Goal: Task Accomplishment & Management: Manage account settings

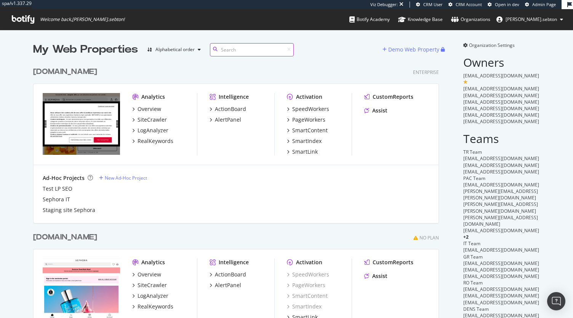
scroll to position [1839, 406]
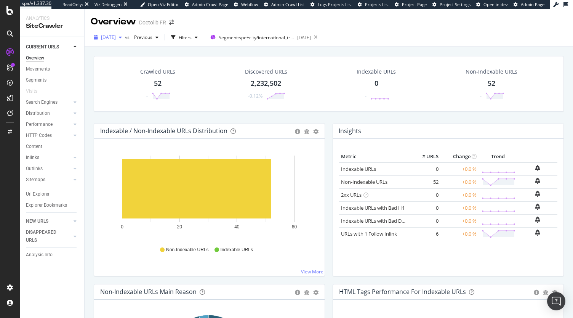
click at [116, 38] on span "[DATE]" at bounding box center [108, 37] width 15 height 6
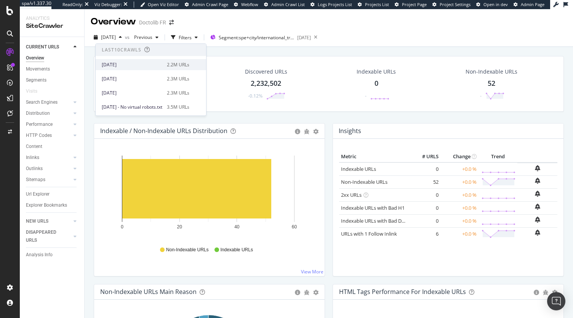
click at [127, 66] on div "2025 Sep. 12th" at bounding box center [132, 64] width 61 height 7
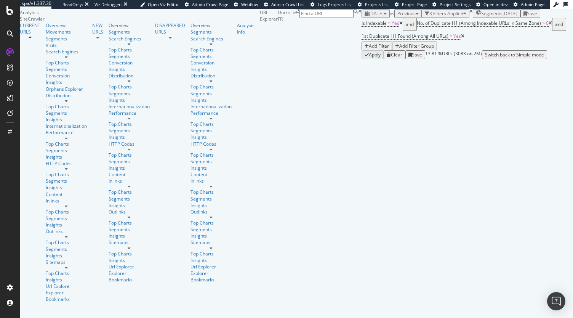
click at [389, 49] on div "Add Filter" at bounding box center [379, 46] width 20 height 6
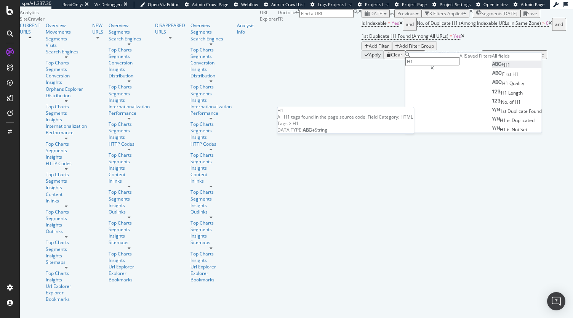
type input "H1"
click at [492, 68] on div "H1" at bounding box center [501, 65] width 18 height 6
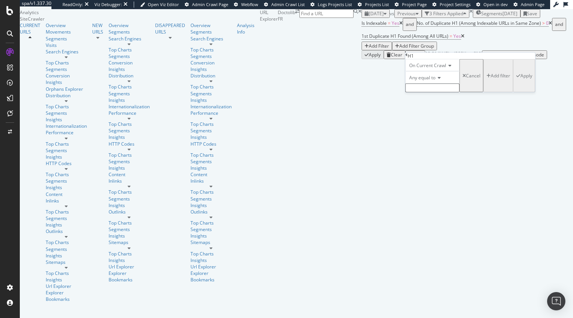
click at [427, 83] on div "Any equal to" at bounding box center [432, 77] width 54 height 12
click at [445, 140] on div "Any contains" at bounding box center [432, 136] width 53 height 8
click at [431, 92] on input "text" at bounding box center [432, 87] width 54 height 9
type input "France"
click at [520, 81] on div "Apply" at bounding box center [526, 78] width 12 height 6
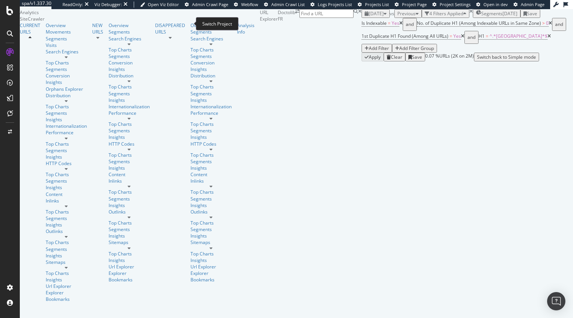
click at [295, 21] on span at bounding box center [297, 35] width 4 height 52
click at [295, 14] on icon "arrow-right-arrow-left" at bounding box center [297, 11] width 4 height 5
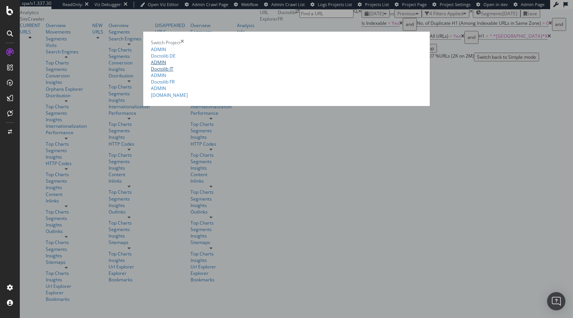
click at [151, 70] on link "ADMIN Doctolib IT" at bounding box center [286, 65] width 271 height 13
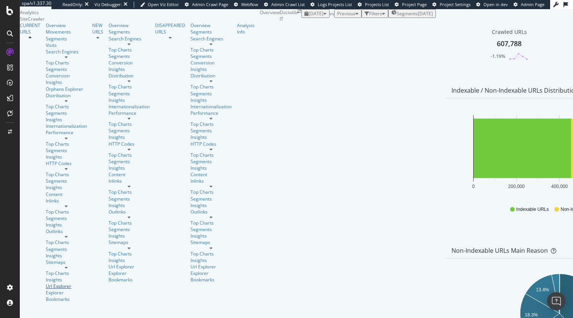
click at [46, 283] on div "Url Explorer" at bounding box center [66, 286] width 41 height 6
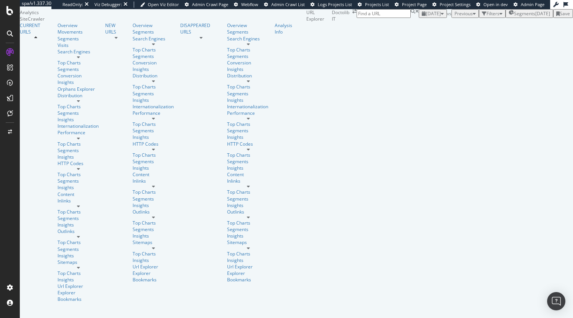
click at [482, 17] on div "Filters" at bounding box center [492, 13] width 21 height 6
click at [426, 26] on div "Add Filter" at bounding box center [436, 22] width 20 height 6
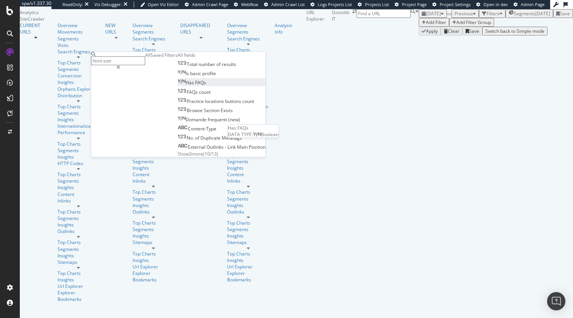
type input "html extr"
click at [177, 86] on div "Has FAQs" at bounding box center [191, 82] width 29 height 6
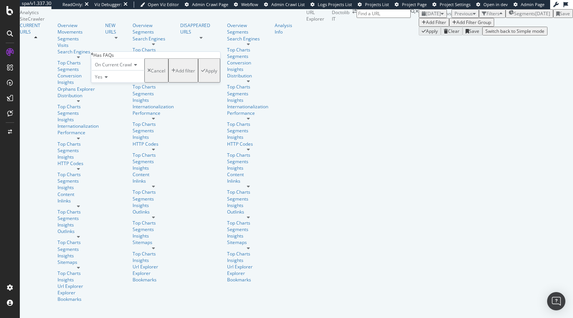
click at [201, 73] on div "button" at bounding box center [203, 70] width 4 height 5
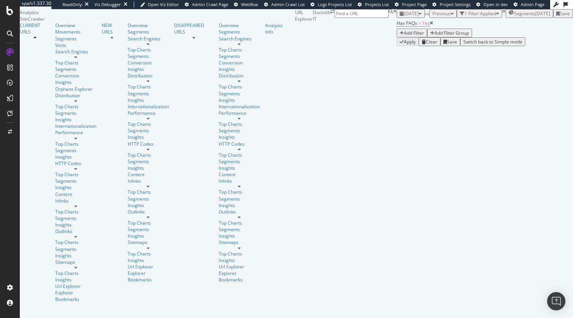
click at [399, 36] on div "Add Filter" at bounding box center [411, 33] width 24 height 6
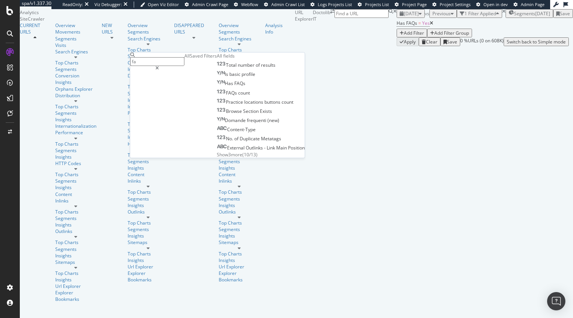
type input "faq"
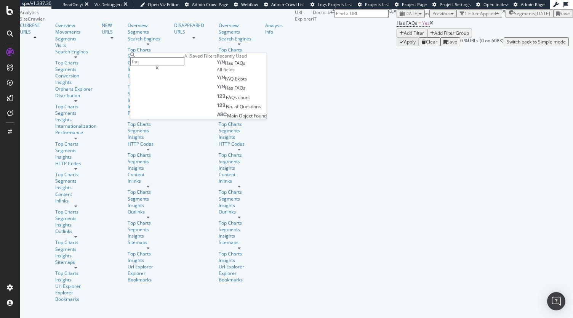
click at [396, 46] on div "Apply Clear Save 0 % URLs ( 0 on 608K ) Switch back to Simple mode" at bounding box center [484, 41] width 176 height 9
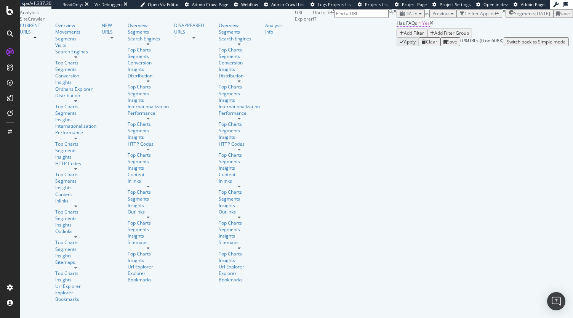
click at [396, 26] on span "Has FAQs" at bounding box center [406, 23] width 21 height 6
click at [404, 17] on span "2025 Sep. 12th" at bounding box center [411, 13] width 15 height 6
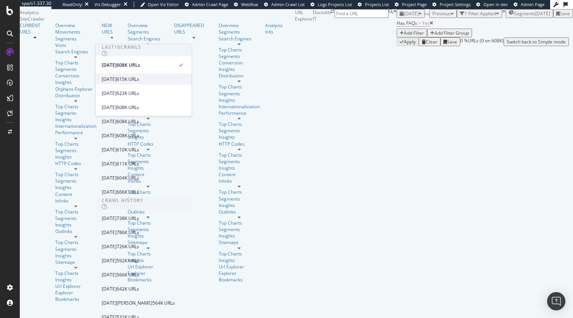
click at [127, 83] on div "2025 Sep. 5th 615K URLs" at bounding box center [144, 78] width 96 height 11
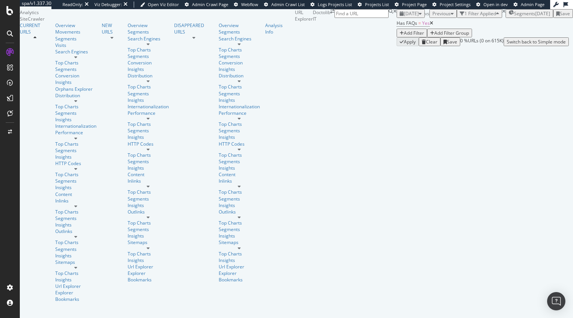
click at [404, 17] on span "2025 Sep. 5th" at bounding box center [411, 13] width 15 height 6
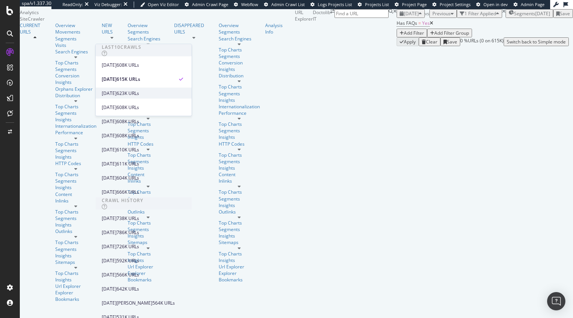
click at [114, 92] on div "[DATE]" at bounding box center [109, 92] width 15 height 7
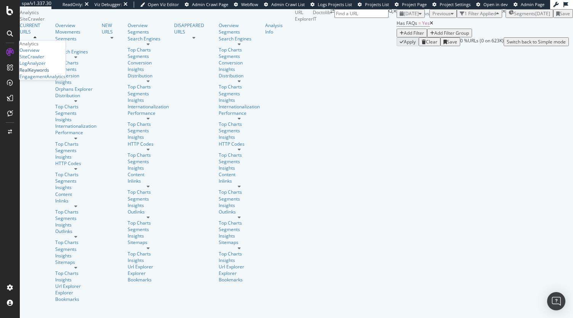
click at [42, 73] on div "RealKeywords" at bounding box center [34, 70] width 30 height 6
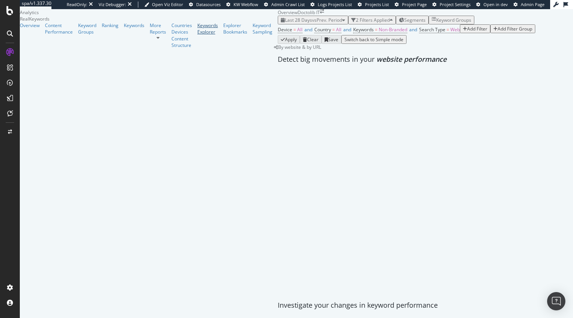
click at [197, 35] on div "Keywords Explorer" at bounding box center [207, 28] width 21 height 13
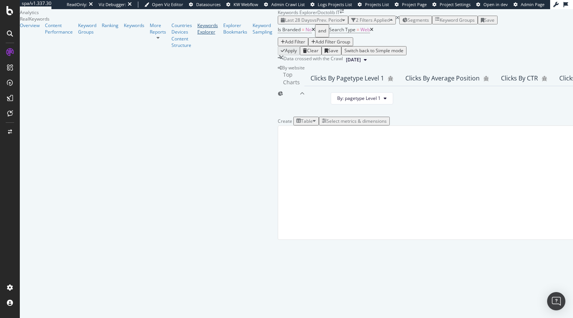
click at [197, 35] on div "Keywords Explorer" at bounding box center [207, 28] width 21 height 13
click at [387, 124] on div "Select metrics & dimensions" at bounding box center [356, 121] width 60 height 6
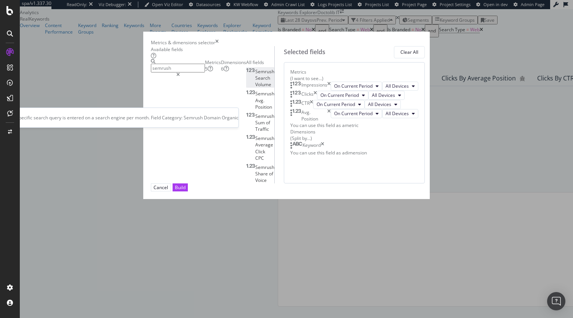
type input "semrush"
click at [246, 88] on div "Semrush Search Volume" at bounding box center [260, 77] width 28 height 19
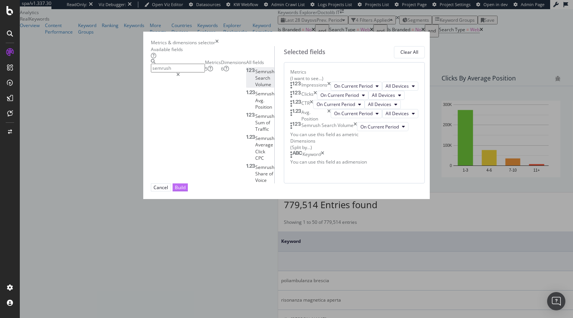
click at [188, 191] on button "Build" at bounding box center [180, 187] width 15 height 8
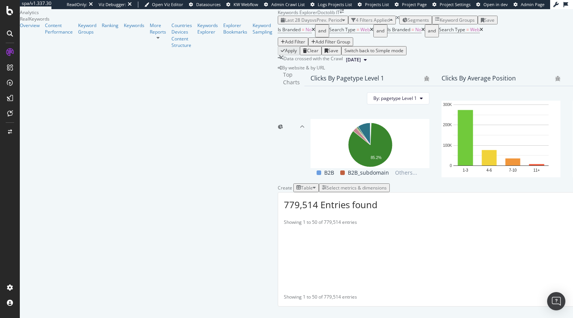
click at [439, 23] on div "Keyword Groups" at bounding box center [456, 20] width 35 height 6
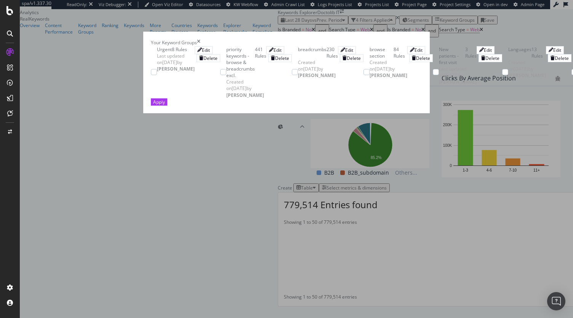
scroll to position [158, 0]
click at [165, 105] on div "Apply" at bounding box center [159, 102] width 12 height 6
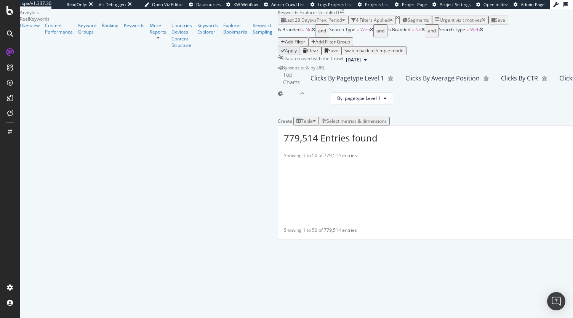
scroll to position [123, 0]
click at [387, 124] on div "Select metrics & dimensions" at bounding box center [356, 121] width 60 height 6
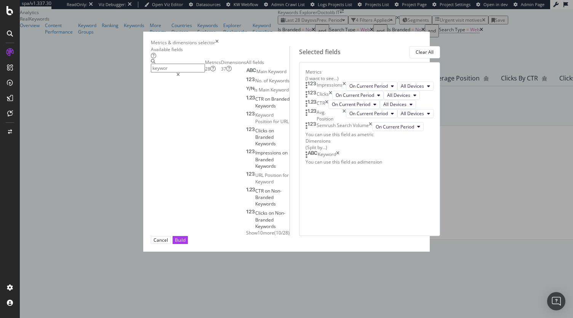
scroll to position [0, 0]
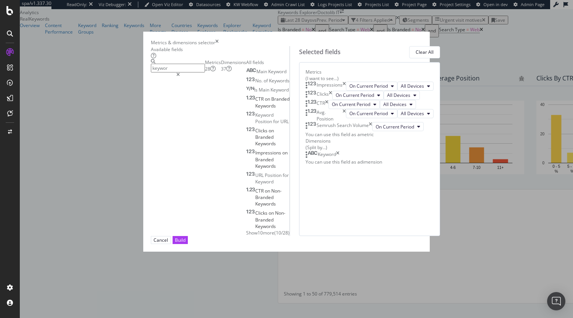
type input "keywor"
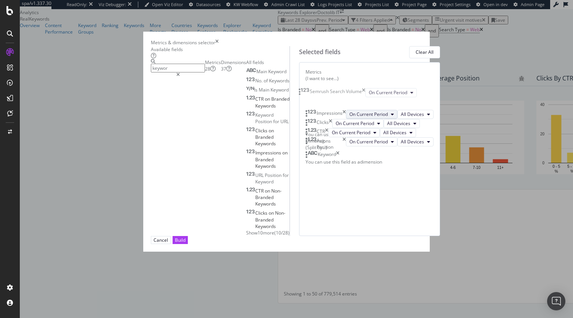
drag, startPoint x: 306, startPoint y: 201, endPoint x: 330, endPoint y: 123, distance: 81.3
click at [303, 94] on body "spa/v1.337.30 ReadOnly: Viz Debugger: Open Viz Editor Datasources KW Webflow Ad…" at bounding box center [286, 159] width 573 height 318
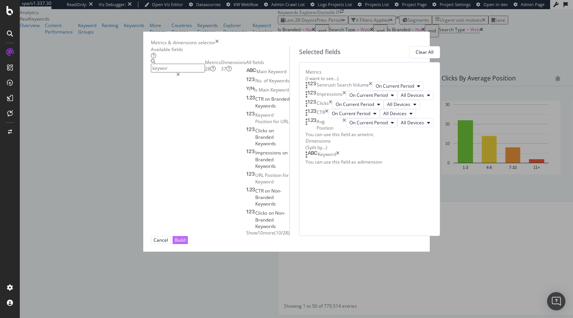
click at [188, 244] on button "Build" at bounding box center [180, 240] width 15 height 8
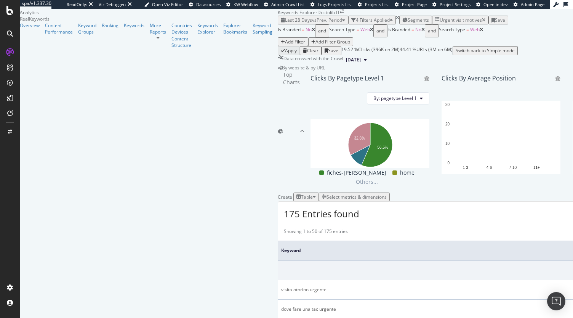
scroll to position [832, 0]
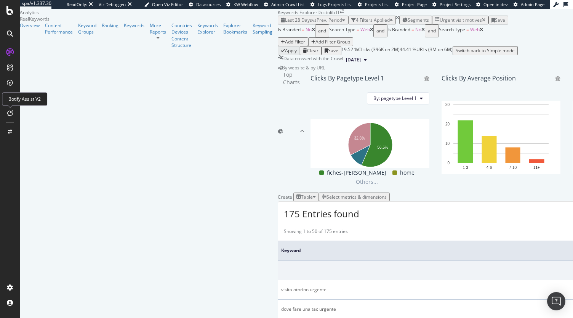
click at [10, 113] on icon at bounding box center [10, 113] width 6 height 6
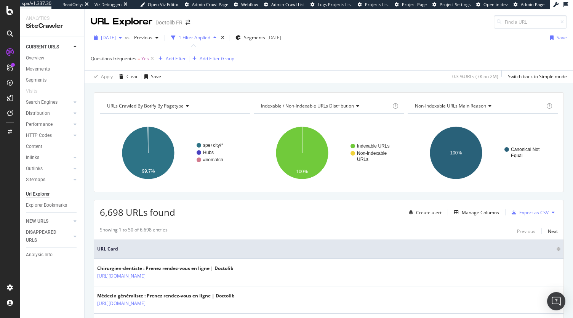
click at [116, 36] on span "[DATE]" at bounding box center [108, 37] width 15 height 6
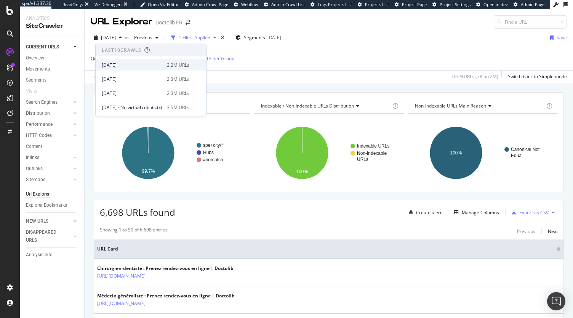
click at [131, 66] on div "2025 Sep. 12th" at bounding box center [132, 64] width 61 height 7
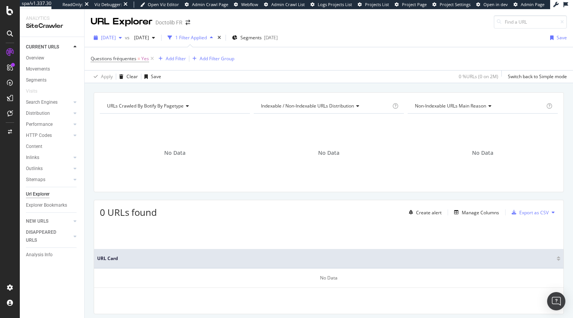
click at [116, 40] on span "2025 Sep. 12th" at bounding box center [108, 37] width 15 height 6
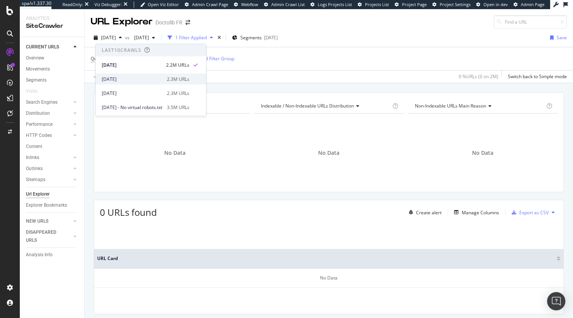
click at [129, 80] on div "2025 Sep. 5th" at bounding box center [132, 78] width 61 height 7
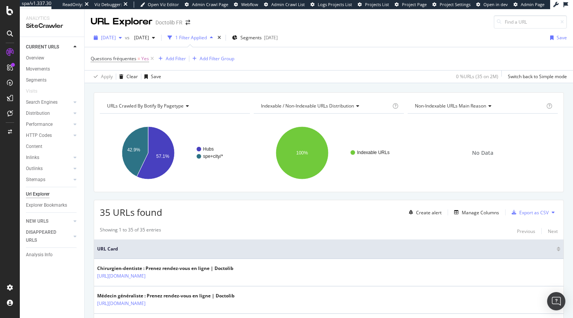
click at [116, 36] on span "2025 Sep. 5th" at bounding box center [108, 37] width 15 height 6
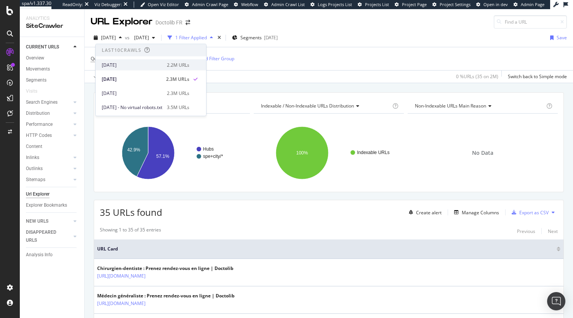
click at [132, 67] on div "2025 Sep. 12th" at bounding box center [132, 64] width 61 height 7
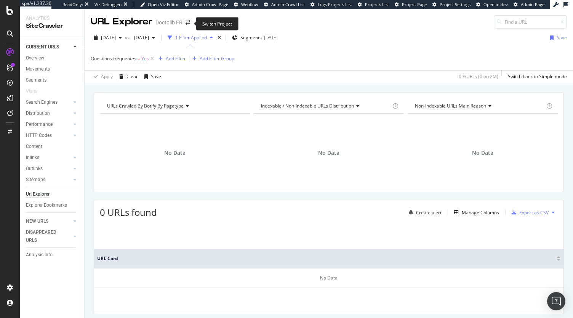
click at [185, 21] on span at bounding box center [187, 22] width 11 height 5
click at [187, 22] on icon "arrow-right-arrow-left" at bounding box center [187, 22] width 5 height 5
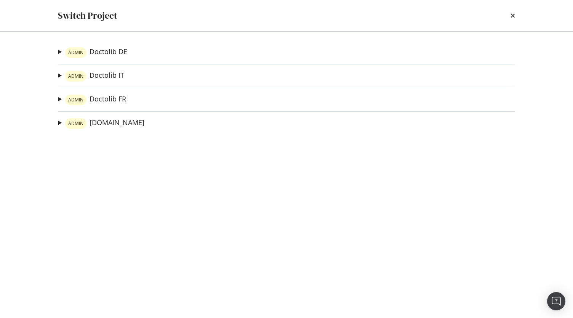
click at [124, 45] on div "ADMIN Doctolib DE Gesundheit Information Ad-Hoc Project Barmer Ad-Hoc Project M…" at bounding box center [286, 175] width 487 height 286
click at [110, 56] on link "ADMIN Doctolib DE" at bounding box center [96, 52] width 62 height 11
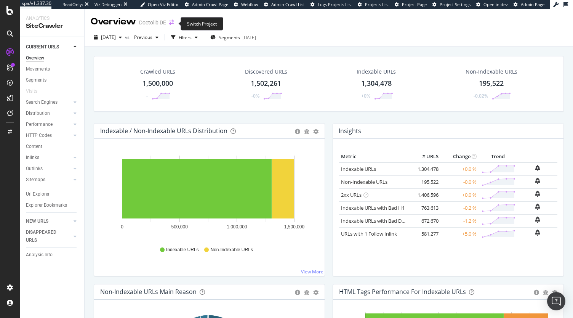
click at [170, 22] on icon "arrow-right-arrow-left" at bounding box center [171, 22] width 5 height 5
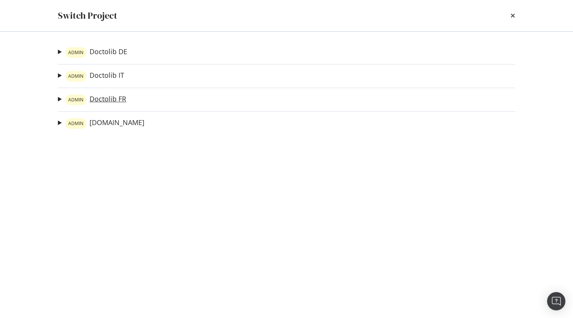
click at [113, 101] on link "ADMIN Doctolib FR" at bounding box center [95, 99] width 61 height 11
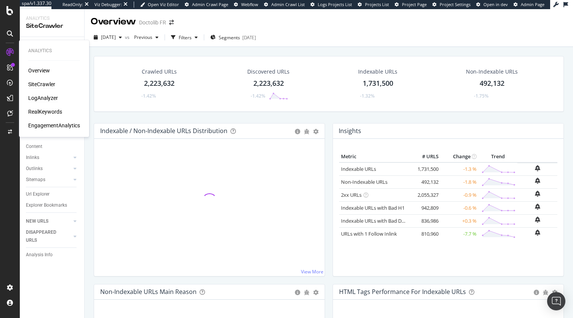
click at [50, 97] on div "LogAnalyzer" at bounding box center [43, 98] width 30 height 8
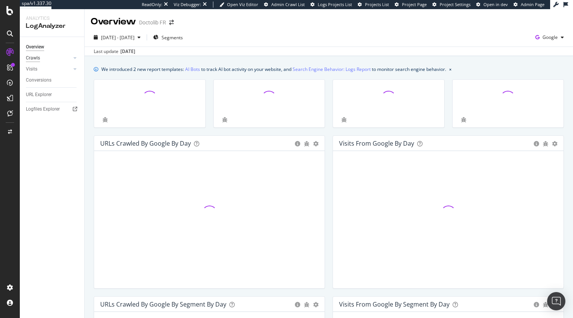
click at [35, 58] on div "Crawls" at bounding box center [33, 58] width 14 height 8
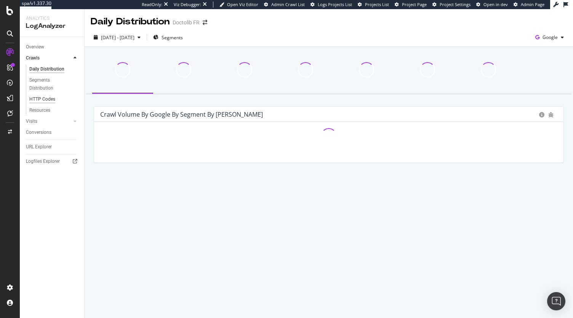
click at [41, 102] on div "HTTP Codes" at bounding box center [42, 99] width 26 height 8
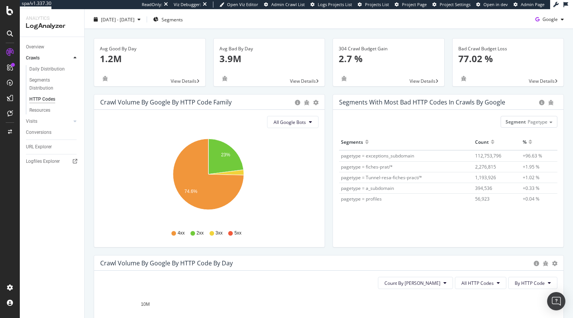
scroll to position [18, 0]
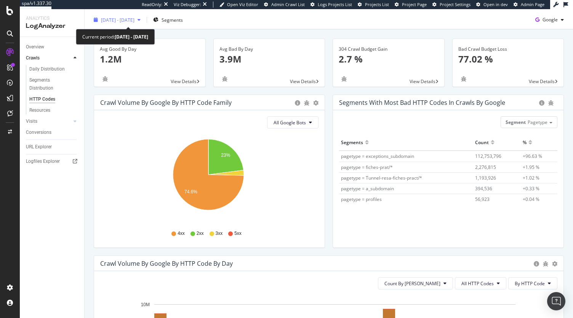
click at [144, 23] on div "[DATE] - [DATE]" at bounding box center [117, 19] width 53 height 11
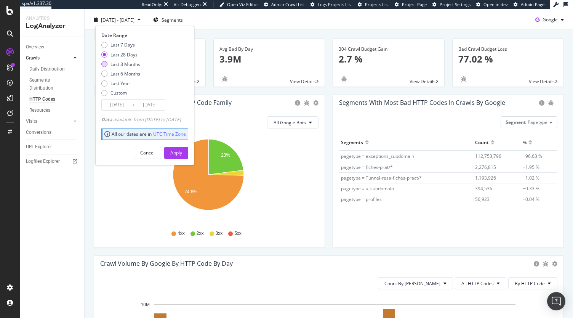
click at [127, 63] on div "Last 3 Months" at bounding box center [125, 64] width 30 height 6
type input "2025/06/17"
click at [182, 156] on div "Apply" at bounding box center [176, 152] width 12 height 11
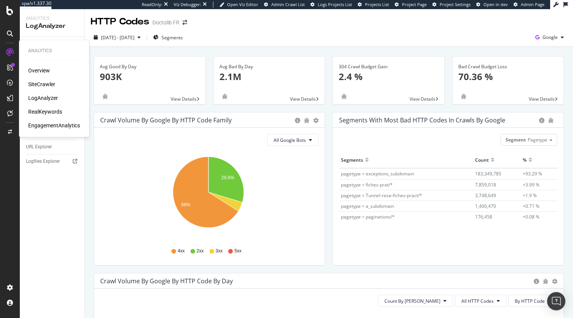
click at [48, 107] on div "Overview SiteCrawler LogAnalyzer RealKeywords EngagementAnalytics" at bounding box center [54, 98] width 52 height 62
click at [40, 112] on div "RealKeywords" at bounding box center [45, 112] width 34 height 8
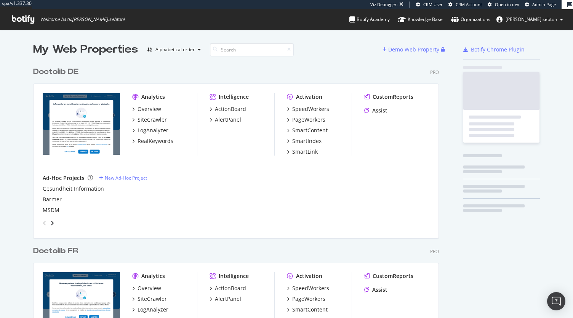
scroll to position [614, 406]
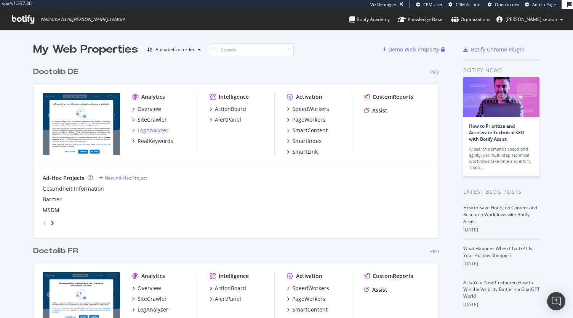
click at [150, 128] on div "LogAnalyzer" at bounding box center [152, 130] width 31 height 8
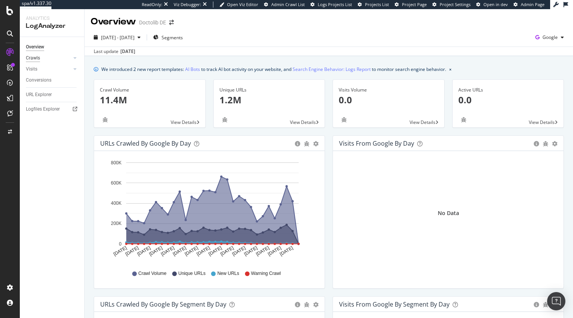
click at [33, 62] on div "Crawls" at bounding box center [33, 58] width 14 height 8
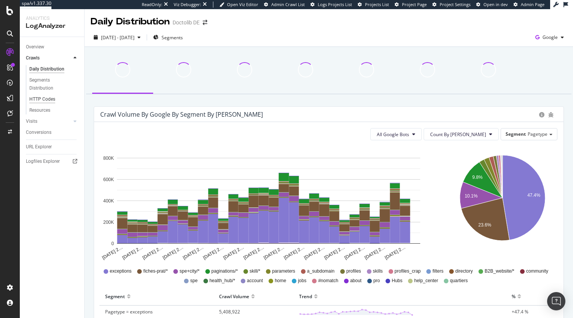
click at [40, 100] on div "HTTP Codes" at bounding box center [42, 99] width 26 height 8
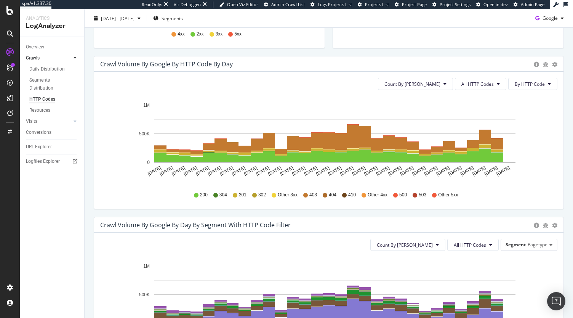
scroll to position [232, 0]
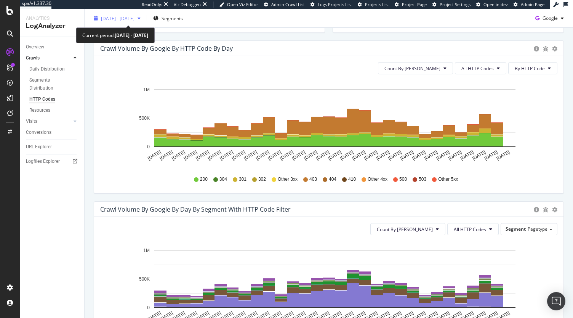
click at [134, 20] on span "2025 Aug. 18th - Sep. 16th" at bounding box center [118, 18] width 34 height 6
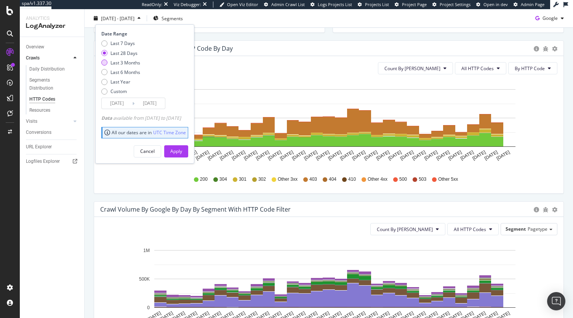
click at [116, 64] on div "Last 3 Months" at bounding box center [125, 62] width 30 height 6
type input "2025/06/17"
click at [182, 148] on div "Apply" at bounding box center [176, 151] width 12 height 6
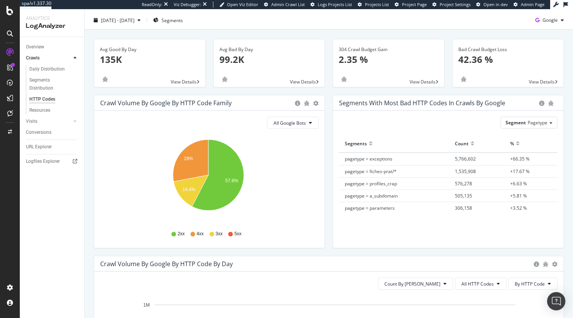
scroll to position [17, 0]
drag, startPoint x: 376, startPoint y: 11, endPoint x: 452, endPoint y: 194, distance: 197.9
click at [455, 194] on span "505,135" at bounding box center [463, 196] width 17 height 6
click at [246, 27] on div "2025 Jun. 17th - Sep. 16th Segments Google" at bounding box center [329, 21] width 488 height 15
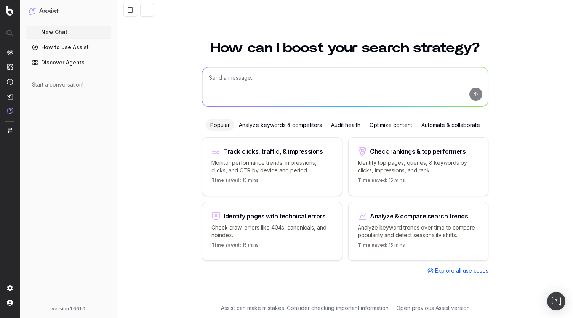
click at [244, 83] on textarea at bounding box center [345, 86] width 286 height 39
type textarea "if I give you a list of 600 keywords, can you give me the search volume for each"
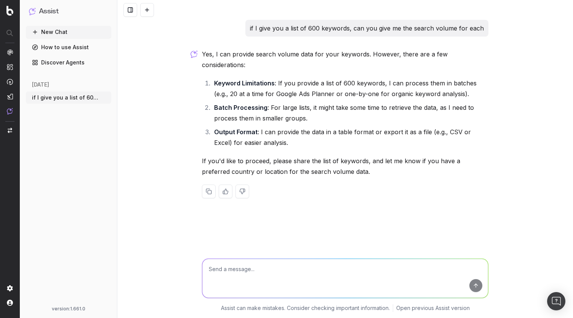
click at [253, 278] on textarea at bounding box center [345, 278] width 286 height 39
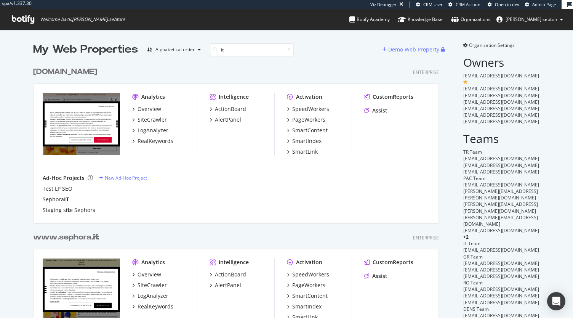
scroll to position [292, 406]
type input "it"
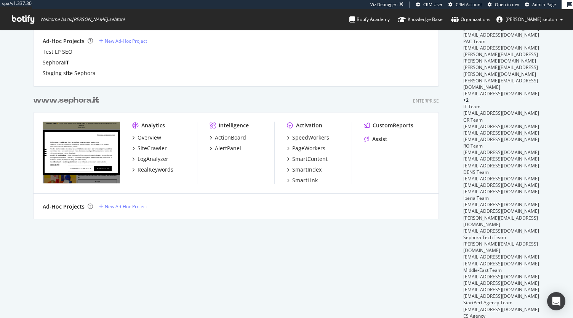
scroll to position [140, 0]
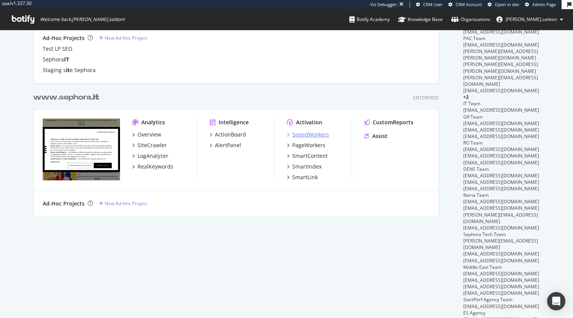
click at [294, 137] on div "SpeedWorkers" at bounding box center [310, 135] width 37 height 8
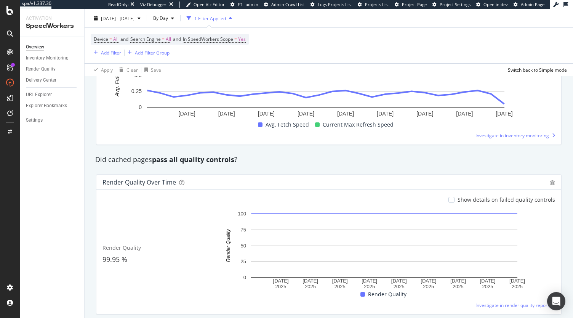
scroll to position [549, 0]
click at [40, 127] on div "Overview Inventory Monitoring Render Quality Delivery Center URL Explorer Explo…" at bounding box center [52, 177] width 64 height 281
click at [37, 121] on div "Settings" at bounding box center [34, 120] width 17 height 8
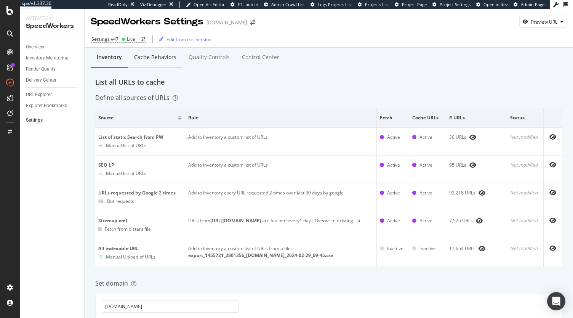
click at [161, 56] on div "Cache behaviors" at bounding box center [155, 57] width 42 height 8
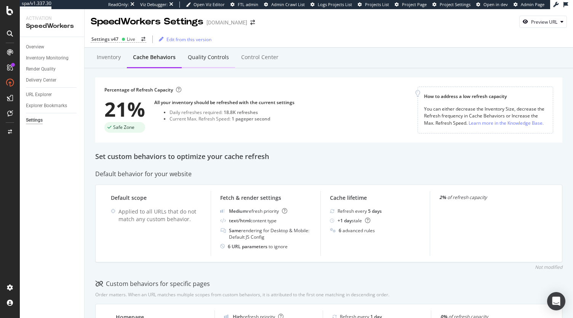
click at [201, 62] on div "Quality Controls" at bounding box center [208, 57] width 53 height 21
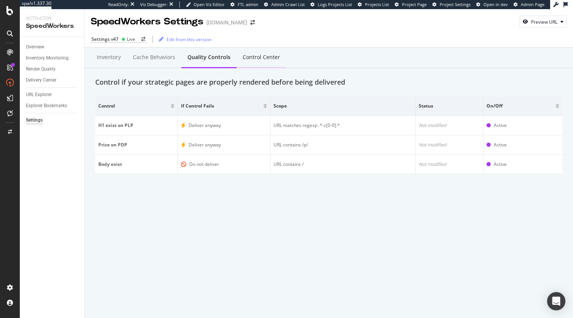
click at [261, 58] on div "Control Center" at bounding box center [261, 57] width 37 height 8
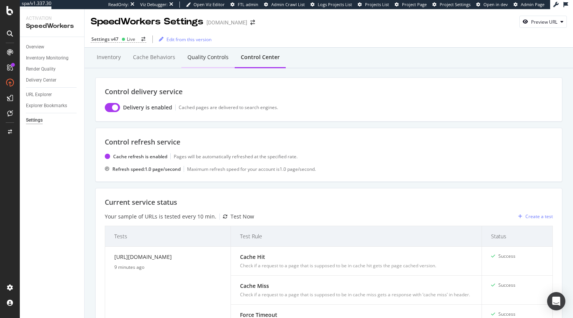
click at [211, 61] on div "Quality Controls" at bounding box center [207, 57] width 41 height 8
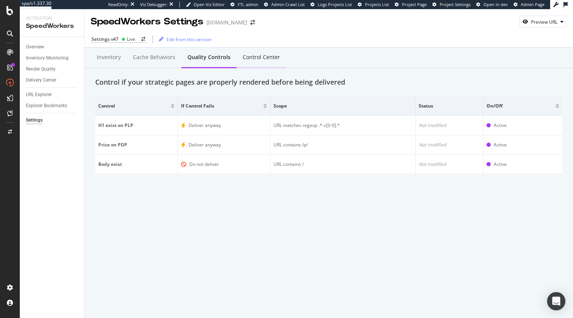
click at [267, 60] on div "Control Center" at bounding box center [261, 57] width 37 height 8
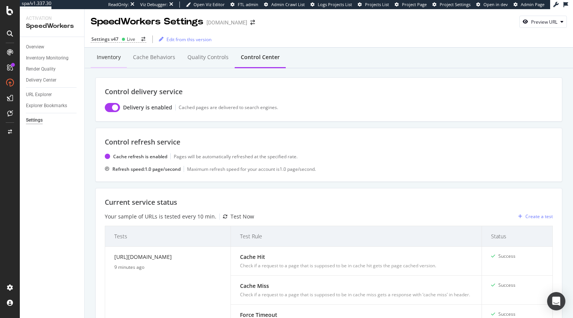
click at [110, 58] on div "Inventory" at bounding box center [109, 57] width 24 height 8
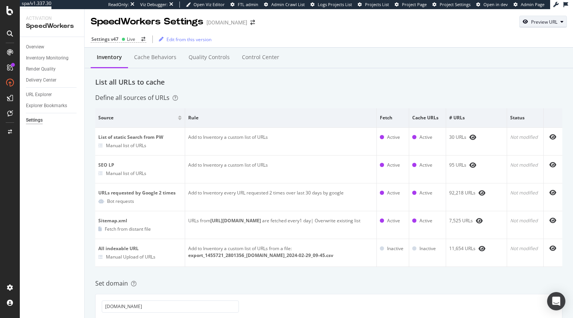
click at [541, 18] on div "Preview URL" at bounding box center [542, 21] width 47 height 11
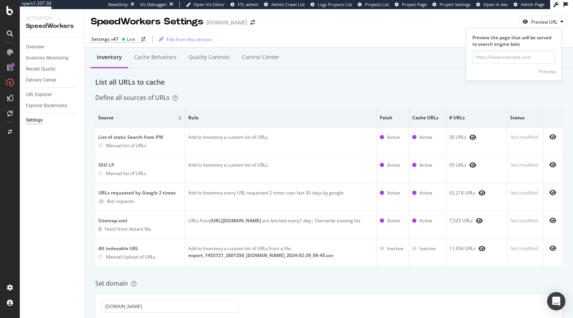
click at [500, 64] on div "Preview" at bounding box center [513, 71] width 83 height 14
click at [498, 58] on input "url" at bounding box center [513, 57] width 83 height 13
paste input "www.sephora.it/www/webmaster/maintenance/pageoopsIT.html"
click at [528, 58] on input "www.sephora.it/www/webmaster/maintenance/pageoopsIT.html" at bounding box center [513, 57] width 83 height 13
paste input "https://"
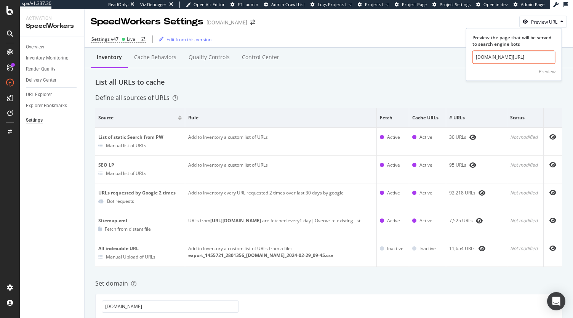
type input "https://www.sephora.it/www/webmaster/maintenance/pageoopsIT.html"
click button "Preview" at bounding box center [546, 72] width 17 height 12
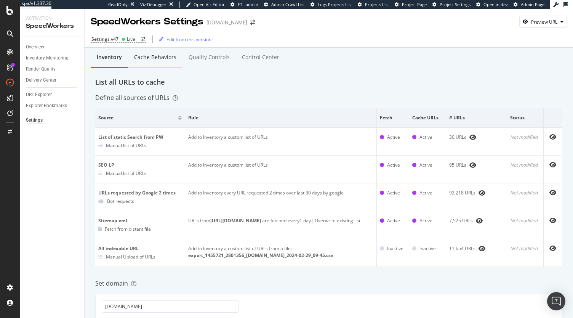
click at [155, 62] on div "Cache behaviors" at bounding box center [155, 57] width 54 height 21
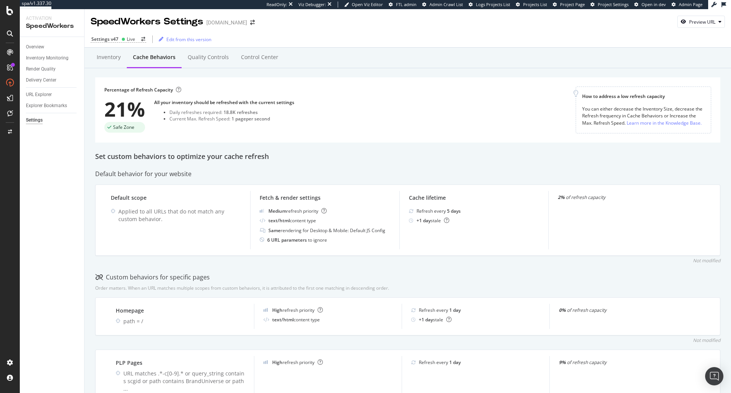
drag, startPoint x: 42, startPoint y: 119, endPoint x: 133, endPoint y: 0, distance: 150.1
click at [42, 119] on div "Settings" at bounding box center [34, 120] width 17 height 8
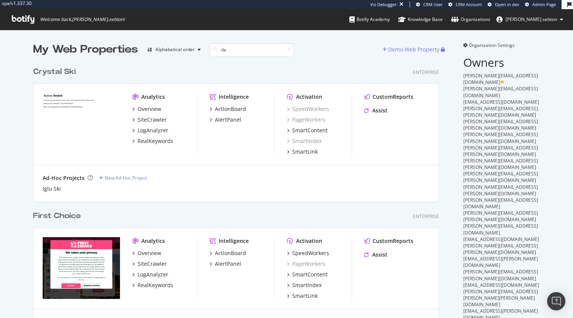
scroll to position [328, 406]
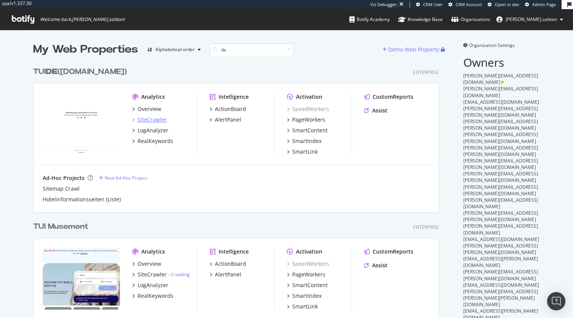
type input "de"
click at [143, 118] on div "SiteCrawler" at bounding box center [151, 120] width 29 height 8
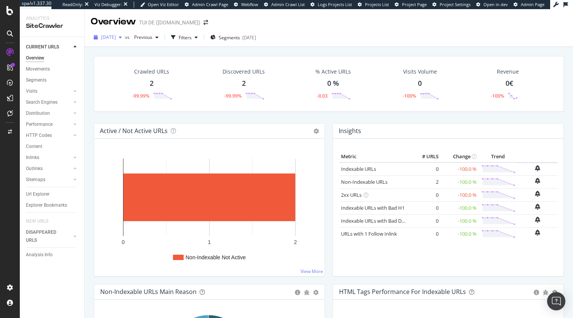
click at [116, 35] on span "[DATE]" at bounding box center [108, 37] width 15 height 6
click at [210, 63] on div "Crawled URLs 2 -99.99% Discovered URLs 2 -99.99% % Active URLs 0 % -0.03 Visits…" at bounding box center [329, 84] width 470 height 56
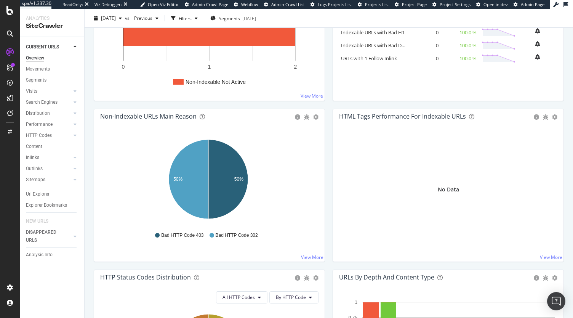
scroll to position [126, 0]
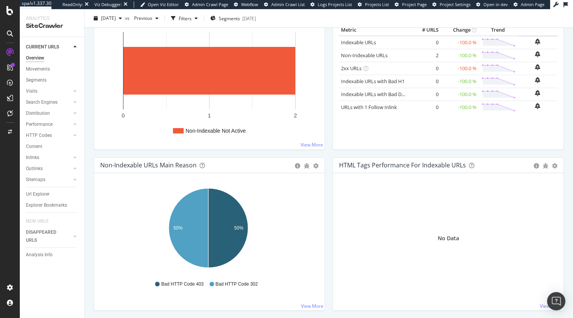
drag, startPoint x: 47, startPoint y: 250, endPoint x: 199, endPoint y: 172, distance: 170.5
click at [47, 251] on div "Analysis Info" at bounding box center [39, 255] width 27 height 8
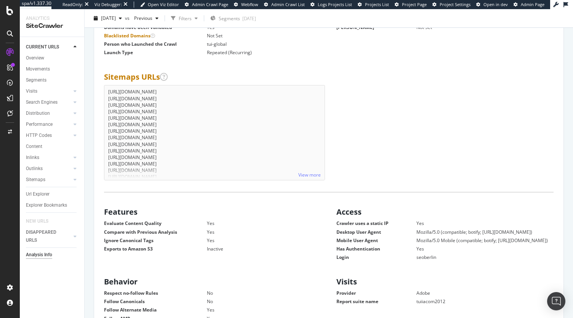
scroll to position [172, 0]
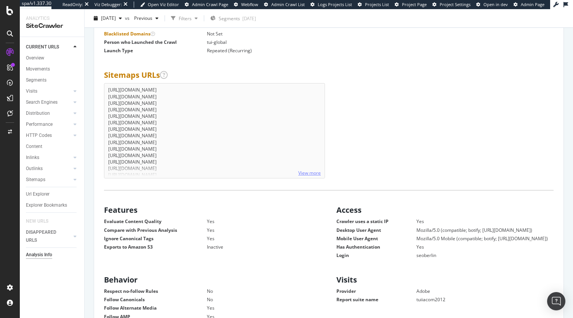
click at [310, 169] on link "View more" at bounding box center [309, 172] width 22 height 6
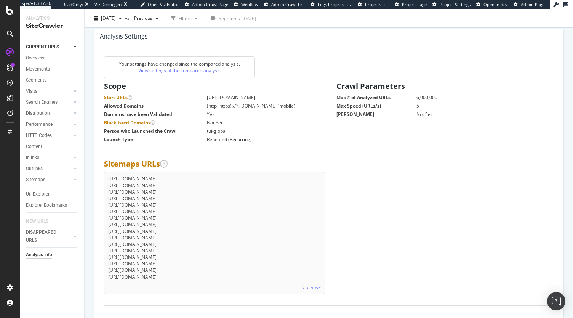
scroll to position [77, 0]
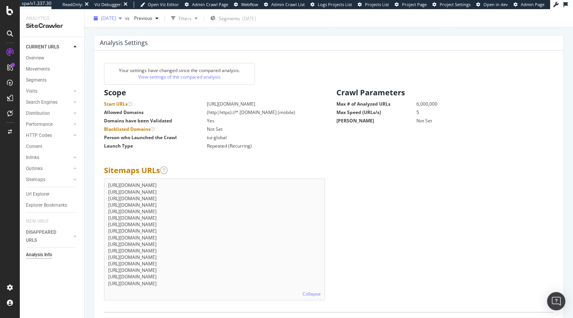
click at [116, 21] on span "[DATE]" at bounding box center [108, 18] width 15 height 6
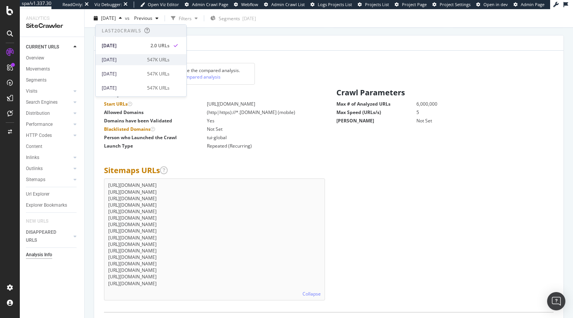
click at [127, 57] on div "[DATE]" at bounding box center [122, 59] width 41 height 7
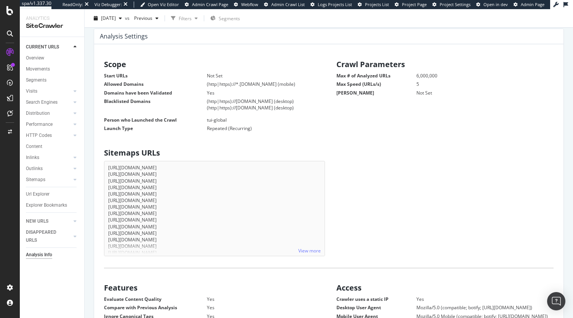
scroll to position [84, 0]
click at [302, 250] on link "View more" at bounding box center [309, 250] width 22 height 6
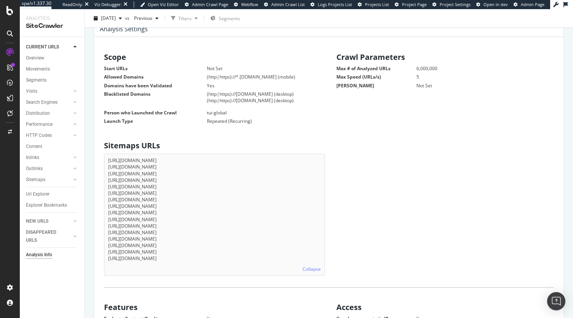
scroll to position [94, 0]
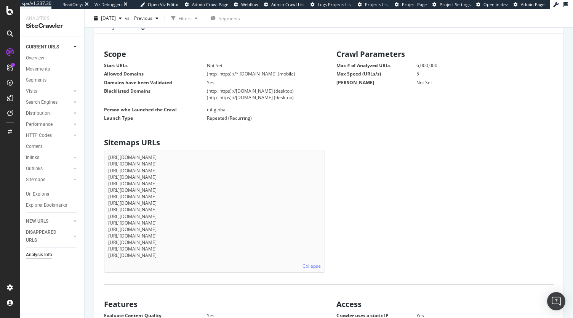
drag, startPoint x: 197, startPoint y: 254, endPoint x: 101, endPoint y: 155, distance: 137.1
click at [101, 155] on div "Sitemaps URLs https://www.tui.com/sitemap-tpl-1603.xml https://www.tui.com/site…" at bounding box center [212, 202] width 232 height 137
copy ul "https://www.tui.com/sitemap-tpl-1603.xml https://www.tui.com/sitemap-tpl-59.xml…"
click at [368, 222] on div "Sitemaps URLs https://www.tui.com/sitemap-tpl-1603.xml https://www.tui.com/site…" at bounding box center [328, 202] width 465 height 137
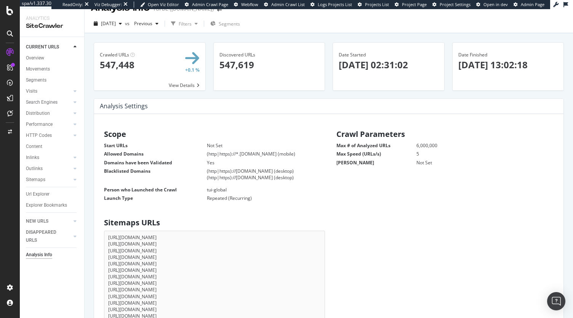
scroll to position [0, 0]
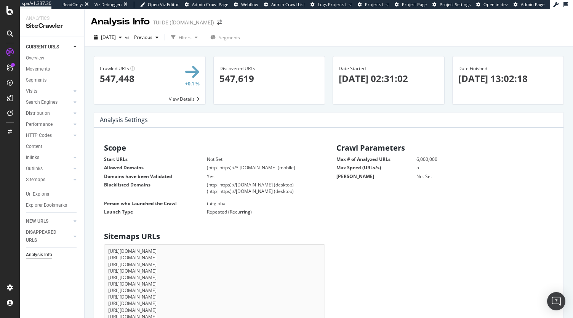
click at [222, 5] on span "Admin Crawl Page" at bounding box center [210, 5] width 36 height 6
drag, startPoint x: 288, startPoint y: 192, endPoint x: 205, endPoint y: 185, distance: 83.3
click at [205, 185] on dl "Start URLs Not Set Allowed Domains (http|https)://*.tui.com (mobile) Domains ha…" at bounding box center [212, 185] width 217 height 59
copy dl "(http|https)://esp.tui.com (desktop) (http|https)://ww4.tui.com (desktop)"
click at [125, 43] on div "2025 Sep. 10th" at bounding box center [108, 37] width 34 height 11
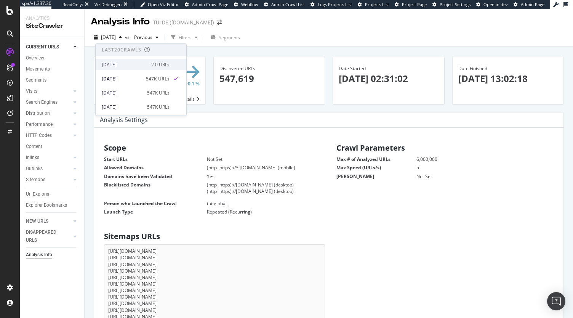
click at [142, 59] on div "2025 Sep. 17th 2.0 URLs" at bounding box center [141, 64] width 91 height 11
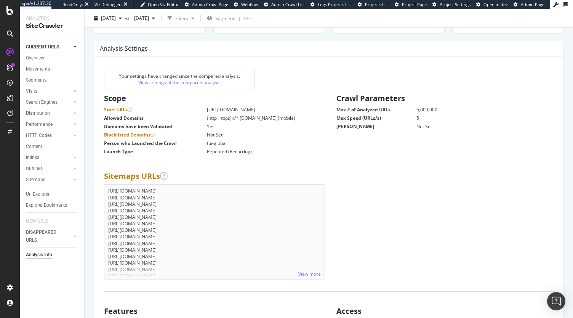
scroll to position [76, 0]
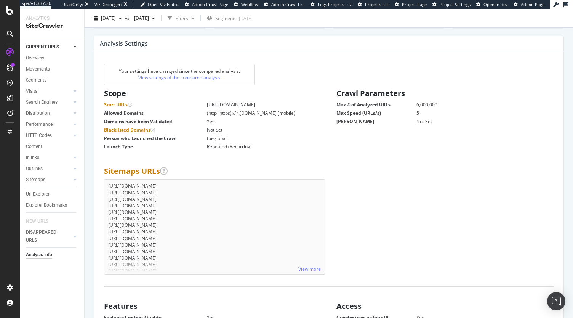
click at [301, 268] on link "View more" at bounding box center [309, 268] width 22 height 6
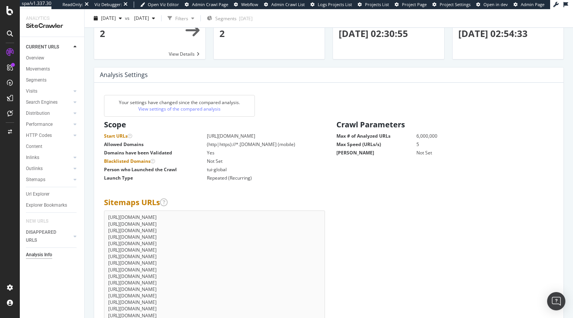
scroll to position [43, 0]
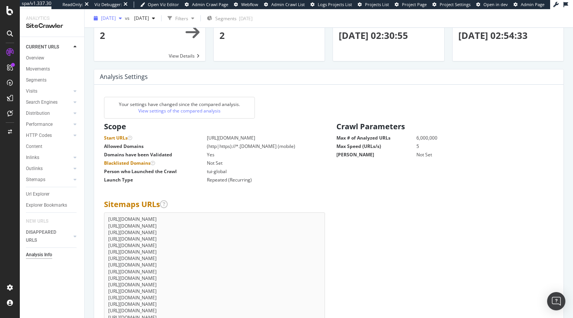
click at [116, 16] on span "2025 Sep. 17th" at bounding box center [108, 18] width 15 height 6
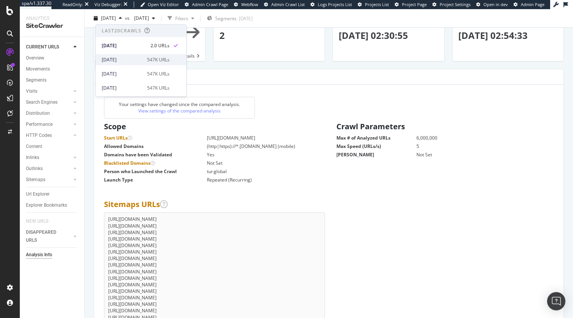
click at [131, 56] on div "2025 Sep. 10th" at bounding box center [122, 59] width 41 height 7
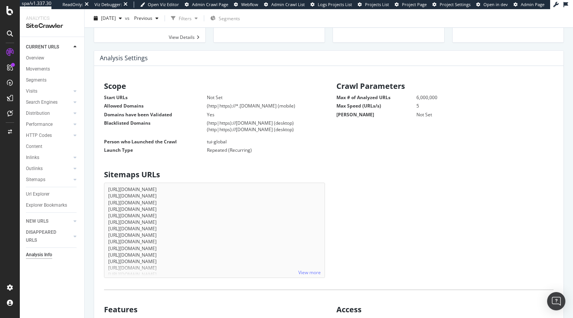
scroll to position [62, 0]
click at [314, 273] on link "View more" at bounding box center [309, 271] width 22 height 6
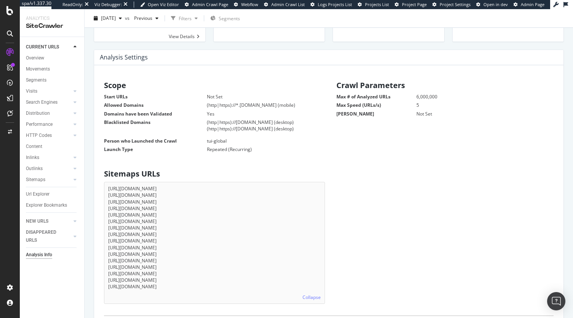
scroll to position [0, 0]
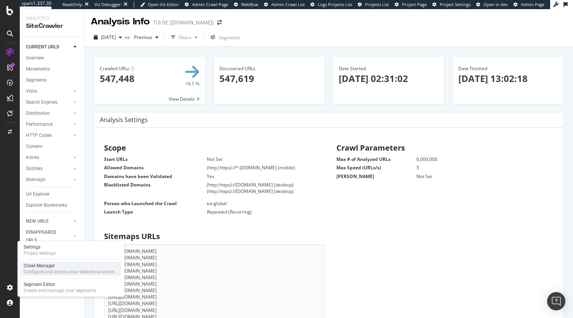
click at [51, 272] on div "Configure and access your website analyses" at bounding box center [69, 271] width 91 height 6
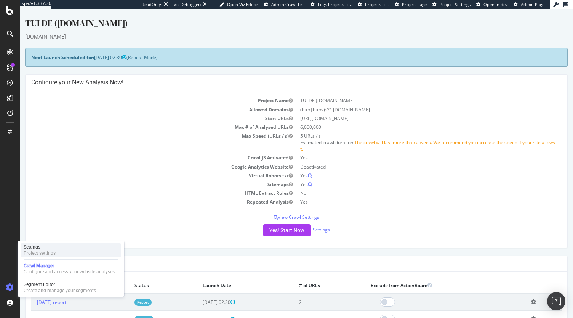
click at [40, 253] on div "Project settings" at bounding box center [40, 253] width 32 height 6
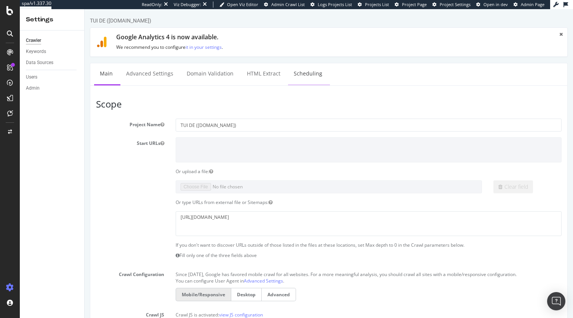
click at [305, 78] on link "Scheduling" at bounding box center [308, 73] width 40 height 21
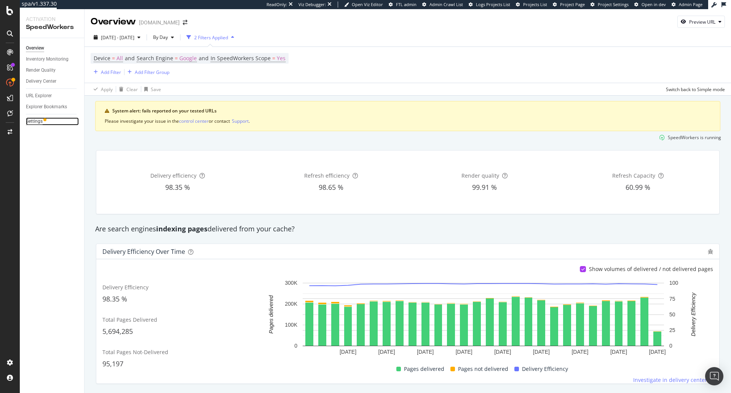
click at [38, 123] on div "Settings" at bounding box center [34, 121] width 17 height 8
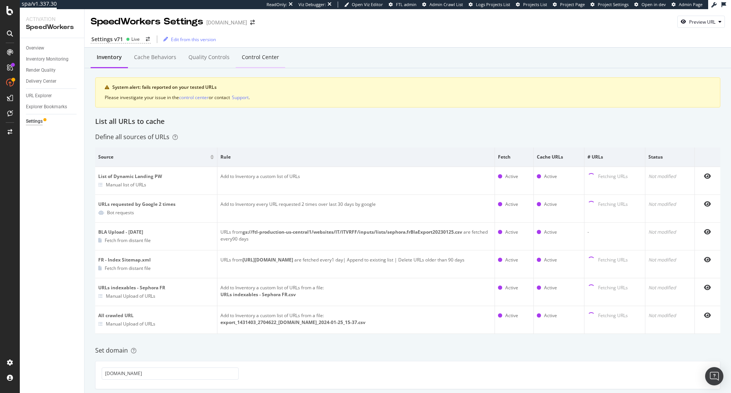
click at [262, 62] on div "Control Center" at bounding box center [261, 57] width 50 height 21
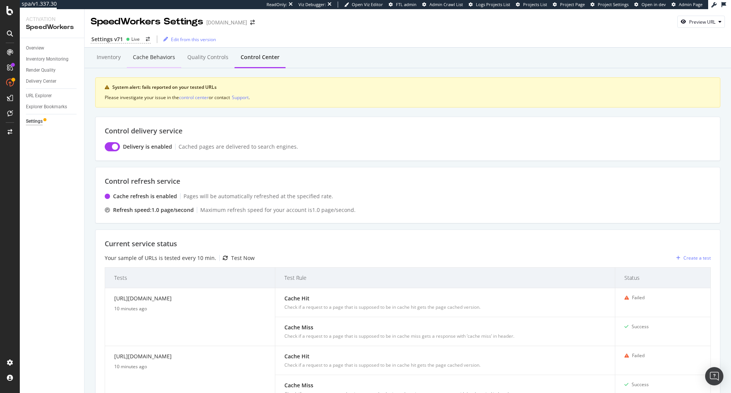
click at [153, 60] on div "Cache behaviors" at bounding box center [154, 57] width 42 height 8
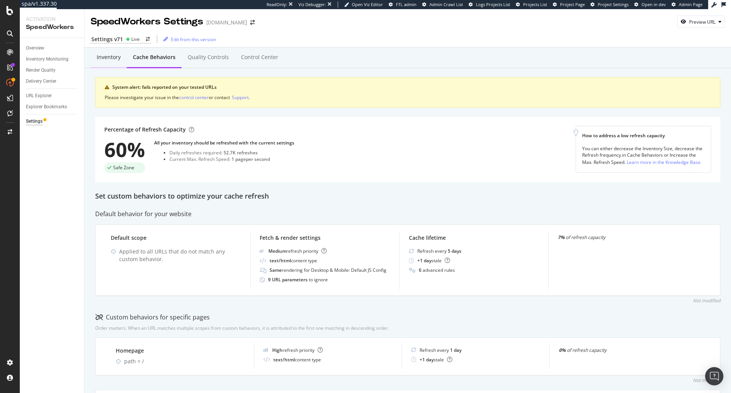
click at [114, 55] on div "Inventory" at bounding box center [109, 57] width 24 height 8
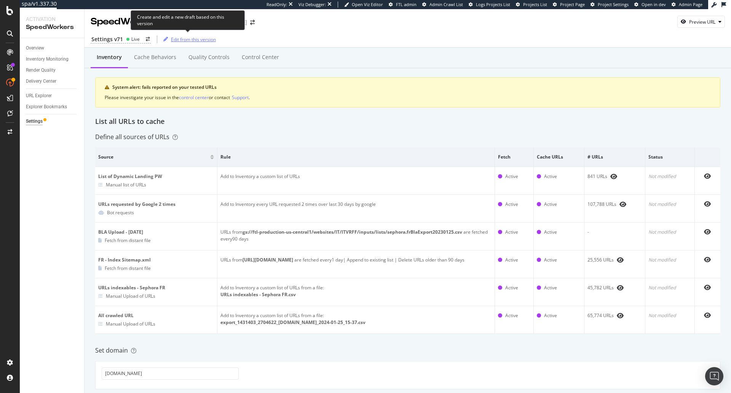
click at [184, 40] on div "Edit from this version" at bounding box center [193, 39] width 45 height 6
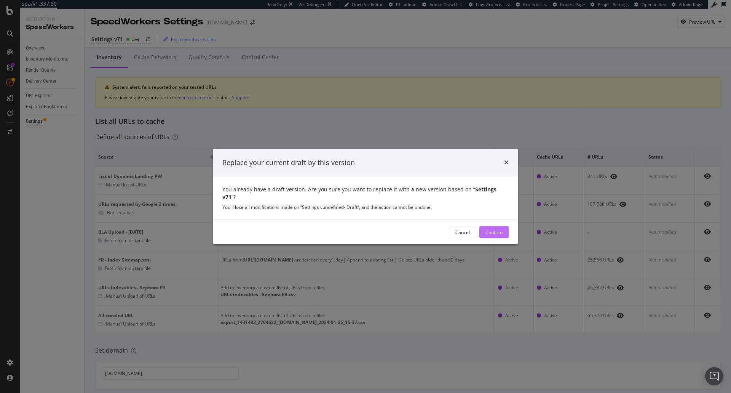
click at [481, 227] on button "Confirm" at bounding box center [493, 232] width 29 height 12
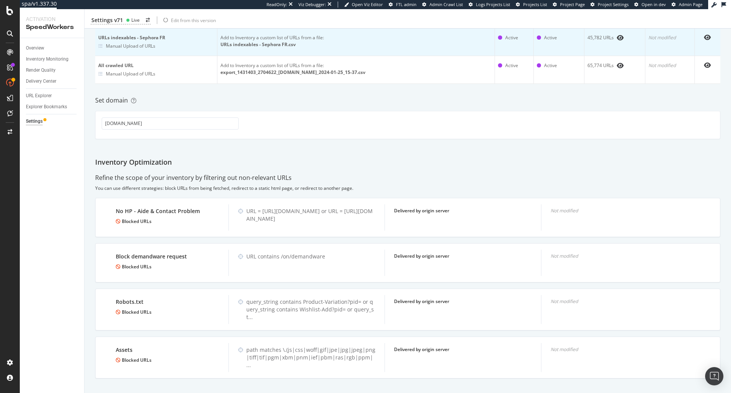
scroll to position [257, 0]
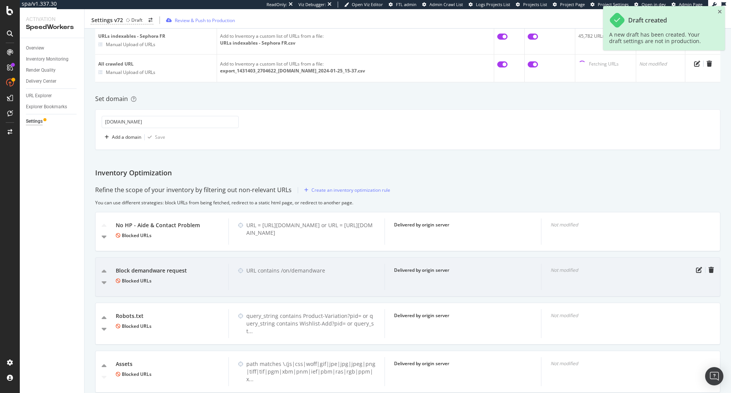
scroll to position [276, 0]
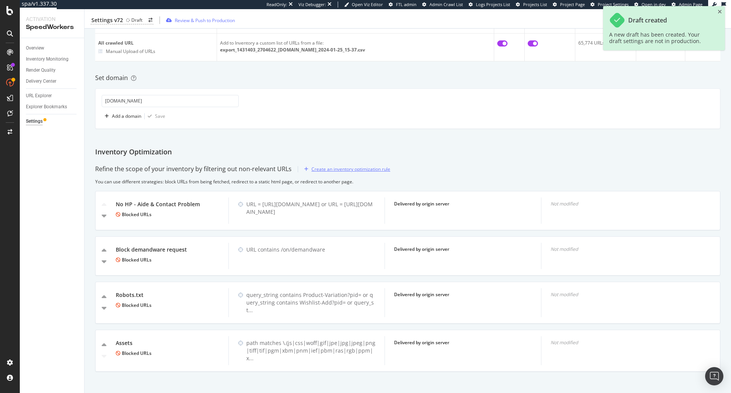
click at [340, 170] on div "Create an inventory optimization rule" at bounding box center [351, 169] width 79 height 6
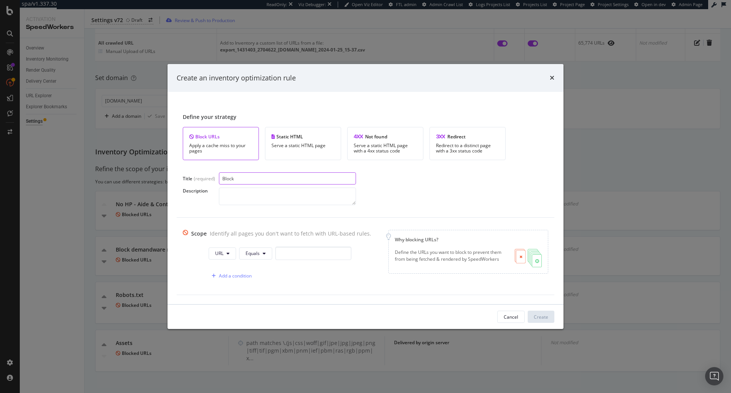
click at [262, 179] on input "Block" at bounding box center [287, 178] width 137 height 12
click at [263, 178] on input "Block" at bounding box center [287, 178] width 137 height 12
type input "Block pageoopsIT"
paste textarea "/maintenance/pageoopsIT"
type textarea "Blocking cache attempts for /maintenance/pageoopsIT slug"
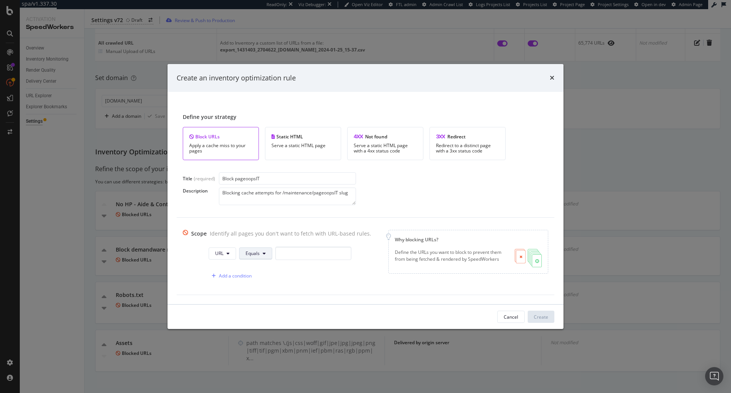
click at [254, 257] on button "Equals" at bounding box center [255, 253] width 33 height 12
click at [216, 255] on span "URL" at bounding box center [219, 253] width 8 height 6
click at [219, 310] on span "Path" at bounding box center [225, 310] width 27 height 7
click at [264, 251] on icon "modal" at bounding box center [265, 253] width 3 height 5
click at [270, 153] on span "Contains" at bounding box center [265, 153] width 45 height 7
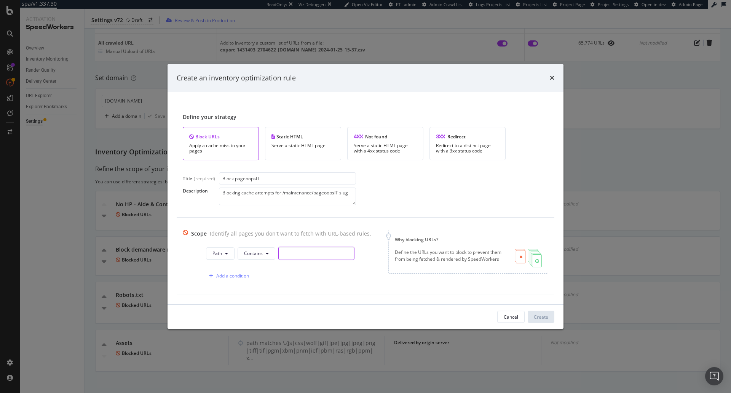
click at [301, 256] on input "modal" at bounding box center [316, 252] width 76 height 13
paste input "/maintenance/pageoopsIT"
type input "/maintenance/pageoopsIT"
click at [539, 316] on div "Create" at bounding box center [541, 316] width 14 height 6
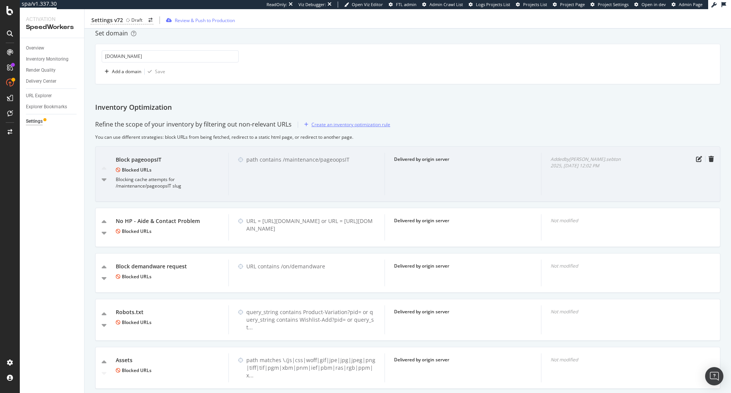
scroll to position [337, 0]
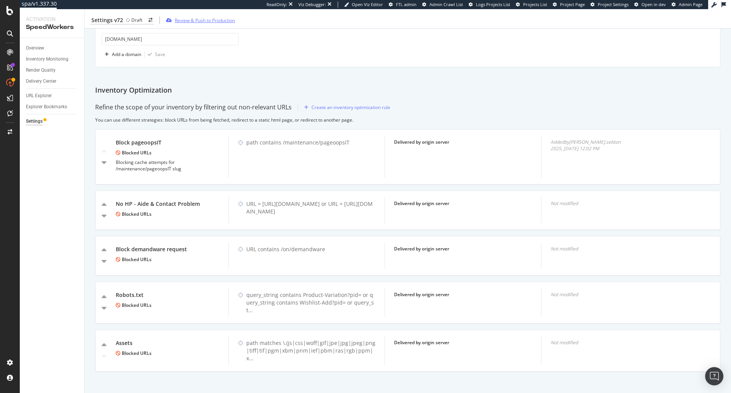
click at [221, 21] on div "Review & Push to Production" at bounding box center [205, 20] width 60 height 6
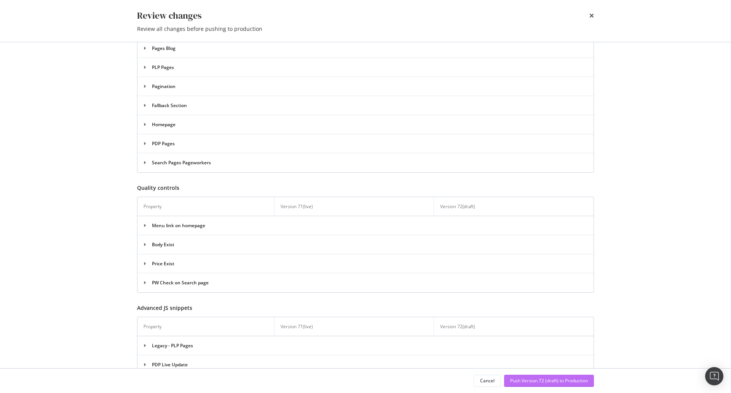
scroll to position [535, 0]
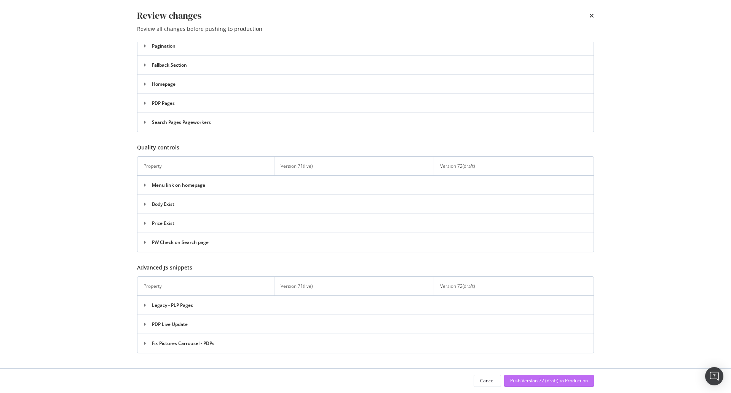
click at [552, 381] on div "Push Version 72 (draft) to Production" at bounding box center [549, 380] width 78 height 6
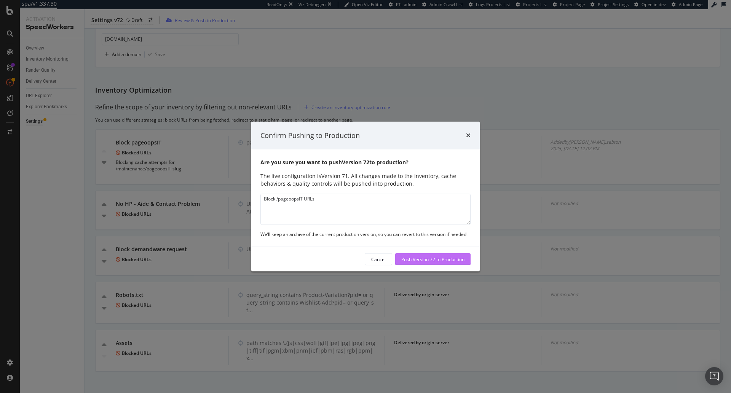
type textarea "Block /pageoopsIT URLs"
click at [428, 259] on div "Push Version 72 to Production" at bounding box center [432, 259] width 63 height 6
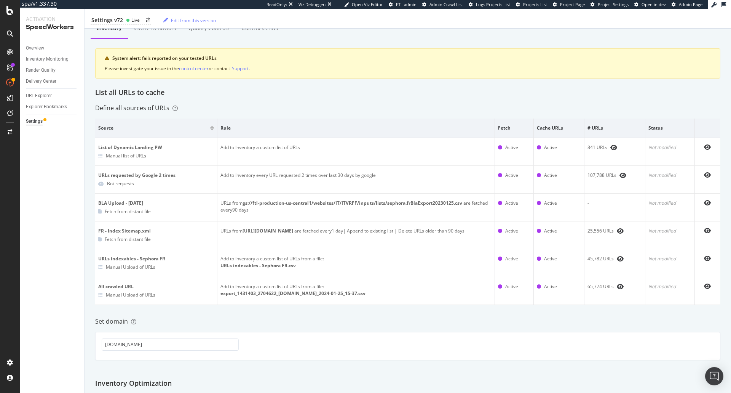
scroll to position [0, 0]
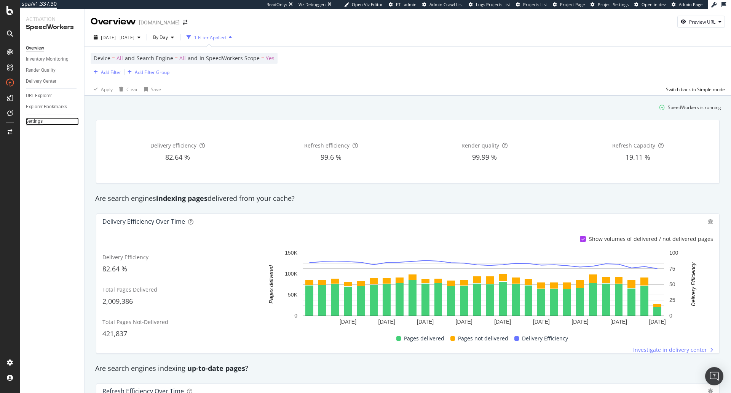
click at [34, 119] on div "Settings" at bounding box center [34, 121] width 17 height 8
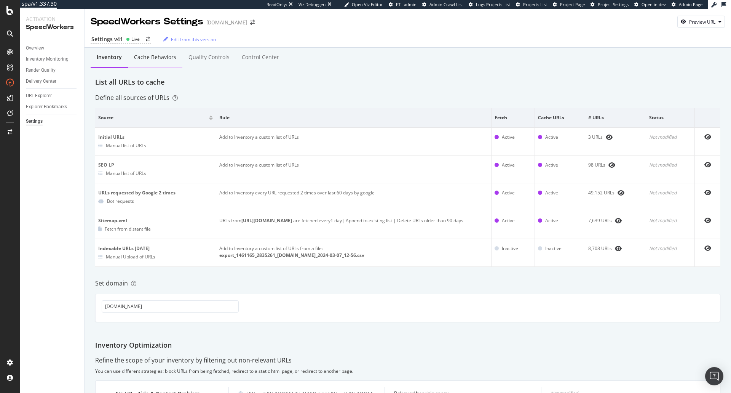
click at [157, 62] on div "Cache behaviors" at bounding box center [155, 57] width 54 height 21
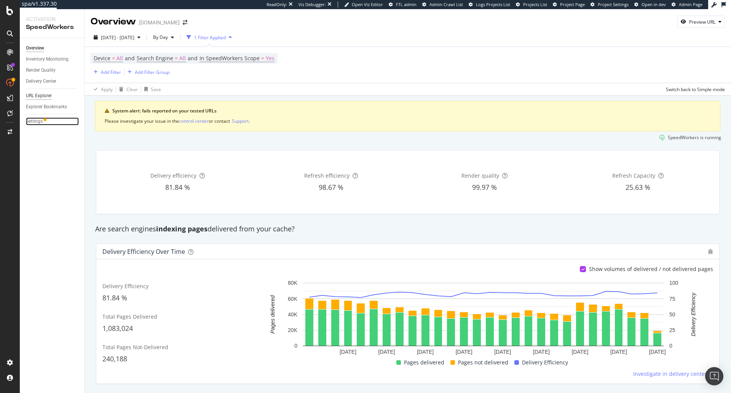
drag, startPoint x: 40, startPoint y: 123, endPoint x: 49, endPoint y: 99, distance: 25.2
click at [40, 123] on div "Settings" at bounding box center [34, 121] width 17 height 8
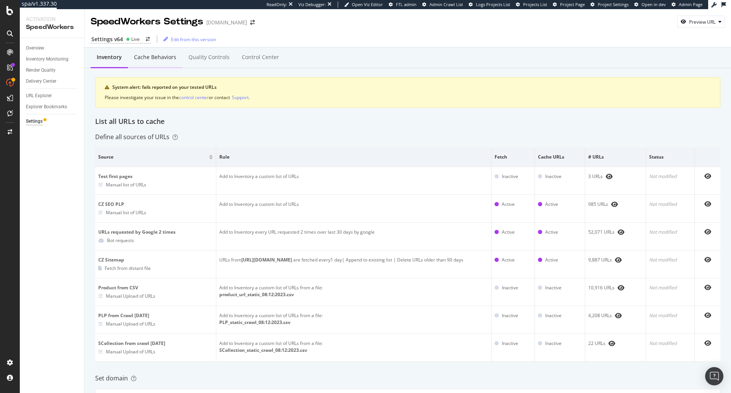
click at [144, 56] on div "Cache behaviors" at bounding box center [155, 57] width 42 height 8
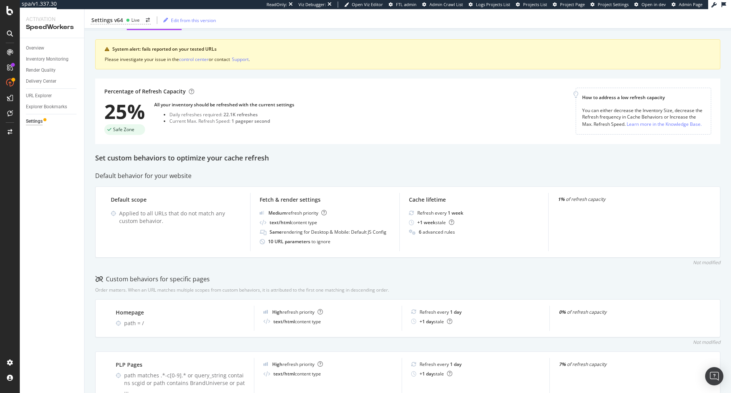
scroll to position [152, 0]
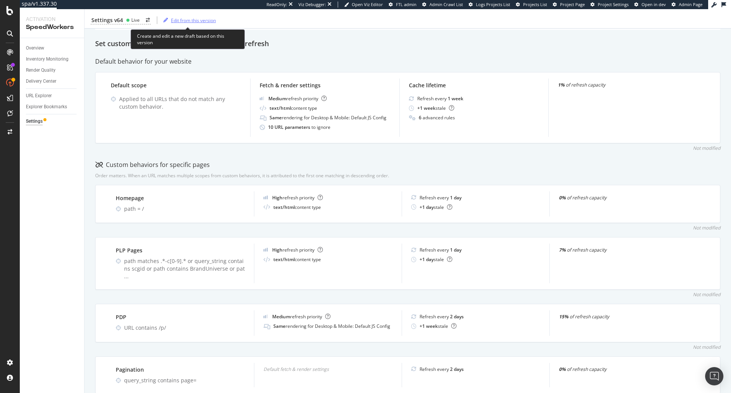
click at [177, 21] on div "Edit from this version" at bounding box center [193, 20] width 45 height 6
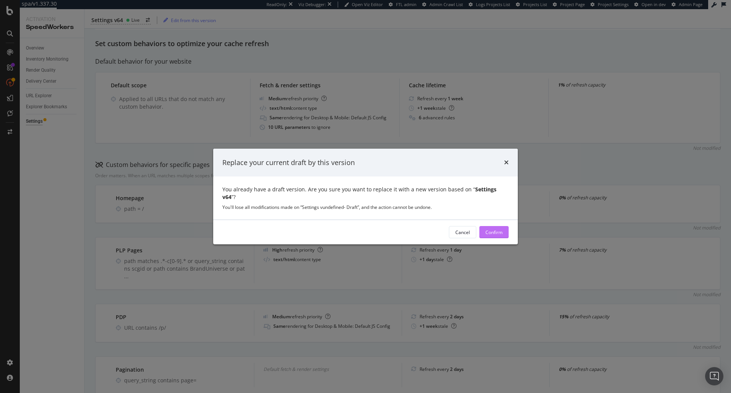
click at [499, 229] on div "Confirm" at bounding box center [494, 232] width 17 height 6
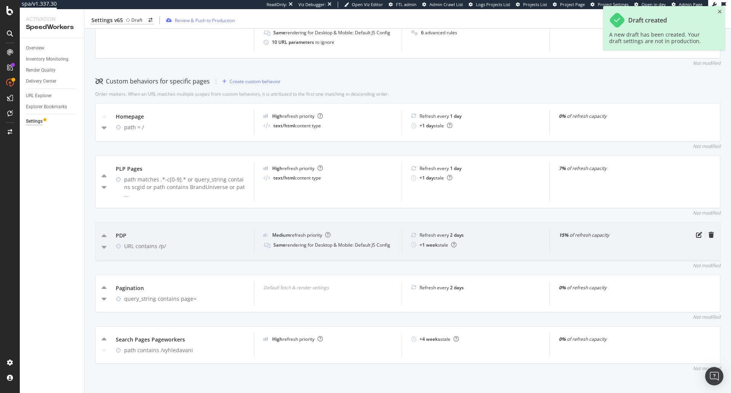
scroll to position [248, 0]
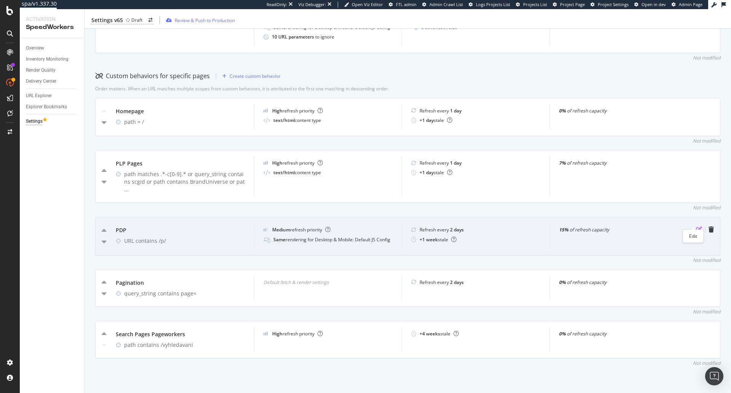
click at [696, 226] on icon "pen-to-square" at bounding box center [699, 229] width 6 height 6
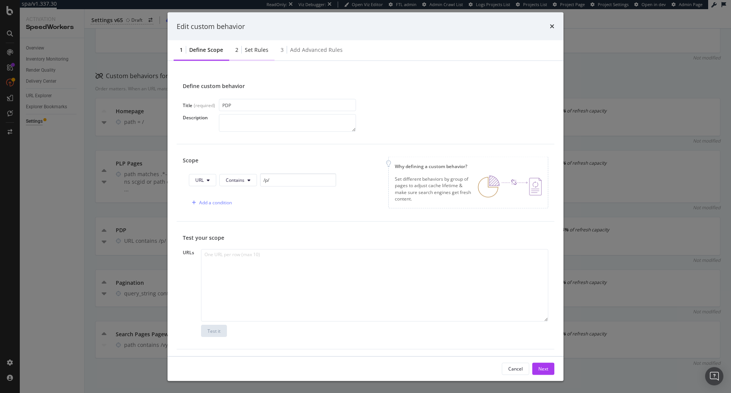
click at [261, 50] on div "Set rules" at bounding box center [257, 50] width 24 height 8
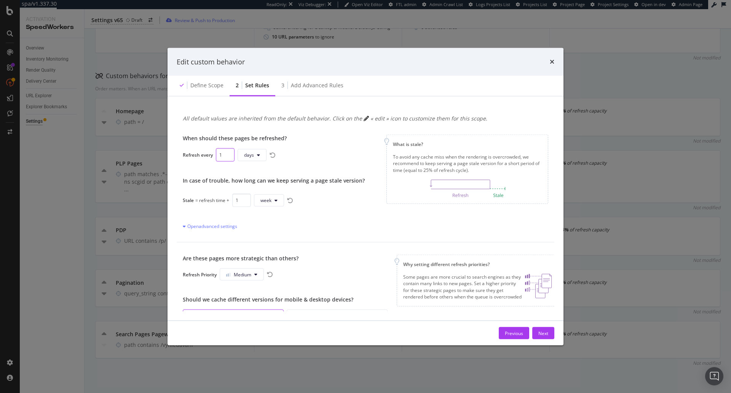
click at [227, 158] on input "1" at bounding box center [225, 154] width 19 height 13
click at [227, 153] on input "2" at bounding box center [225, 154] width 19 height 13
click at [227, 153] on input "3" at bounding box center [225, 154] width 19 height 13
click at [227, 153] on input "4" at bounding box center [225, 154] width 19 height 13
type input "5"
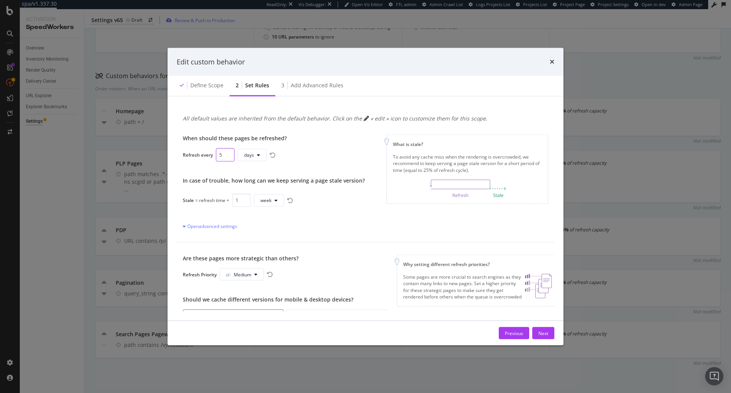
click at [227, 153] on input "5" at bounding box center [225, 154] width 19 height 13
click at [543, 335] on div "Next" at bounding box center [543, 332] width 10 height 6
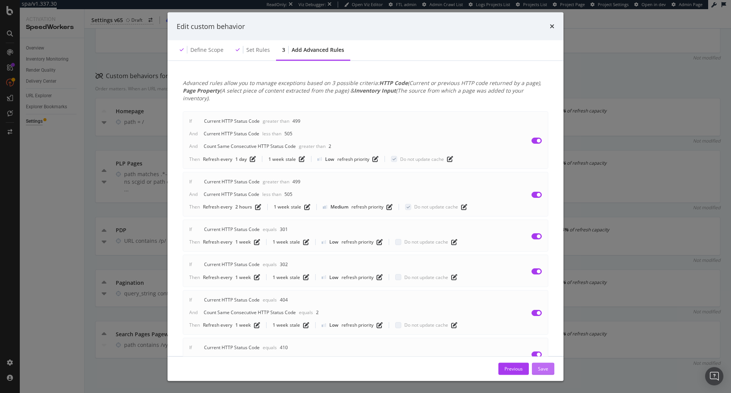
click at [551, 366] on button "Save" at bounding box center [543, 368] width 22 height 12
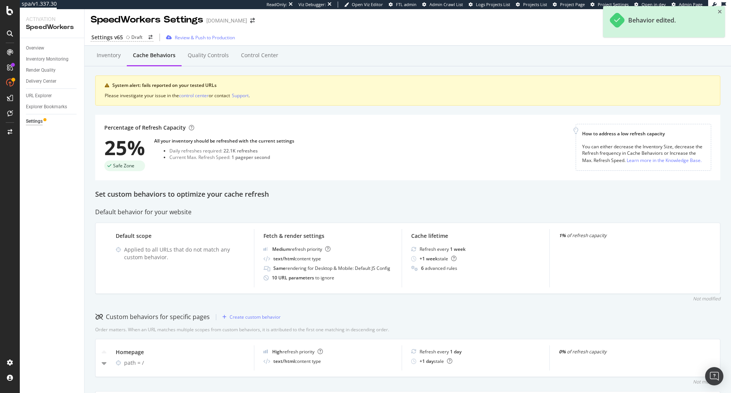
scroll to position [0, 0]
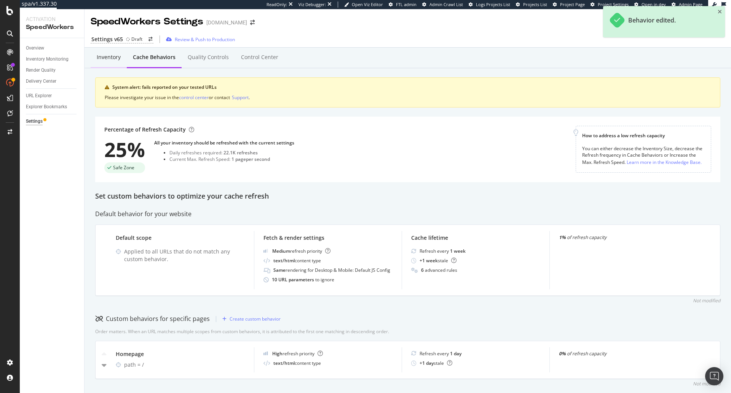
click at [109, 57] on div "Inventory" at bounding box center [109, 57] width 24 height 8
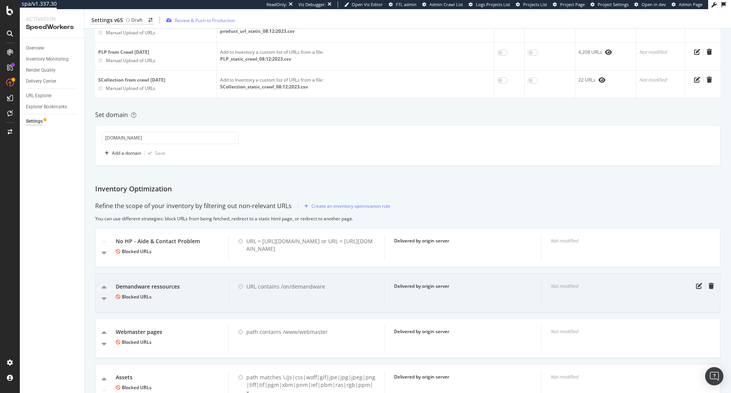
scroll to position [304, 0]
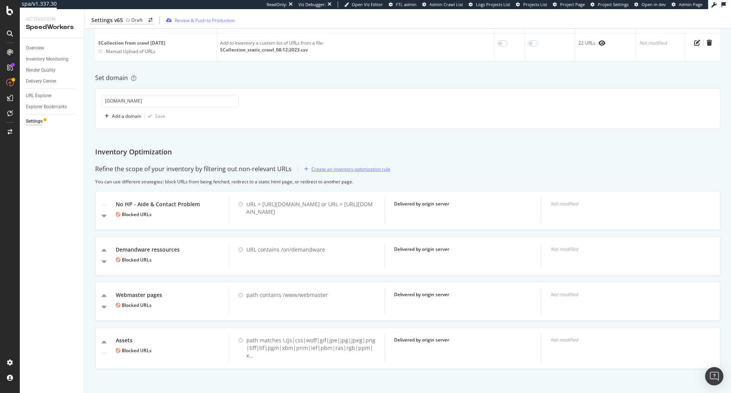
click at [348, 170] on div "Create an inventory optimization rule" at bounding box center [351, 169] width 79 height 6
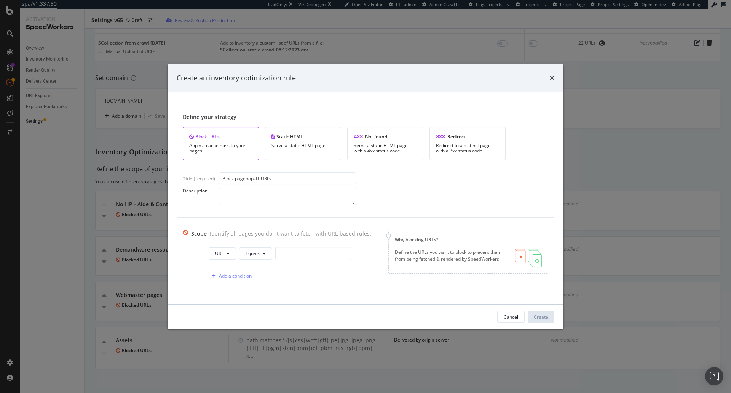
type input "Block pageoopsIT URLs"
paste textarea "/maintenance/pageoopsIT"
type textarea "Block /maintenance/pageoopsIT URLs"
click at [221, 254] on button "URL" at bounding box center [222, 253] width 27 height 12
click at [218, 315] on div "Path" at bounding box center [225, 310] width 39 height 11
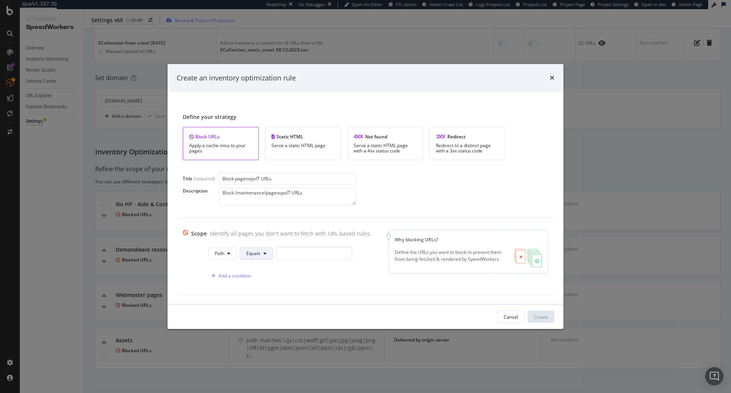
click at [264, 254] on icon "modal" at bounding box center [265, 253] width 3 height 5
click at [265, 152] on span "Contains" at bounding box center [265, 153] width 45 height 7
click at [298, 254] on input "modal" at bounding box center [316, 252] width 76 height 13
paste input "/maintenance/pageoopsIT"
type input "/maintenance/pageoopsIT"
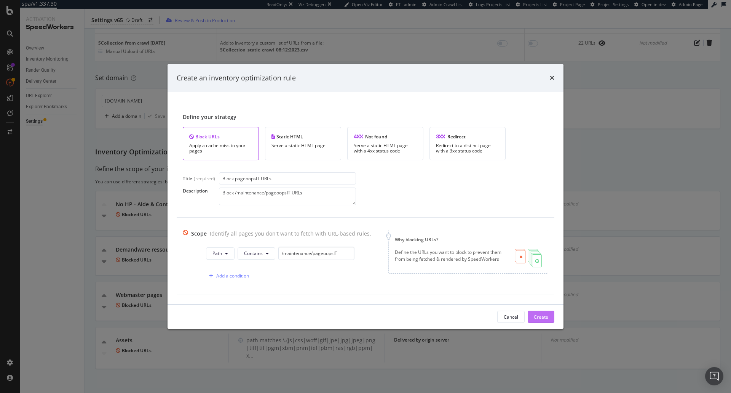
click at [542, 315] on div "Create" at bounding box center [541, 316] width 14 height 6
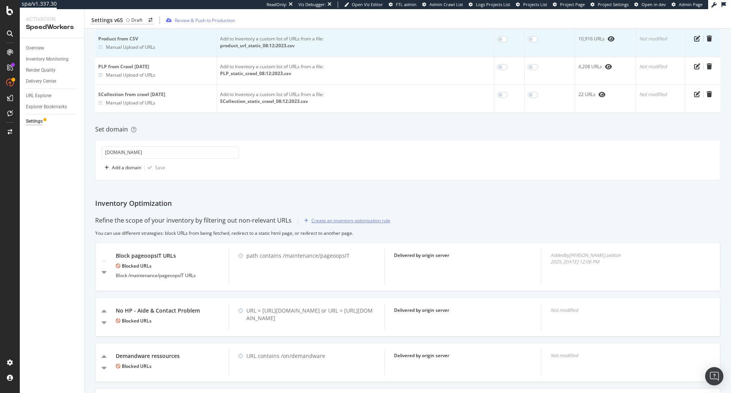
scroll to position [0, 0]
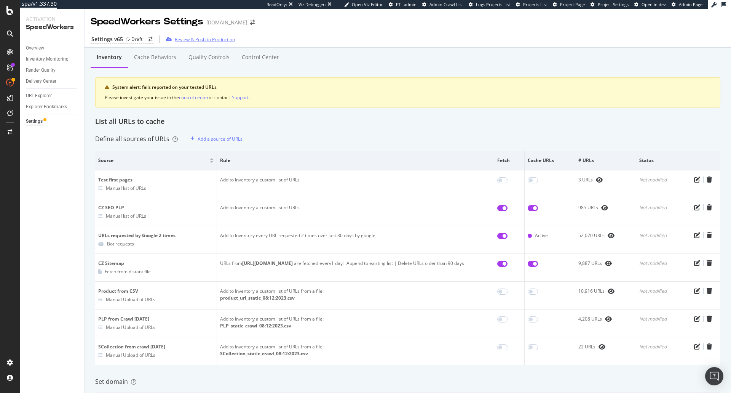
click at [190, 38] on div "Review & Push to Production" at bounding box center [205, 39] width 60 height 6
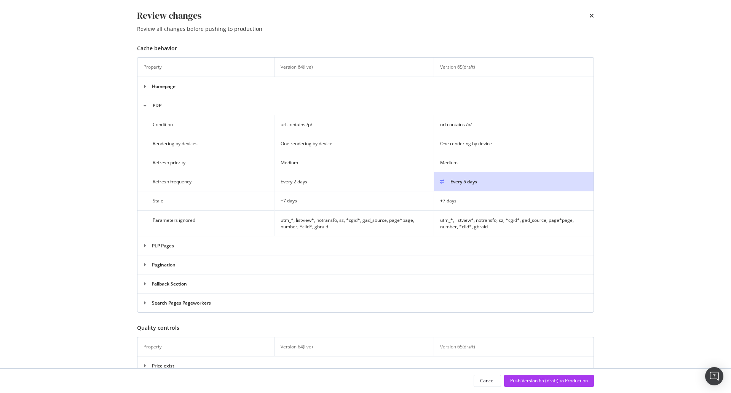
scroll to position [618, 0]
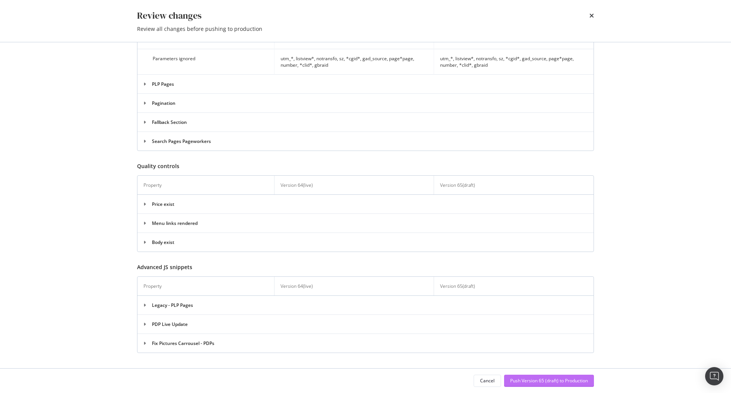
click at [544, 381] on div "Push Version 65 (draft) to Production" at bounding box center [549, 380] width 78 height 6
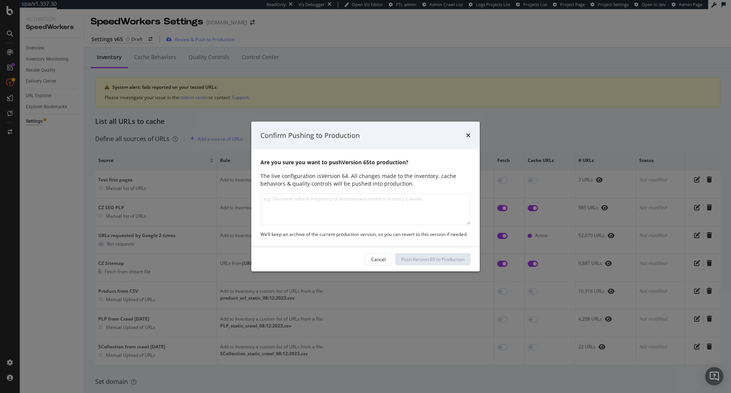
click at [316, 203] on textarea "modal" at bounding box center [365, 208] width 210 height 31
type textarea "Blocking /pageoopsIT URLs + Updating Refresh frequency from 2 to 5 days for PDP…"
click at [414, 256] on div "Push Version 65 to Production" at bounding box center [432, 259] width 63 height 6
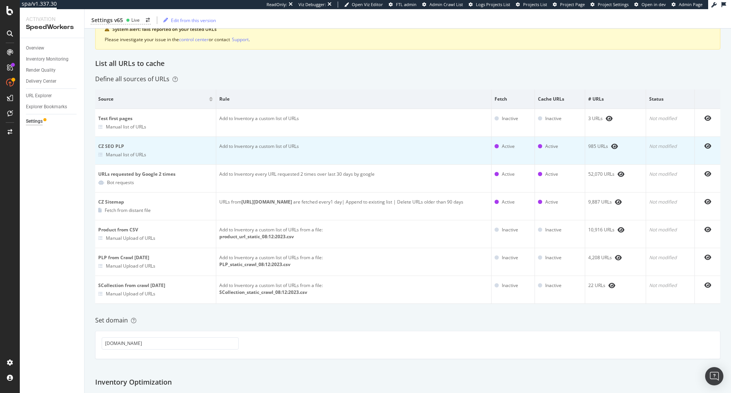
scroll to position [0, 0]
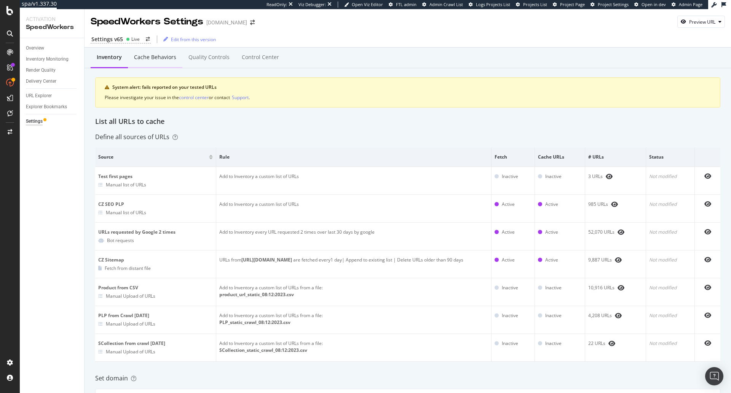
click at [156, 64] on div "Cache behaviors" at bounding box center [155, 57] width 54 height 21
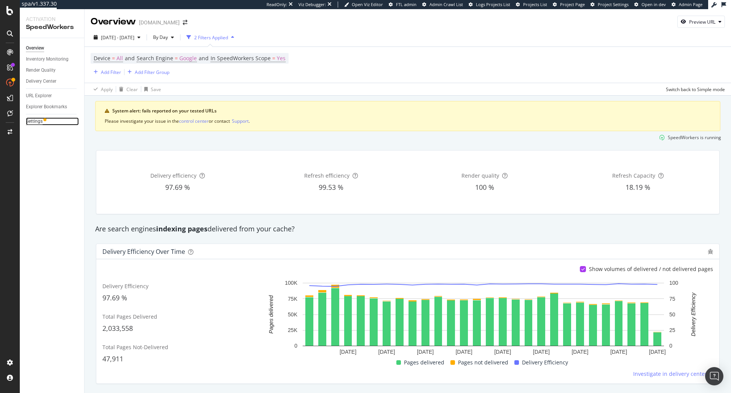
click at [40, 121] on div "Settings" at bounding box center [34, 121] width 17 height 8
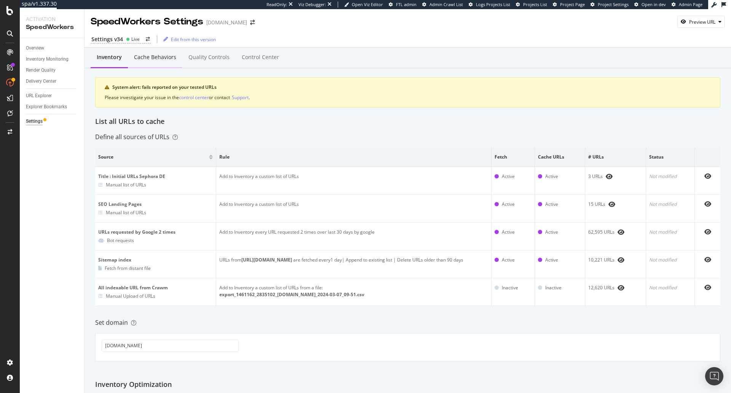
click at [158, 60] on div "Cache behaviors" at bounding box center [155, 57] width 42 height 8
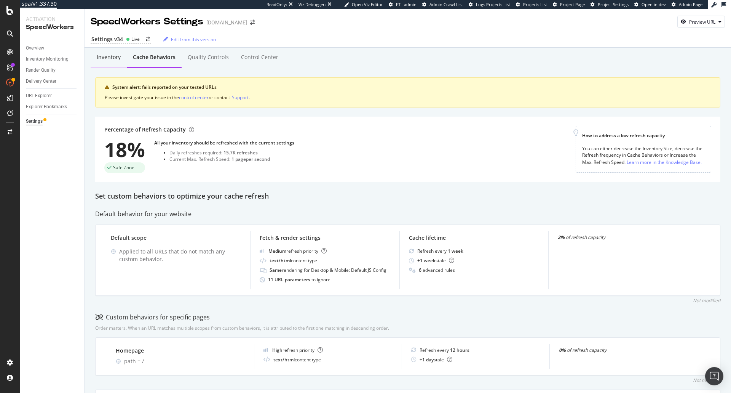
click at [106, 59] on div "Inventory" at bounding box center [109, 57] width 24 height 8
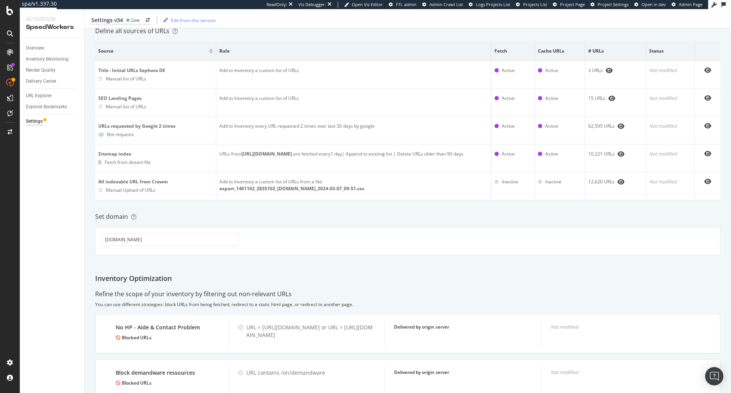
scroll to position [77, 0]
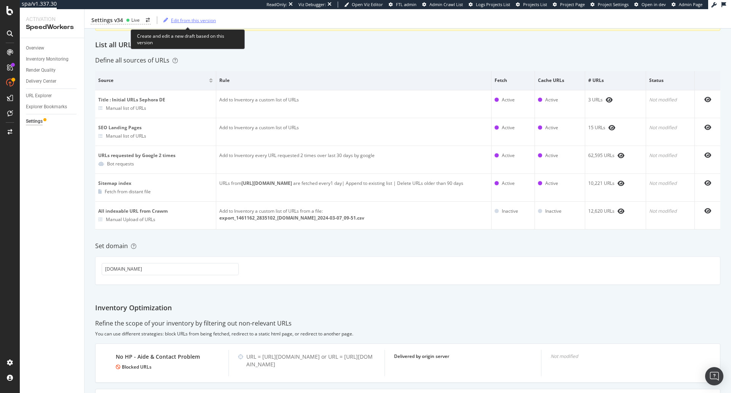
click at [196, 18] on div "Edit from this version" at bounding box center [193, 20] width 45 height 6
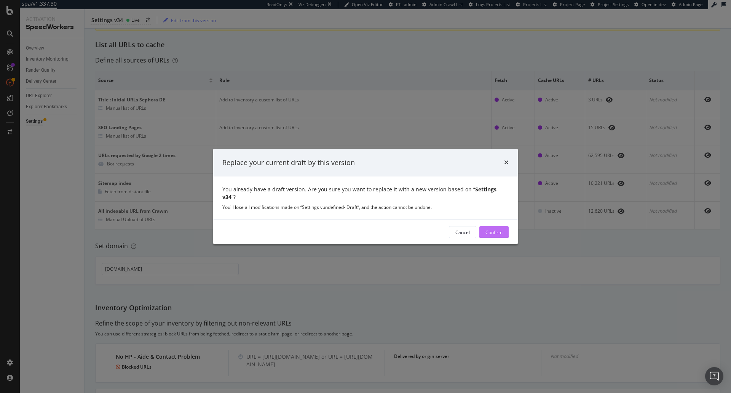
click at [487, 226] on button "Confirm" at bounding box center [493, 232] width 29 height 12
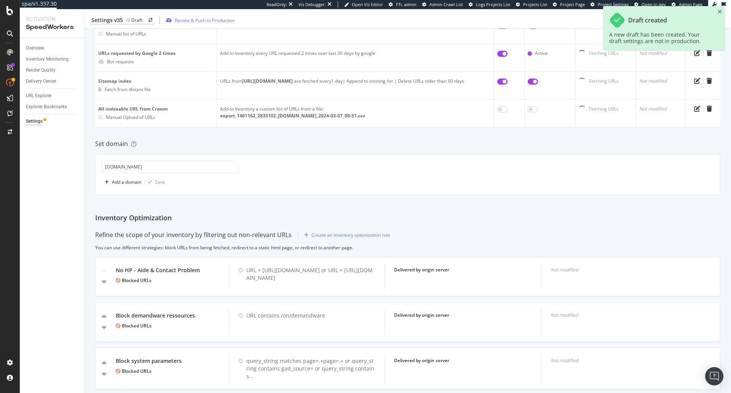
scroll to position [190, 0]
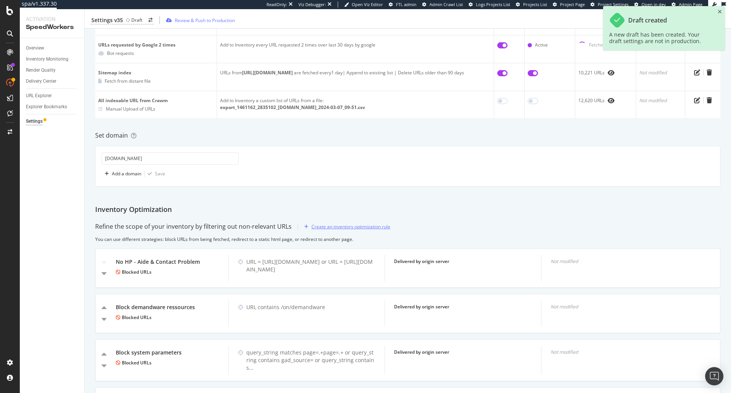
click at [347, 228] on div "Create an inventory optimization rule" at bounding box center [351, 226] width 79 height 6
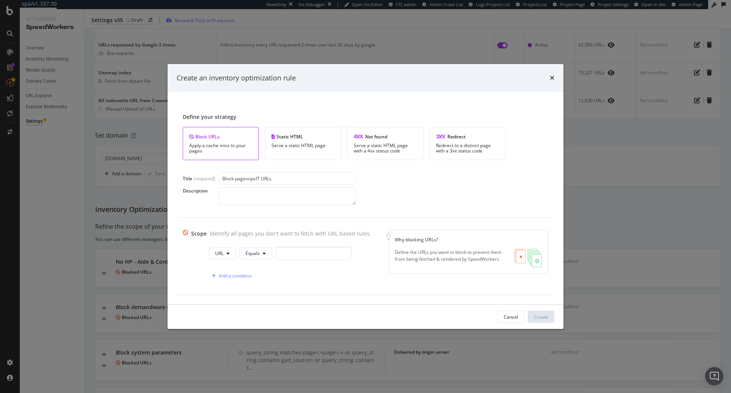
type input "Block pageoopsIT URLs"
paste textarea "/maintenance/pageoopsIT"
type textarea "Block /maintenance/pageoopsIT URLs"
click at [223, 255] on button "URL" at bounding box center [222, 253] width 27 height 12
click at [224, 306] on div "Path" at bounding box center [225, 310] width 39 height 11
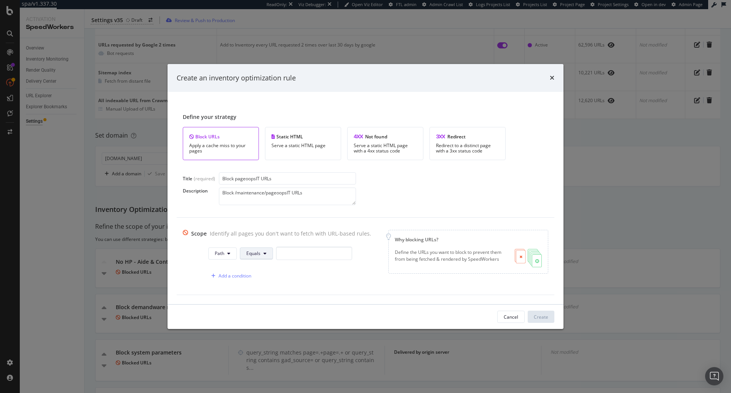
click at [264, 252] on icon "modal" at bounding box center [265, 253] width 3 height 5
click at [269, 154] on span "Contains" at bounding box center [265, 153] width 45 height 7
click at [300, 252] on input "modal" at bounding box center [316, 252] width 76 height 13
paste input "/maintenance/pageoopsIT"
type input "/maintenance/pageoopsIT"
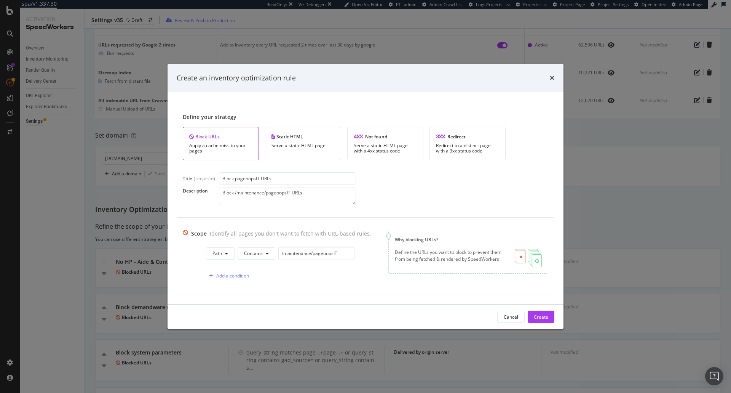
click at [339, 269] on div "Add a condition" at bounding box center [289, 275] width 166 height 13
click at [549, 314] on button "Create" at bounding box center [541, 316] width 27 height 12
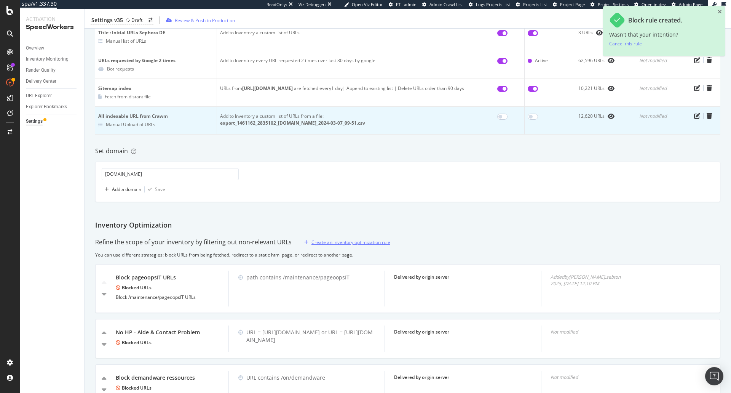
scroll to position [0, 0]
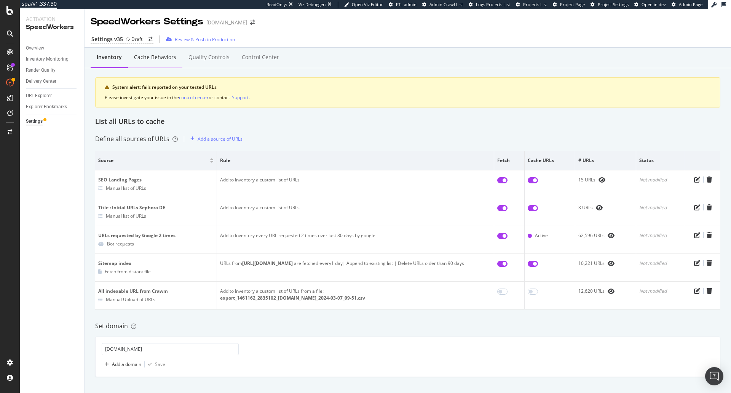
click at [147, 54] on div "Cache behaviors" at bounding box center [155, 57] width 42 height 8
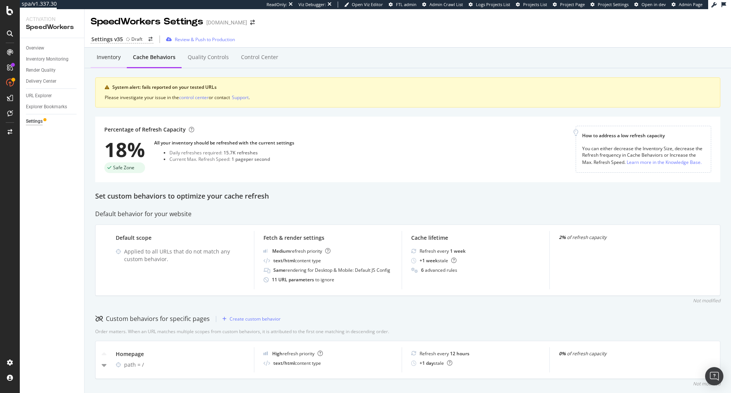
click at [118, 60] on div "Inventory" at bounding box center [109, 57] width 24 height 8
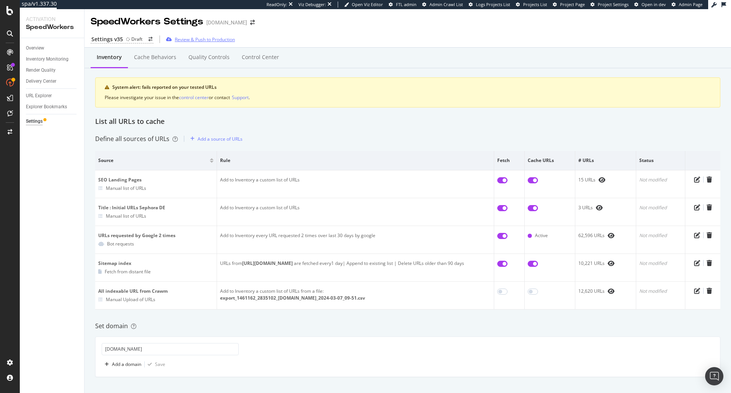
click at [214, 39] on div "Review & Push to Production" at bounding box center [205, 39] width 60 height 6
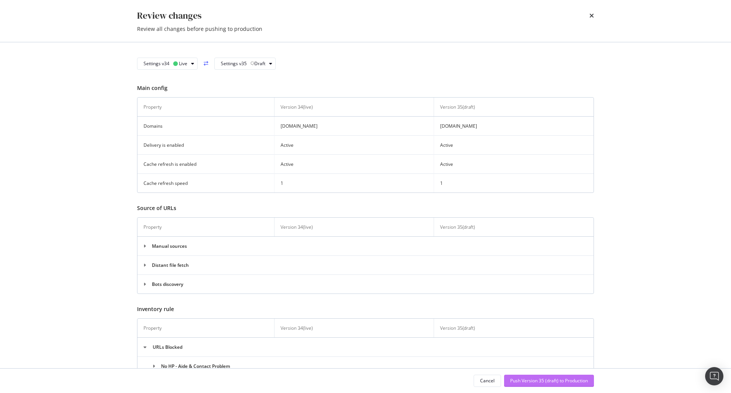
click at [536, 377] on div "Push Version 35 (draft) to Production" at bounding box center [549, 380] width 78 height 6
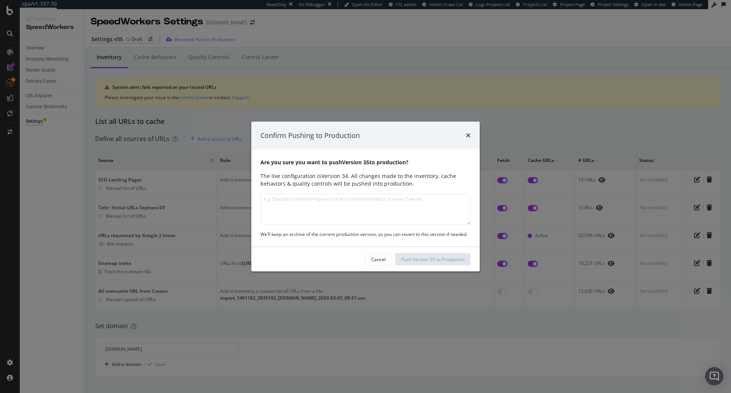
click at [329, 207] on textarea "modal" at bounding box center [365, 208] width 210 height 31
type textarea "Blocking /maintenance/pageoopsIT URLs"
click at [425, 259] on div "Push Version 35 to Production" at bounding box center [432, 259] width 63 height 6
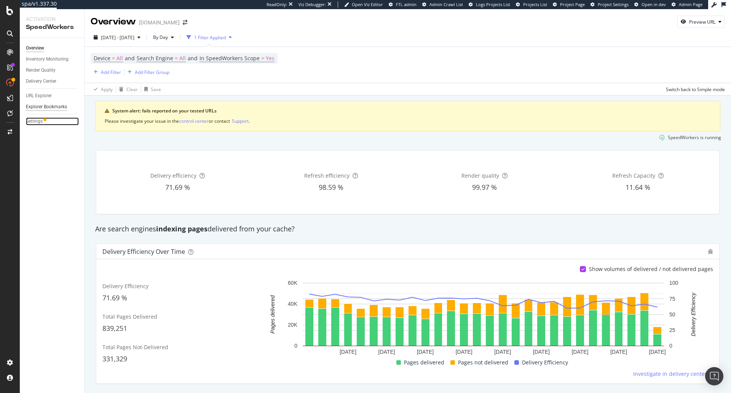
drag, startPoint x: 40, startPoint y: 123, endPoint x: 61, endPoint y: 107, distance: 26.6
click at [40, 123] on div "Settings" at bounding box center [34, 121] width 17 height 8
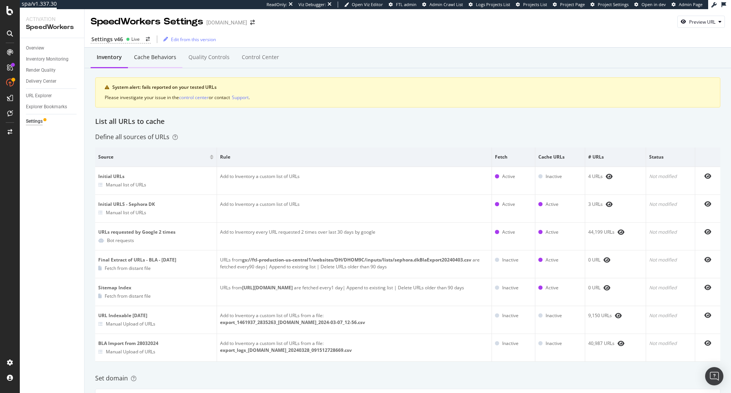
click at [165, 56] on div "Cache behaviors" at bounding box center [155, 57] width 42 height 8
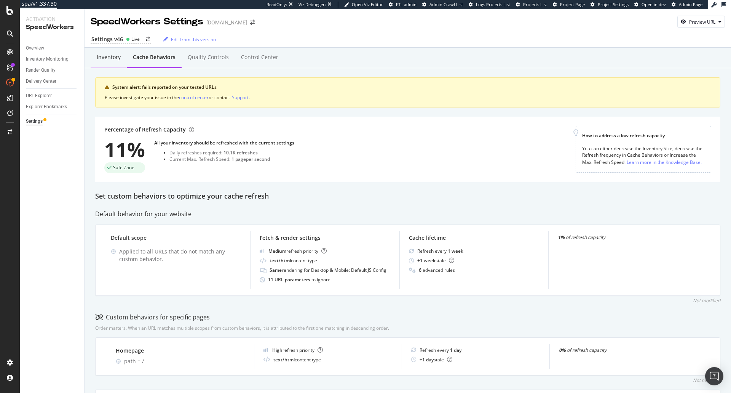
click at [109, 60] on div "Inventory" at bounding box center [109, 57] width 24 height 8
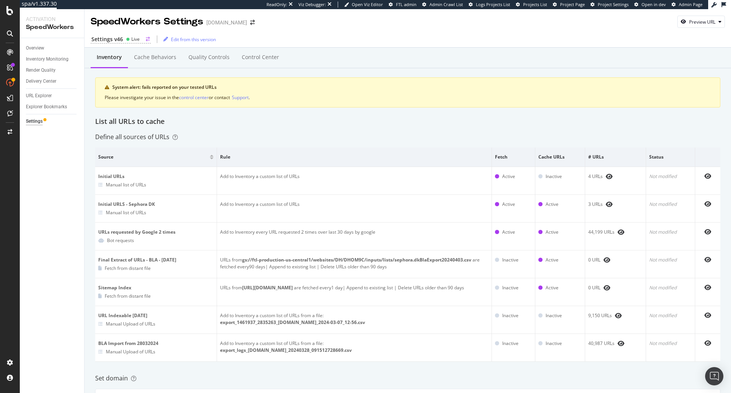
click at [129, 39] on circle at bounding box center [127, 39] width 3 height 3
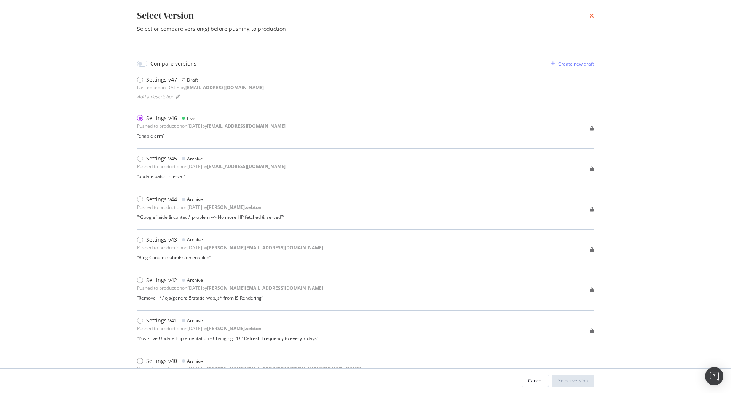
click at [592, 14] on icon "times" at bounding box center [592, 16] width 5 height 6
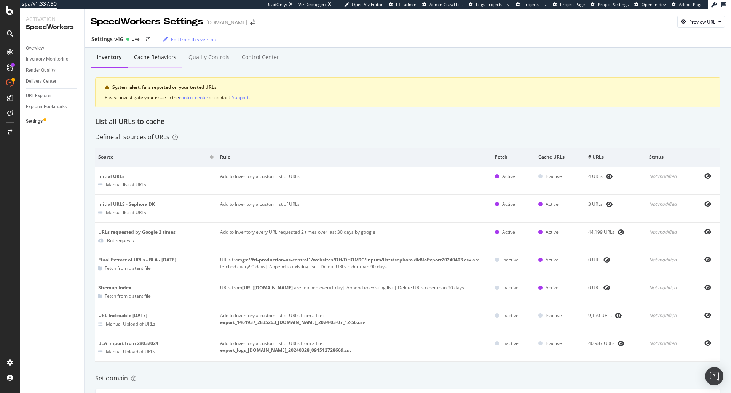
click at [150, 50] on div "Cache behaviors" at bounding box center [155, 57] width 54 height 21
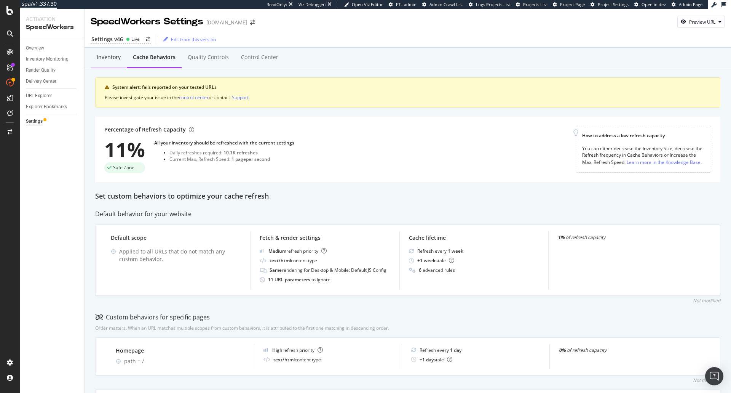
click at [112, 62] on div "Inventory" at bounding box center [109, 57] width 36 height 21
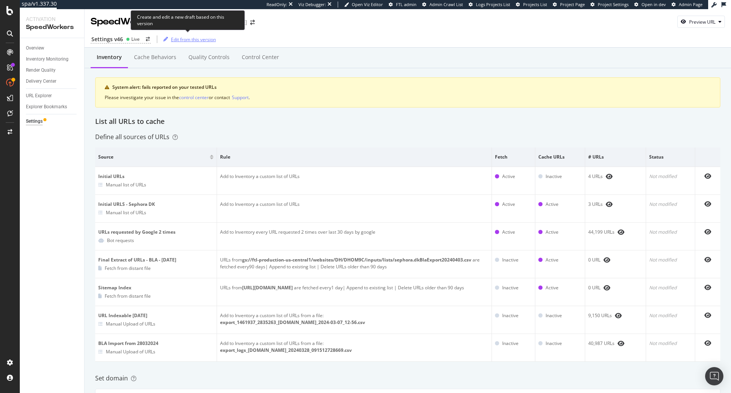
click at [179, 40] on div "Edit from this version" at bounding box center [193, 39] width 45 height 6
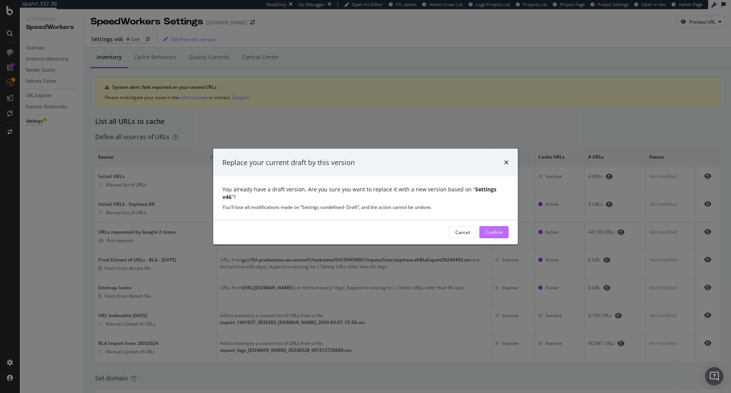
click at [497, 229] on div "Confirm" at bounding box center [494, 232] width 17 height 6
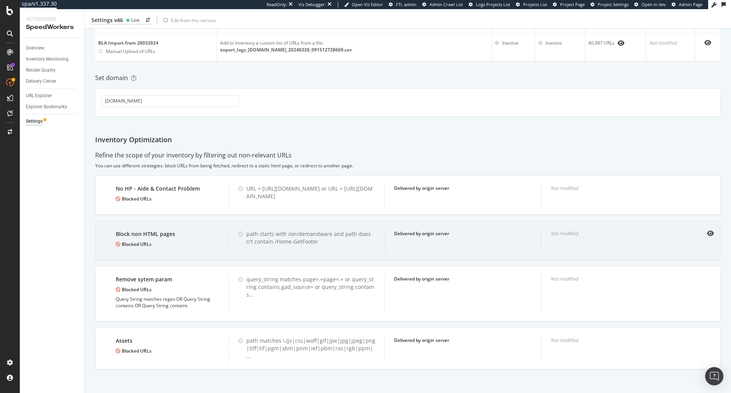
scroll to position [300, 0]
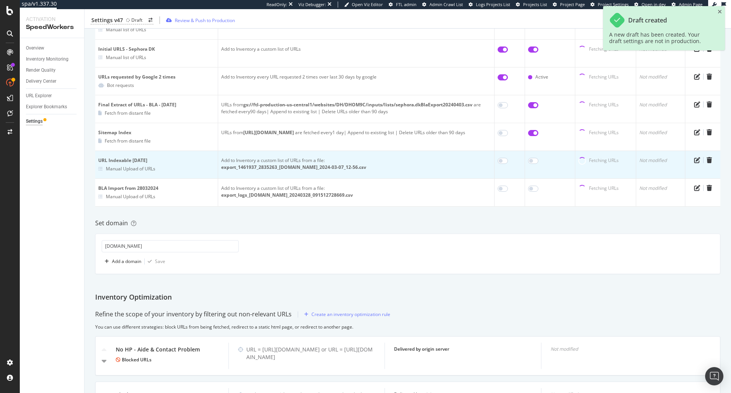
scroll to position [267, 0]
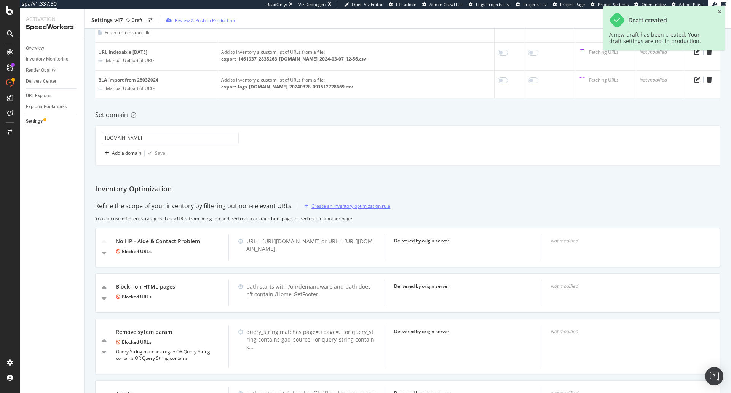
click at [358, 206] on div "Create an inventory optimization rule" at bounding box center [351, 206] width 79 height 6
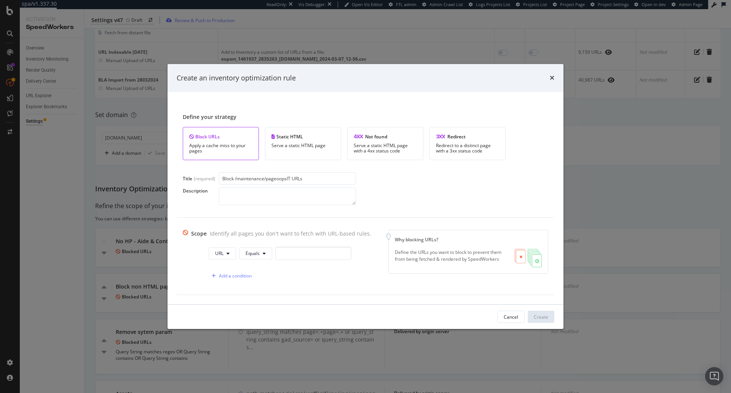
type input "Block /maintenance/pageoopsIT URLs"
paste textarea "/maintenance/pageoopsIT"
type textarea "Block /maintenance/pageoopsIT URLs"
click at [272, 178] on input "Block /maintenance/pageoopsIT URLs" at bounding box center [287, 178] width 137 height 12
type input "Block pageoopsIT URLs"
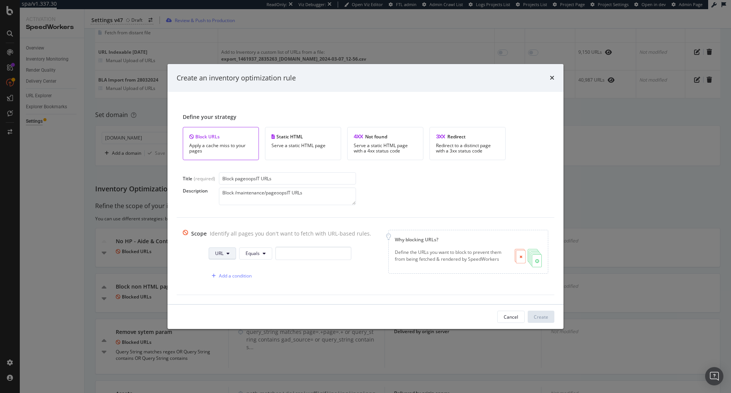
click at [227, 252] on icon "modal" at bounding box center [228, 253] width 3 height 5
click at [220, 309] on span "Path" at bounding box center [225, 310] width 27 height 7
click at [258, 252] on button "Equals" at bounding box center [256, 253] width 33 height 12
click at [270, 157] on span "Contains" at bounding box center [265, 153] width 45 height 7
drag, startPoint x: 302, startPoint y: 246, endPoint x: 305, endPoint y: 252, distance: 6.3
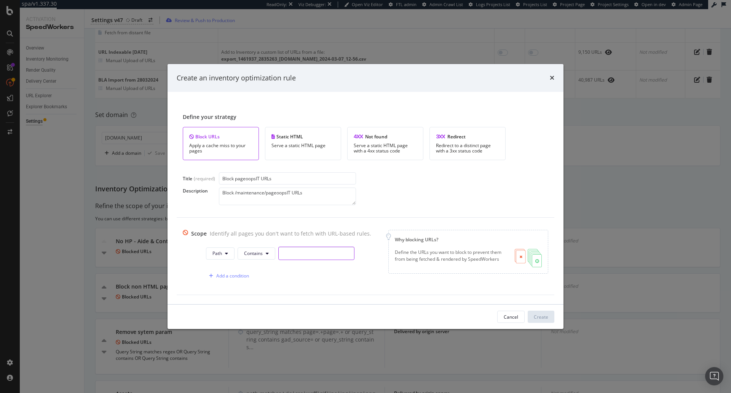
click at [302, 249] on input "modal" at bounding box center [316, 252] width 76 height 13
paste input "/maintenance/pageoopsIT"
type input "/maintenance/pageoopsIT"
click at [548, 316] on button "Create" at bounding box center [541, 316] width 27 height 12
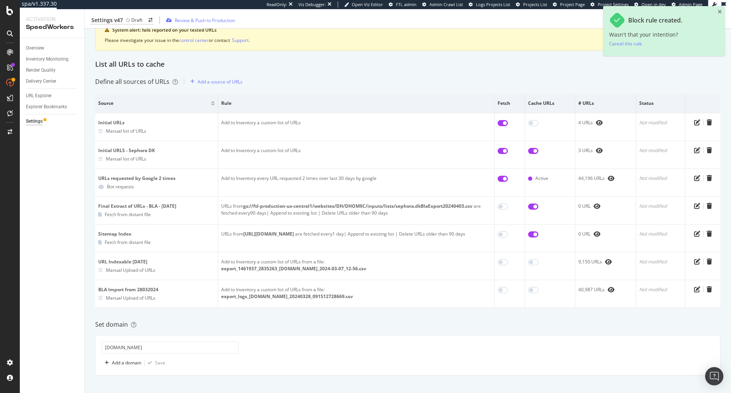
scroll to position [0, 0]
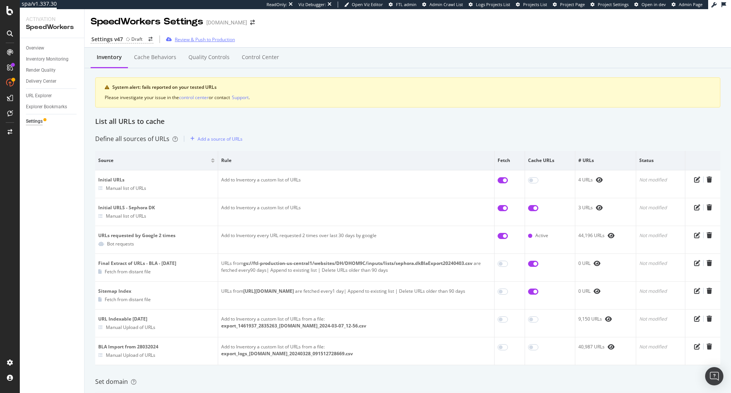
click at [231, 42] on div "Review & Push to Production" at bounding box center [205, 39] width 60 height 6
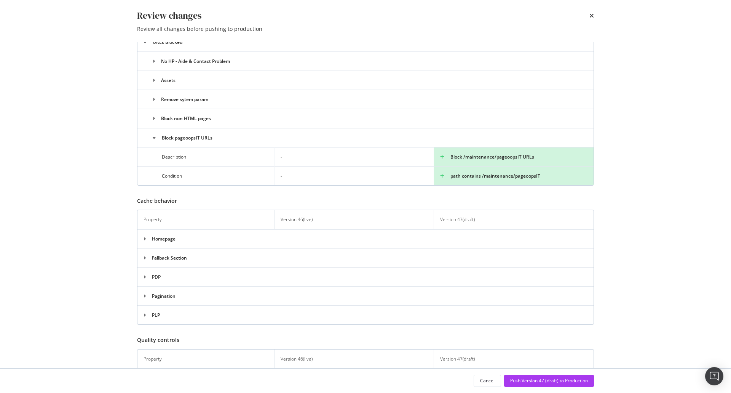
scroll to position [478, 0]
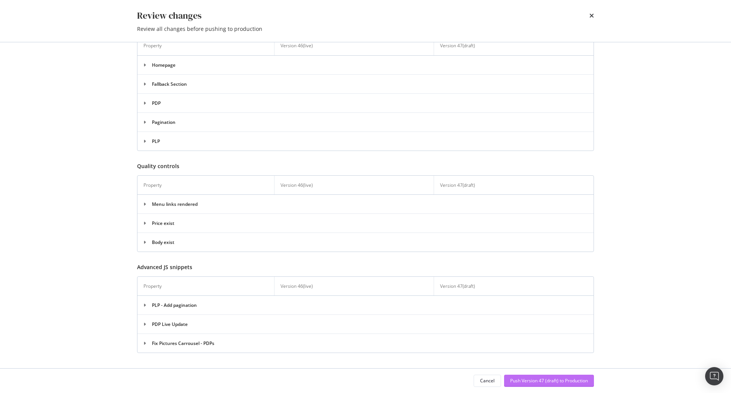
click at [560, 378] on div "Push Version 47 (draft) to Production" at bounding box center [549, 380] width 78 height 6
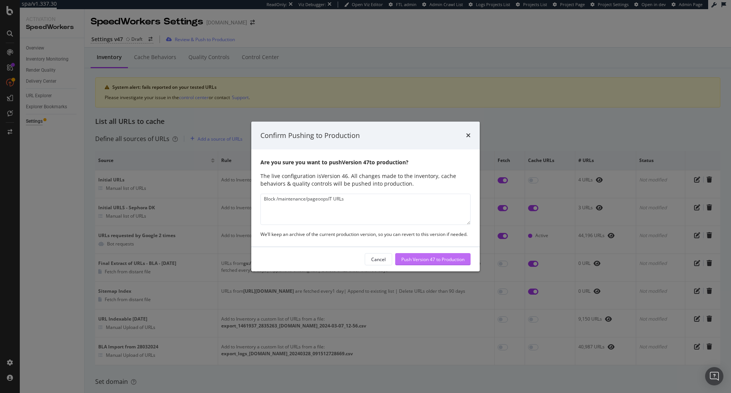
type textarea "Block /maintenance/pageoopsIT URLs"
click at [453, 259] on div "Push Version 47 to Production" at bounding box center [432, 259] width 63 height 6
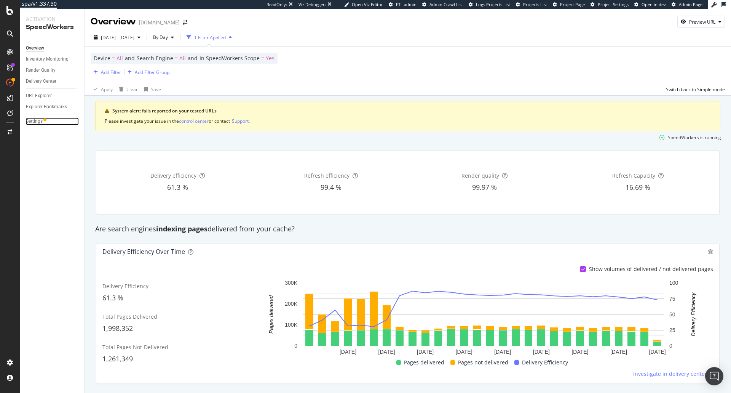
drag, startPoint x: 37, startPoint y: 123, endPoint x: 62, endPoint y: 113, distance: 26.7
click at [37, 123] on div "Settings" at bounding box center [34, 121] width 17 height 8
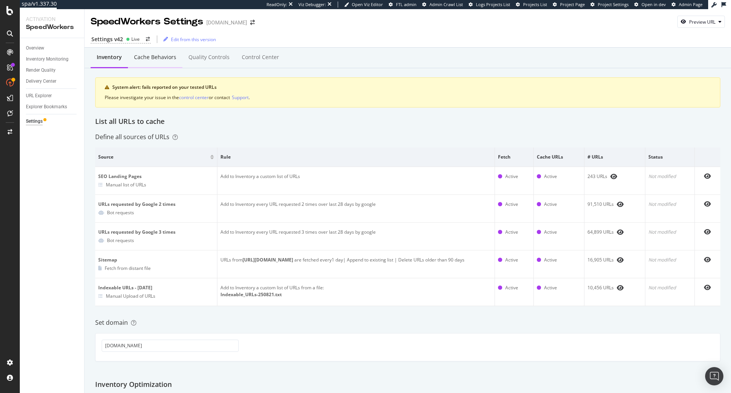
click at [140, 53] on div "Cache behaviors" at bounding box center [155, 57] width 54 height 21
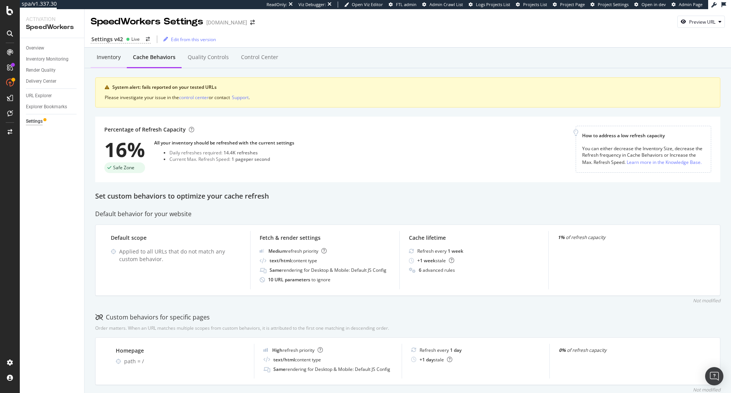
click at [117, 60] on div "Inventory" at bounding box center [109, 57] width 24 height 8
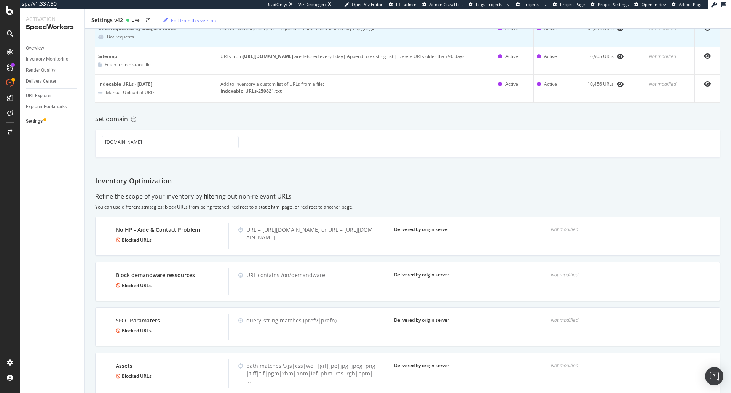
scroll to position [191, 0]
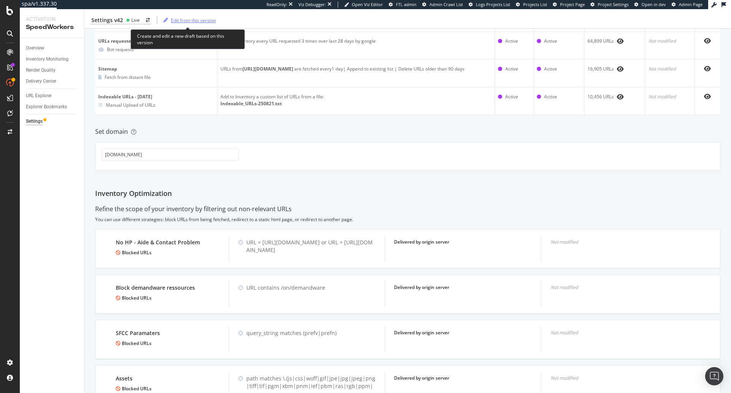
click at [190, 21] on div "Edit from this version" at bounding box center [193, 20] width 45 height 6
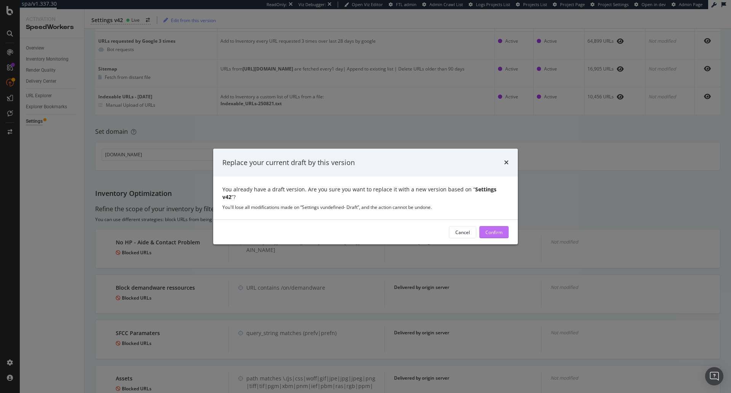
click at [494, 229] on div "Confirm" at bounding box center [494, 232] width 17 height 6
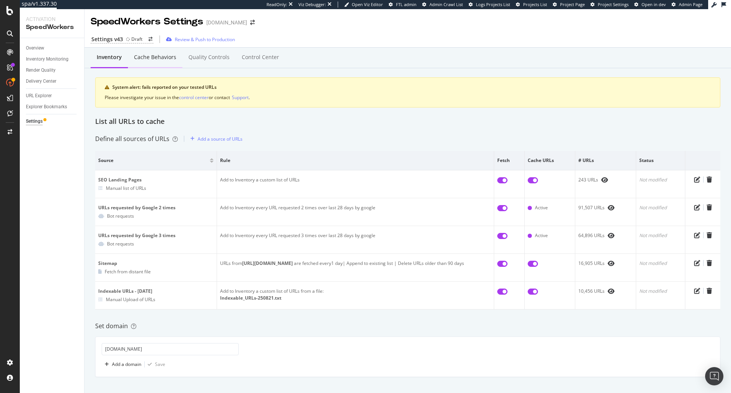
click at [153, 56] on div "Cache behaviors" at bounding box center [155, 57] width 42 height 8
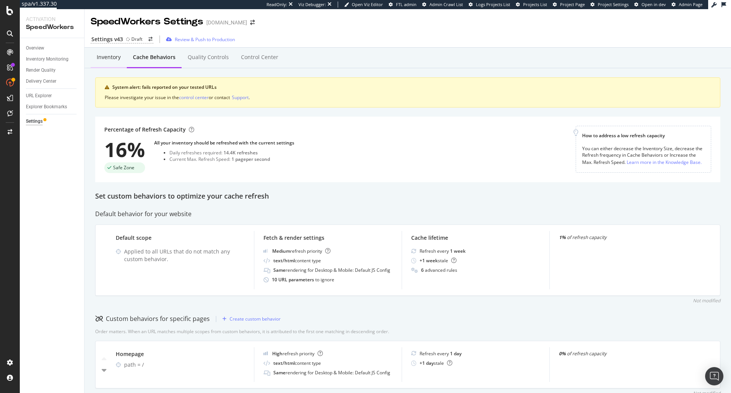
click at [115, 59] on div "Inventory" at bounding box center [109, 57] width 24 height 8
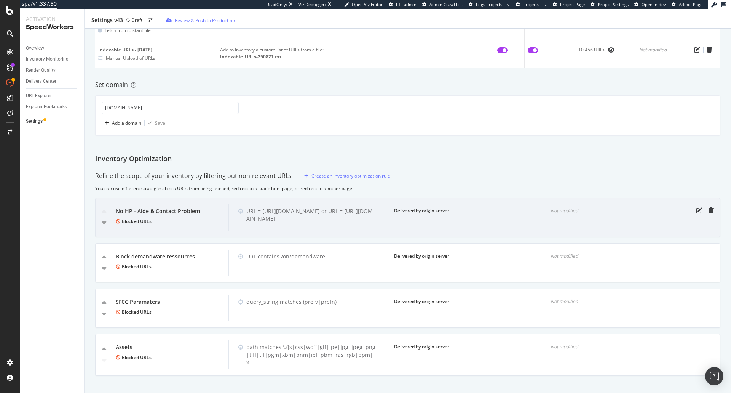
scroll to position [248, 0]
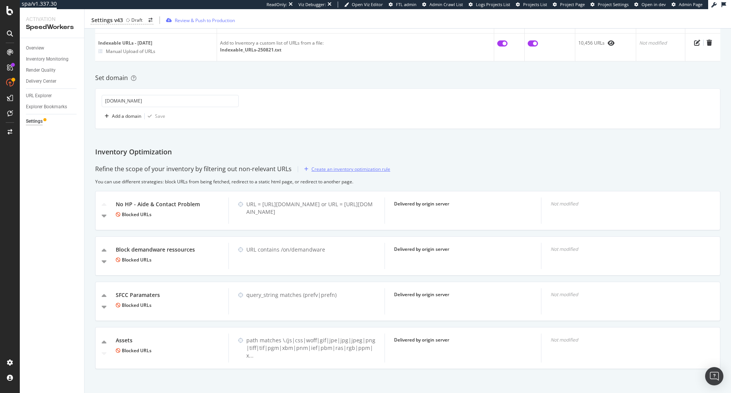
click at [324, 173] on div "Create an inventory optimization rule" at bounding box center [345, 168] width 89 height 11
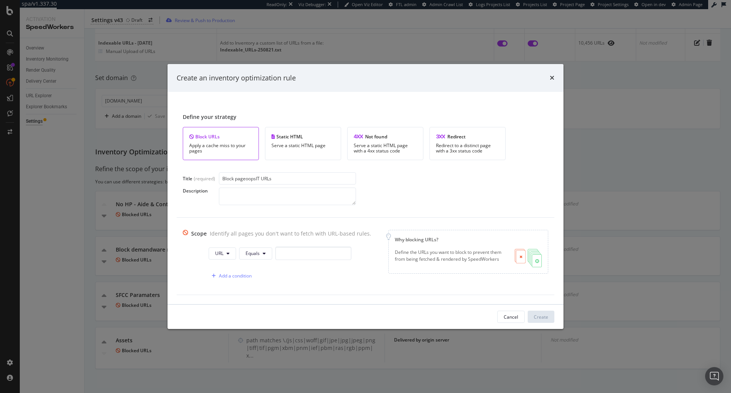
type input "Block pageoopsIT URLs"
paste textarea "/maintenance/pageoopsIT"
type textarea "Block /maintenance/pageoopsIT URLs"
click at [216, 251] on span "URL" at bounding box center [219, 253] width 8 height 6
click at [219, 310] on span "Path" at bounding box center [225, 310] width 27 height 7
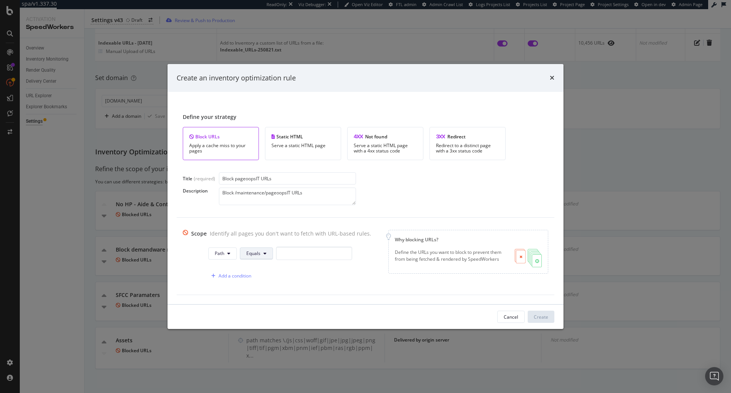
click at [251, 252] on span "Equals" at bounding box center [253, 253] width 14 height 6
click at [267, 152] on span "Contains" at bounding box center [265, 153] width 45 height 7
click at [302, 259] on input "modal" at bounding box center [316, 252] width 76 height 13
paste input "/maintenance/pageoopsIT"
type input "/maintenance/pageoopsIT"
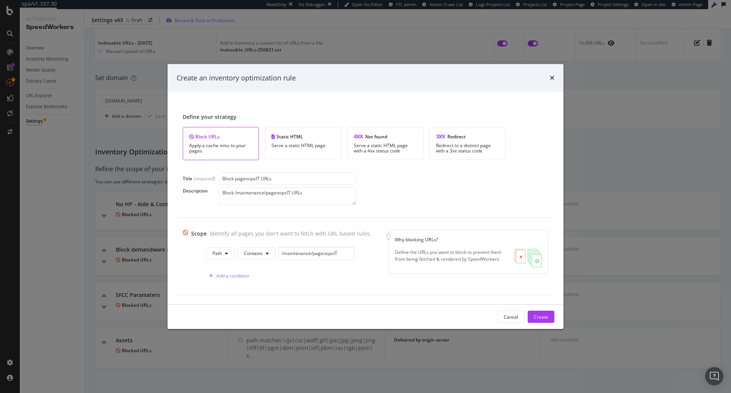
click at [540, 310] on div "Cancel Create" at bounding box center [366, 316] width 396 height 24
click at [542, 315] on div "Create" at bounding box center [541, 316] width 14 height 6
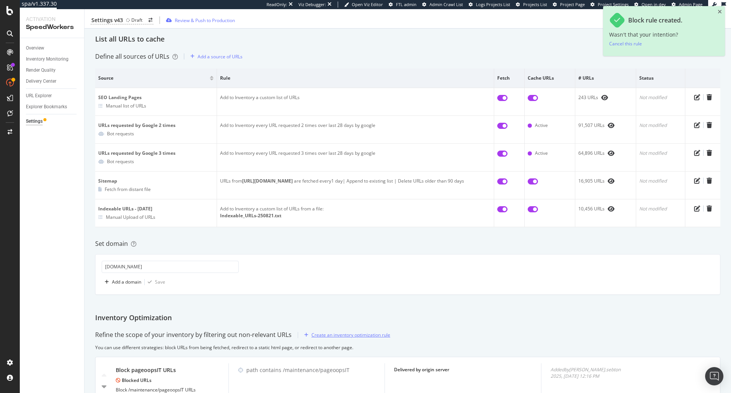
scroll to position [0, 0]
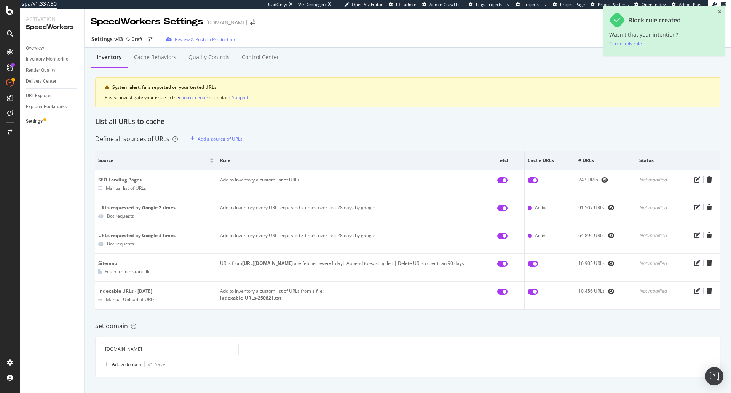
click at [211, 37] on div "Review & Push to Production" at bounding box center [205, 39] width 60 height 6
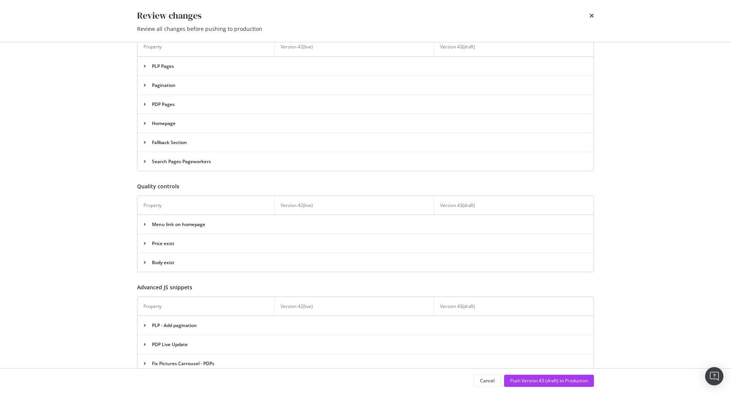
scroll to position [497, 0]
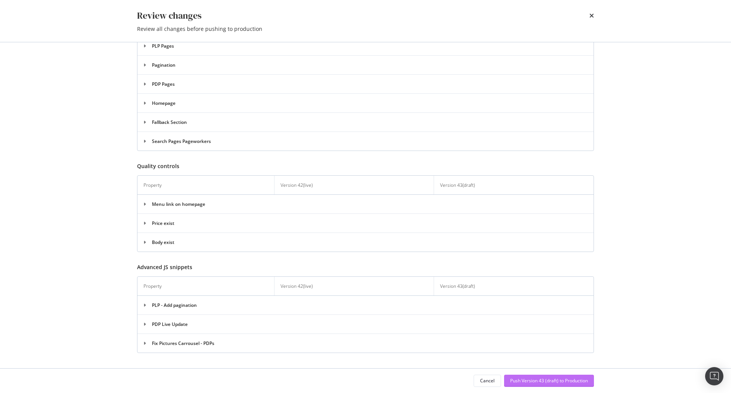
click at [555, 385] on div "Push Version 43 (draft) to Production" at bounding box center [549, 380] width 78 height 11
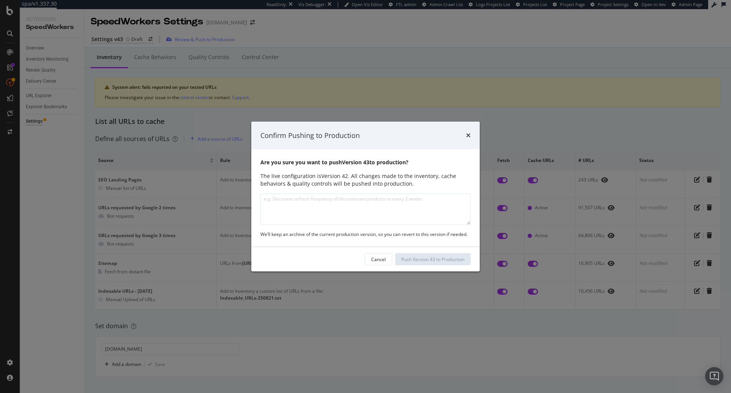
click at [368, 211] on textarea "modal" at bounding box center [365, 208] width 210 height 31
type textarea "Block /maintenance/pageoopsIT URLs"
click at [434, 259] on div "Push Version 43 to Production" at bounding box center [432, 259] width 63 height 6
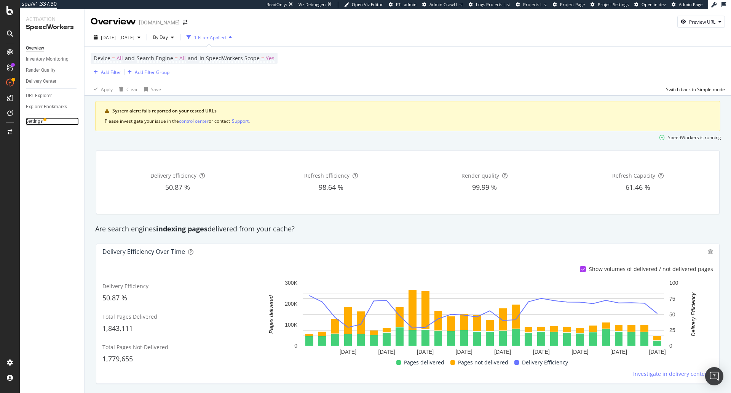
click at [42, 122] on div "Settings" at bounding box center [34, 121] width 17 height 8
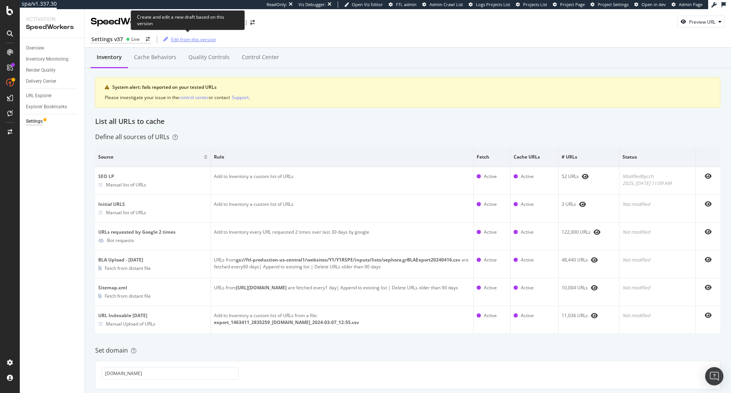
click at [185, 38] on div "Edit from this version" at bounding box center [193, 39] width 45 height 6
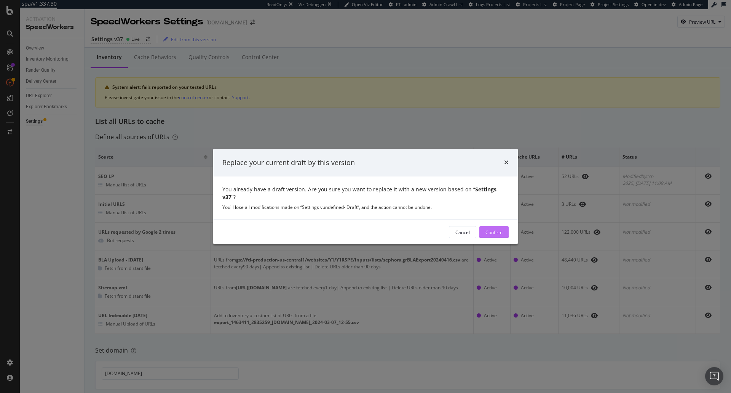
click at [489, 226] on div "Confirm" at bounding box center [494, 231] width 17 height 11
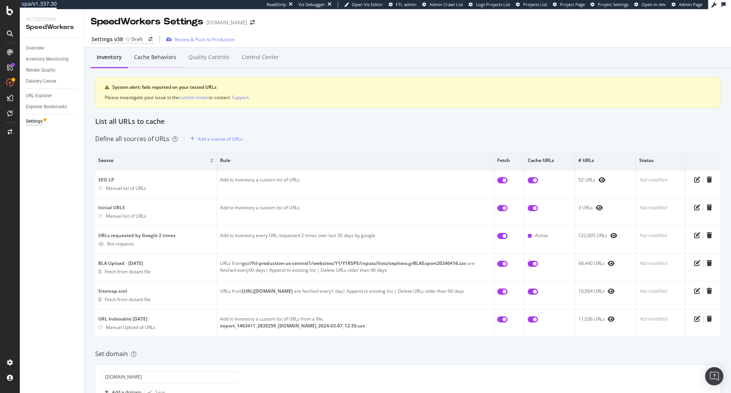
click at [147, 59] on div "Cache behaviors" at bounding box center [155, 57] width 42 height 8
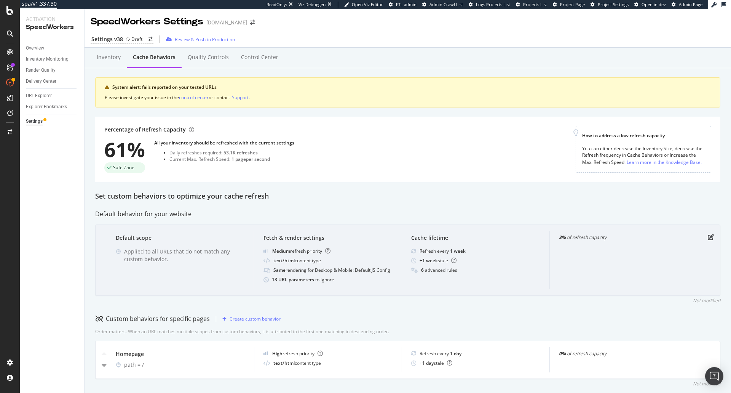
scroll to position [190, 0]
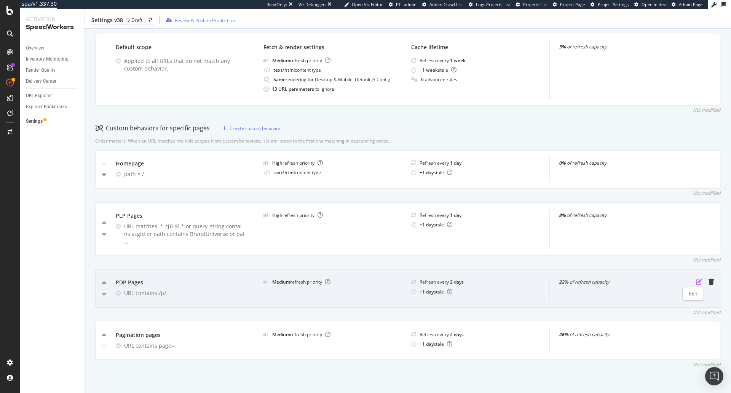
click at [696, 280] on icon "pen-to-square" at bounding box center [699, 281] width 6 height 6
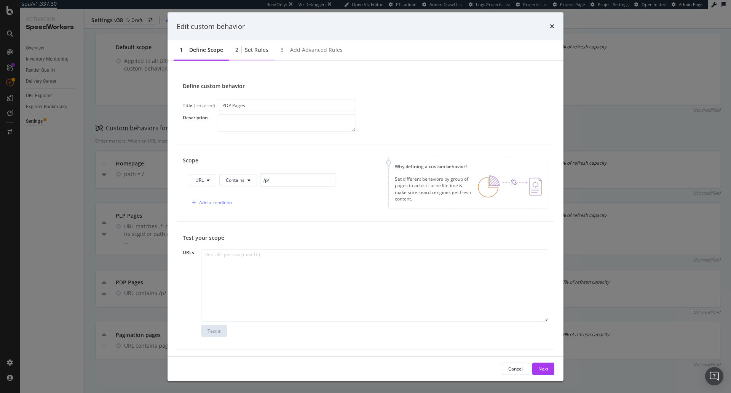
click at [247, 52] on div "Set rules" at bounding box center [257, 50] width 24 height 8
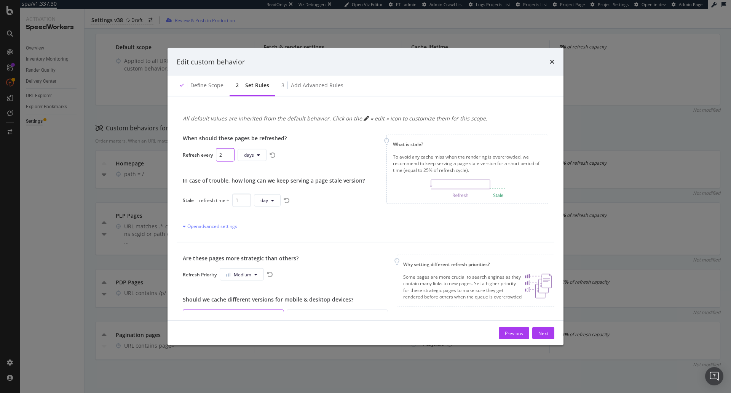
click at [221, 156] on input "2" at bounding box center [225, 154] width 19 height 13
type input "1"
click at [246, 157] on span "day" at bounding box center [248, 155] width 8 height 6
click at [252, 215] on span "week" at bounding box center [251, 212] width 15 height 7
click at [268, 202] on button "day" at bounding box center [267, 200] width 27 height 12
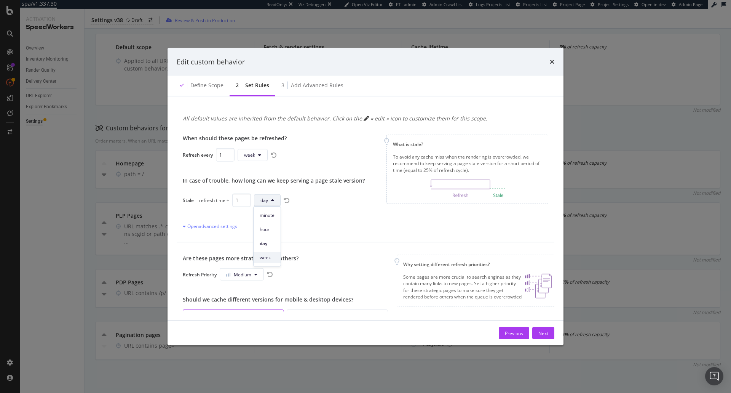
click at [274, 260] on span "week" at bounding box center [267, 257] width 15 height 7
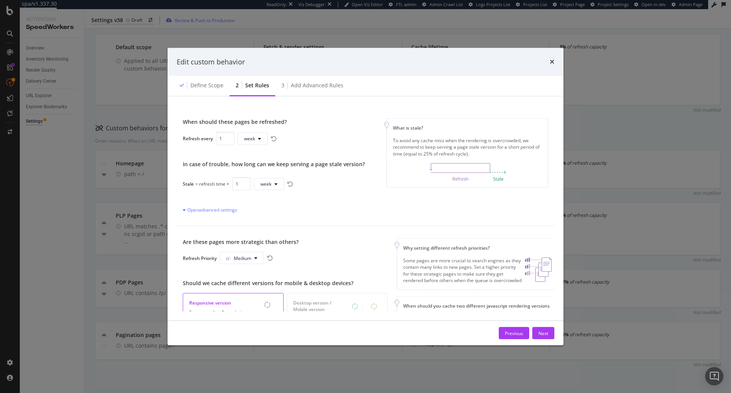
scroll to position [0, 0]
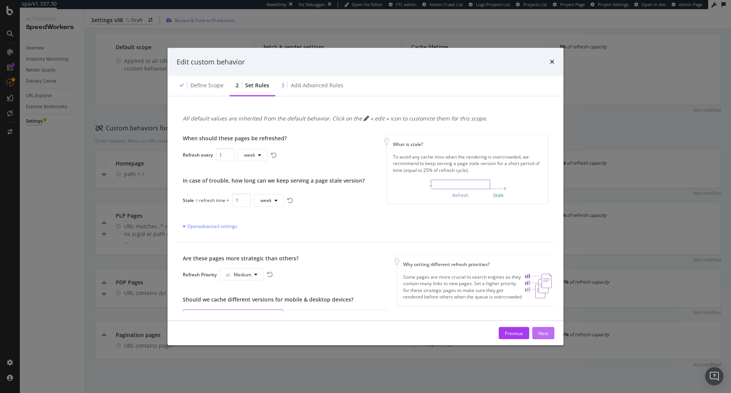
click at [546, 333] on div "Next" at bounding box center [543, 332] width 10 height 6
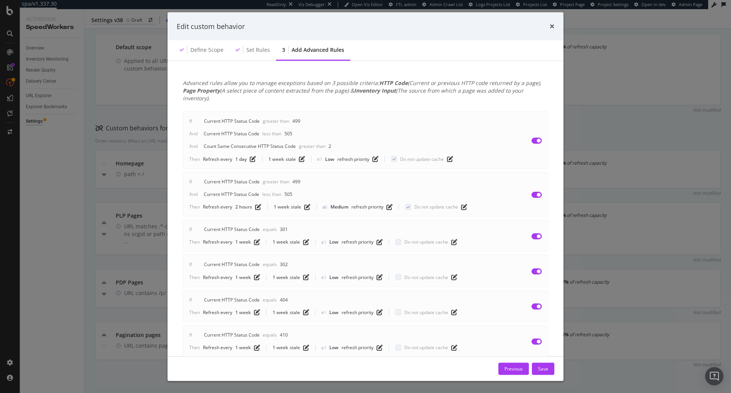
click at [534, 368] on button "Save" at bounding box center [543, 368] width 22 height 12
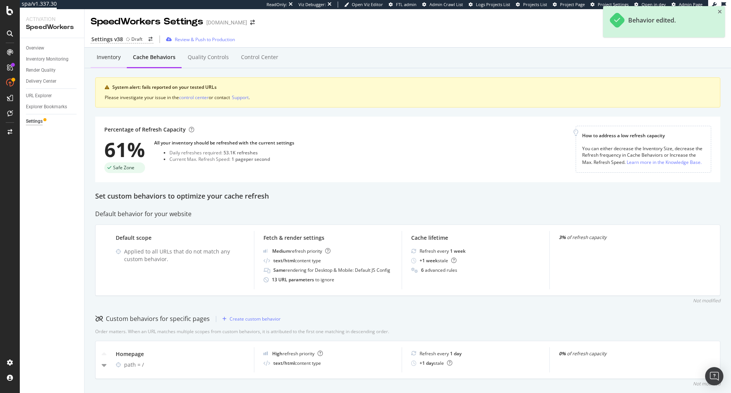
click at [113, 61] on div "Inventory" at bounding box center [109, 57] width 24 height 8
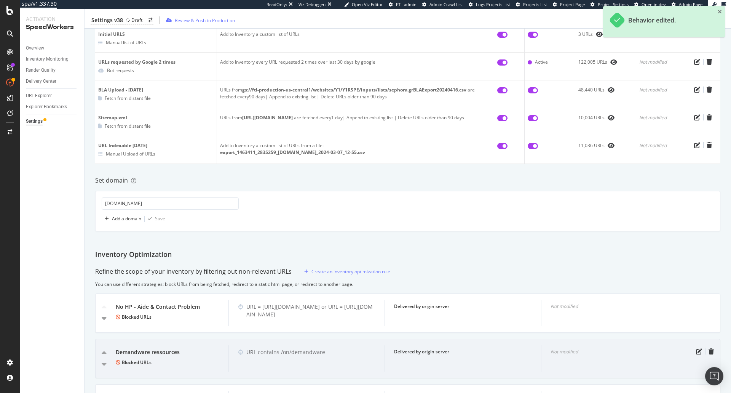
scroll to position [267, 0]
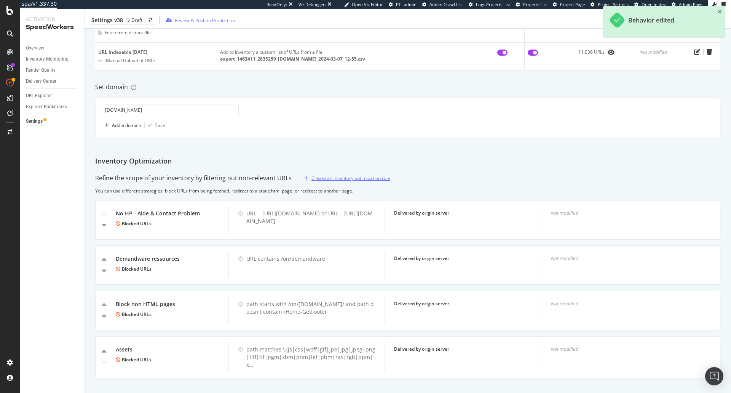
click at [359, 178] on div "Create an inventory optimization rule" at bounding box center [351, 178] width 79 height 6
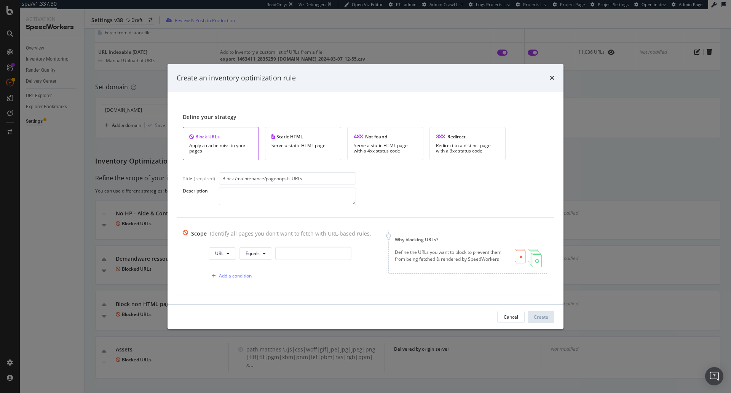
type input "Block /maintenance/pageoopsIT URLs"
paste textarea "/maintenance/pageoopsIT"
type textarea "Block /maintenance/pageoopsIT URLs"
click at [223, 256] on button "URL" at bounding box center [222, 253] width 27 height 12
click at [233, 300] on span "Host" at bounding box center [225, 296] width 27 height 7
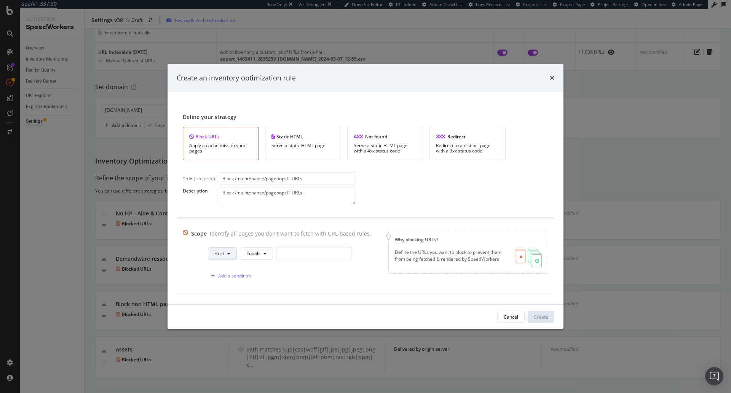
click at [224, 249] on button "Host" at bounding box center [222, 253] width 29 height 12
click at [234, 310] on span "Path" at bounding box center [225, 310] width 27 height 7
click at [258, 254] on button "Equals" at bounding box center [256, 253] width 33 height 12
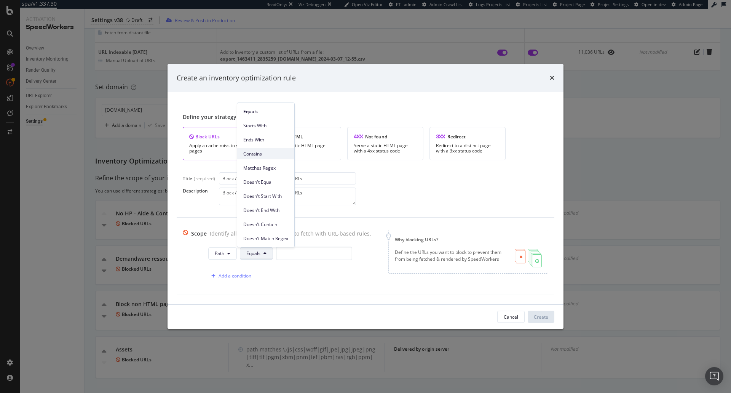
click at [269, 149] on div "Contains" at bounding box center [265, 153] width 57 height 11
click at [293, 254] on input "modal" at bounding box center [316, 252] width 76 height 13
paste input "/maintenance/pageoopsIT"
type input "/maintenance/pageoopsIT"
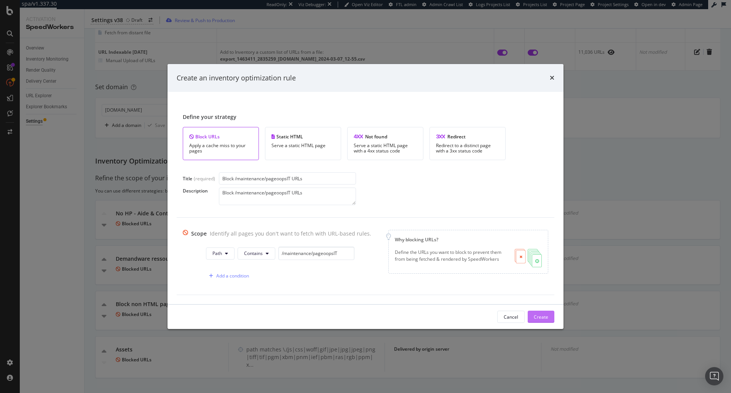
click at [540, 315] on div "Create" at bounding box center [541, 316] width 14 height 6
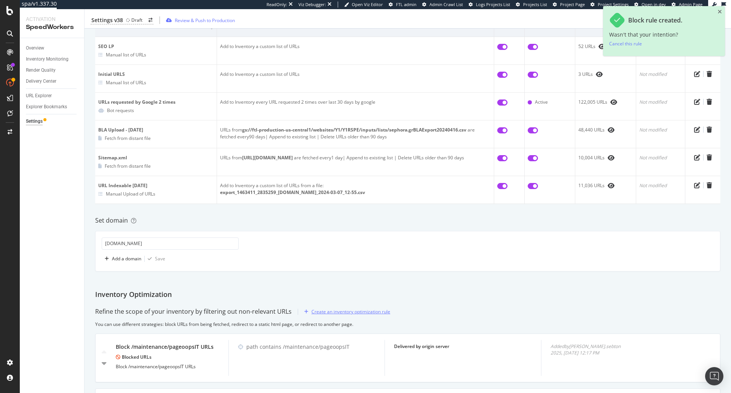
scroll to position [26, 0]
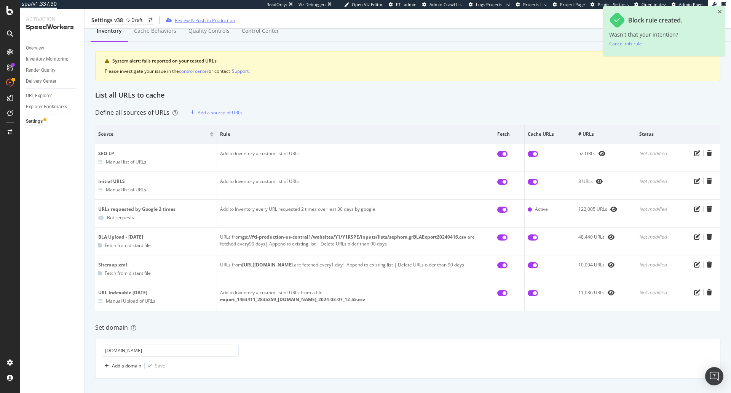
click at [199, 18] on div "Review & Push to Production" at bounding box center [205, 20] width 60 height 6
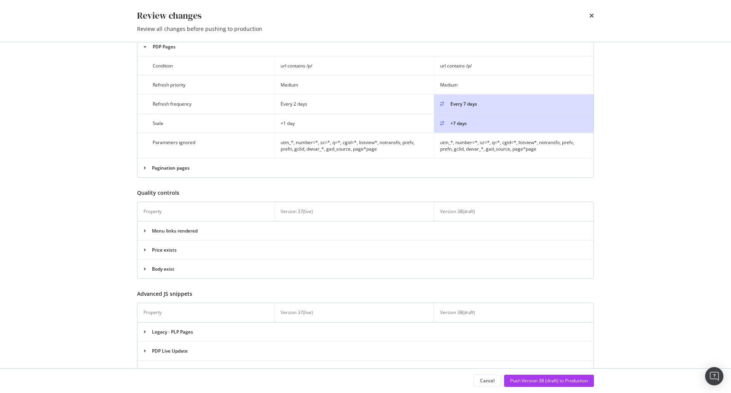
scroll to position [580, 0]
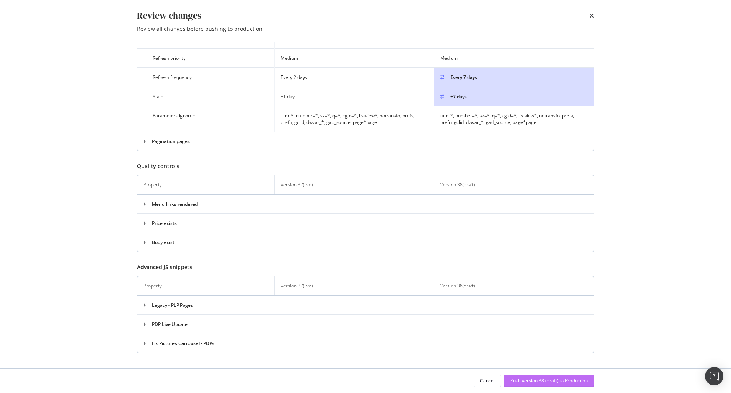
click at [545, 385] on div "Push Version 38 (draft) to Production" at bounding box center [549, 380] width 78 height 11
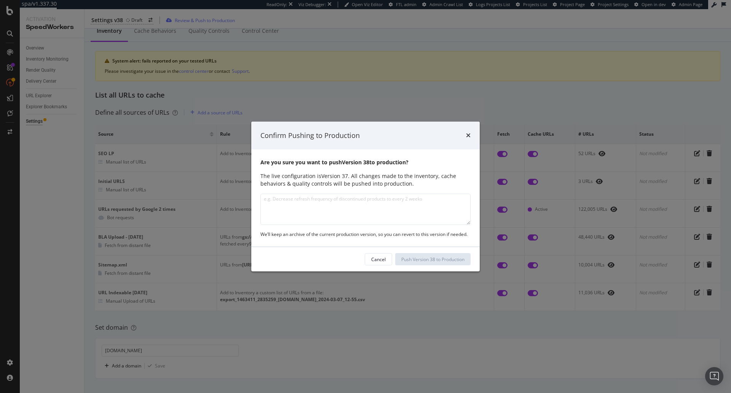
click at [342, 207] on textarea "modal" at bounding box center [365, 208] width 210 height 31
click at [262, 198] on textarea "/maintenance/pageoopsIT" at bounding box center [365, 208] width 210 height 31
type textarea "Block /maintenance/pageoopsIT URLs + Reviewing PDP Refresh Frequency post Live …"
click at [451, 261] on div "Push Version 38 to Production" at bounding box center [432, 259] width 63 height 6
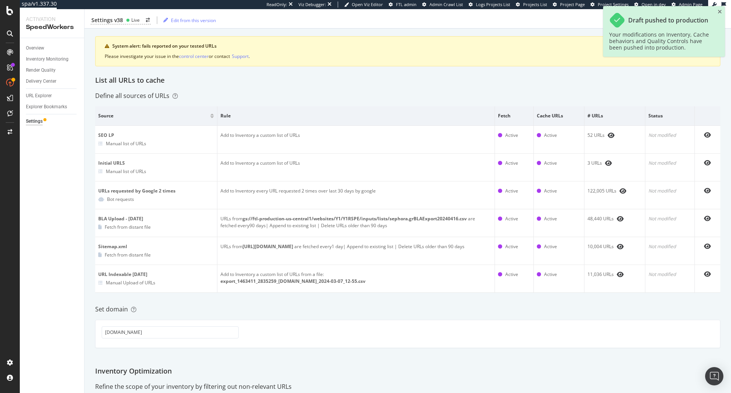
scroll to position [0, 0]
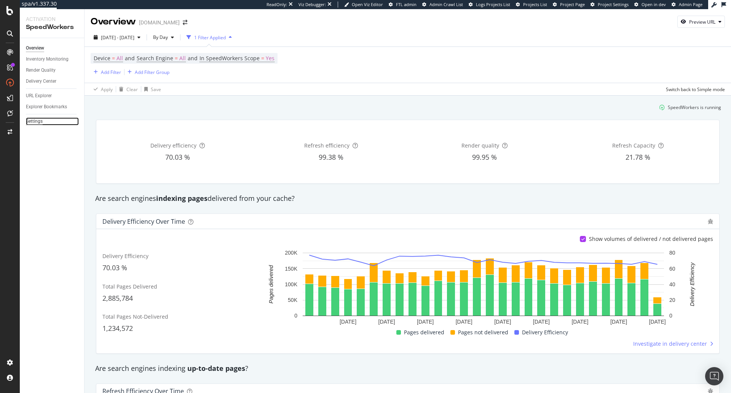
click at [38, 121] on div "Settings" at bounding box center [34, 121] width 17 height 8
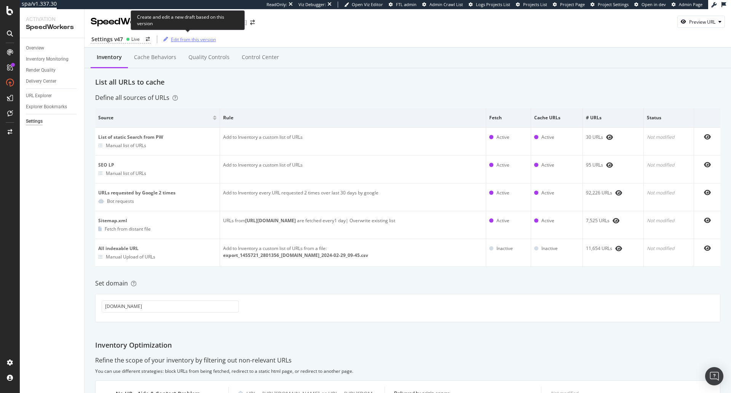
click at [202, 40] on div "Edit from this version" at bounding box center [193, 39] width 45 height 6
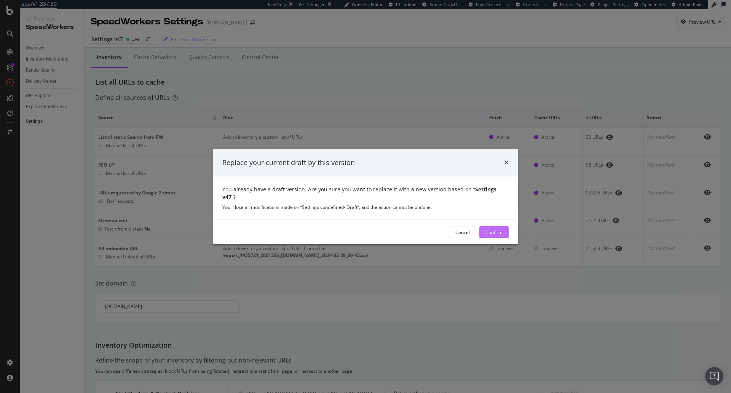
click at [500, 229] on div "Confirm" at bounding box center [494, 232] width 17 height 6
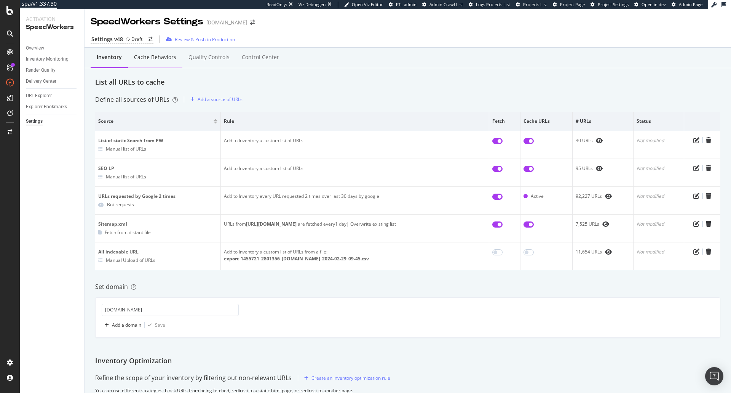
click at [146, 60] on div "Cache behaviors" at bounding box center [155, 57] width 42 height 8
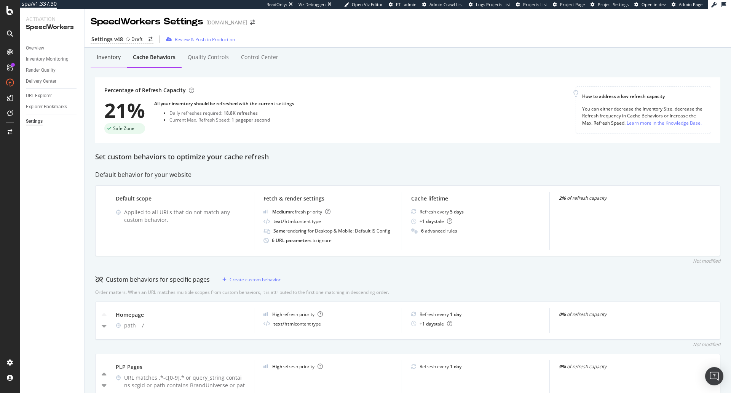
click at [112, 64] on div "Inventory" at bounding box center [109, 57] width 36 height 21
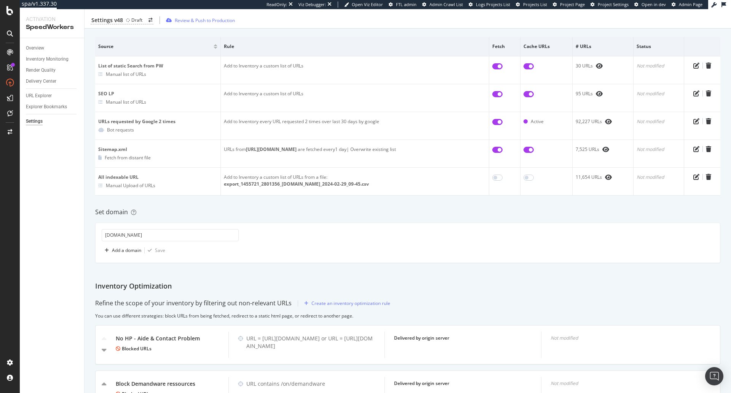
scroll to position [152, 0]
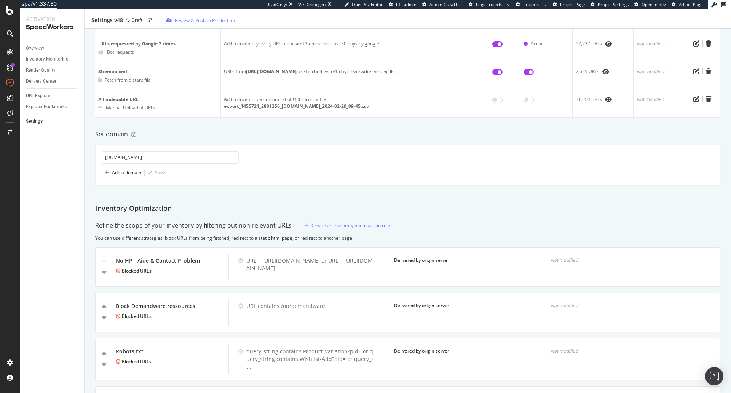
click at [352, 228] on div "Create an inventory optimization rule" at bounding box center [351, 225] width 79 height 6
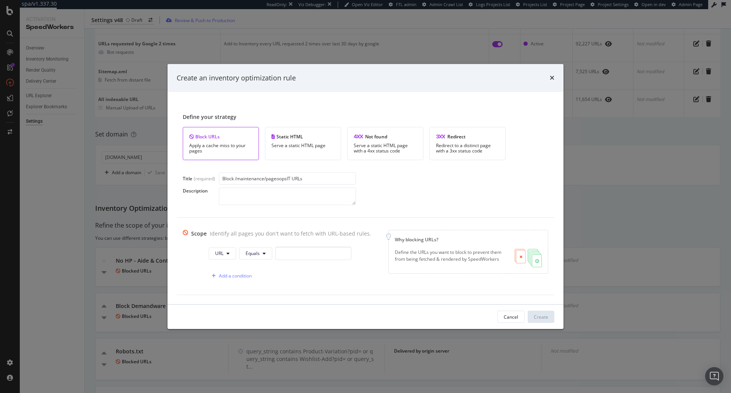
type input "Block /maintenance/pageoopsIT URLs"
click at [224, 257] on button "URL" at bounding box center [222, 253] width 27 height 12
click at [221, 309] on span "Path" at bounding box center [225, 310] width 27 height 7
click at [257, 253] on button "Equals" at bounding box center [256, 253] width 33 height 12
click at [268, 156] on span "Contains" at bounding box center [265, 153] width 45 height 7
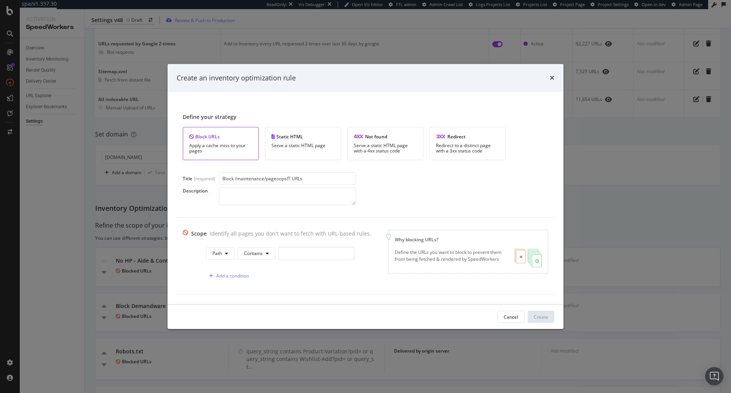
click at [297, 260] on div "Path Contains" at bounding box center [289, 254] width 166 height 16
click at [308, 252] on input "modal" at bounding box center [316, 252] width 76 height 13
paste input "/maintenance/pageoopsIT"
type input "/maintenance/pageoopsIT"
click at [551, 317] on button "Create" at bounding box center [541, 316] width 27 height 12
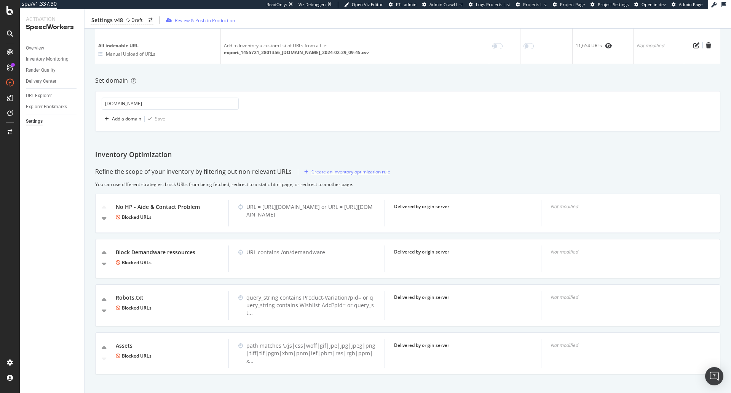
scroll to position [209, 0]
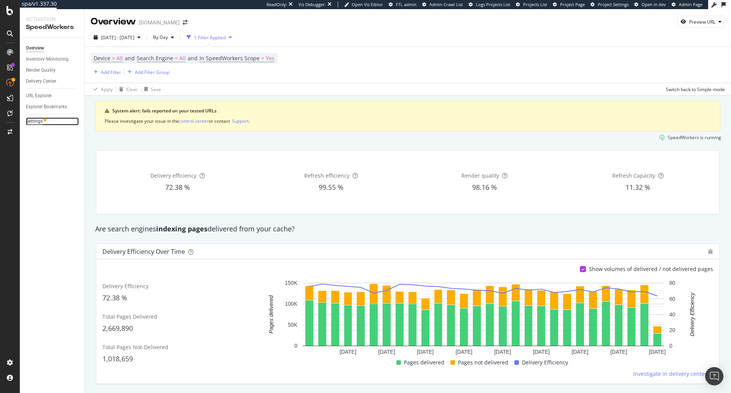
click at [31, 118] on div "Settings" at bounding box center [34, 121] width 17 height 8
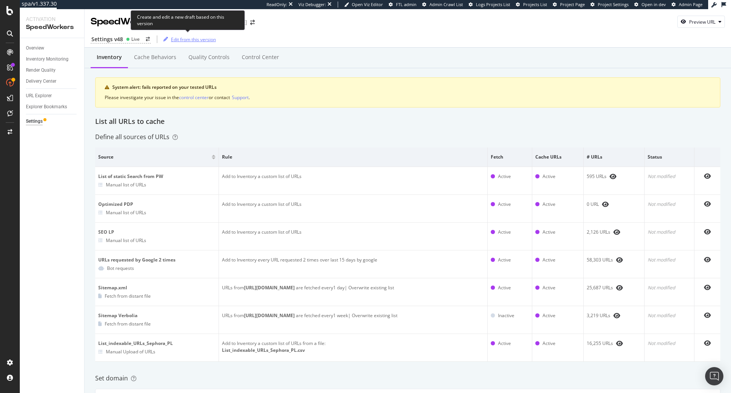
click at [197, 39] on div "Edit from this version" at bounding box center [193, 39] width 45 height 6
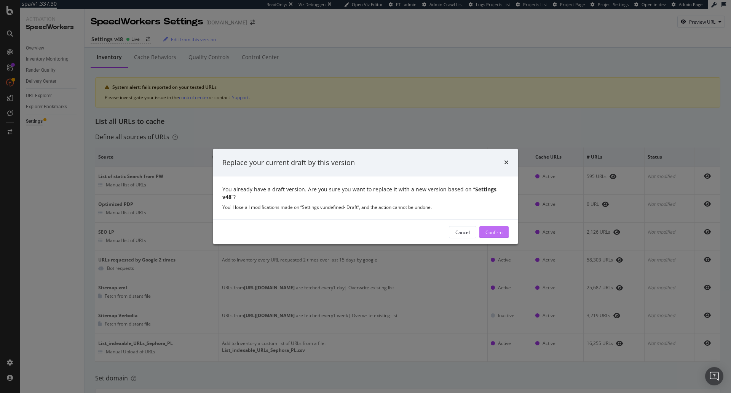
click at [492, 231] on div "Confirm" at bounding box center [494, 232] width 17 height 6
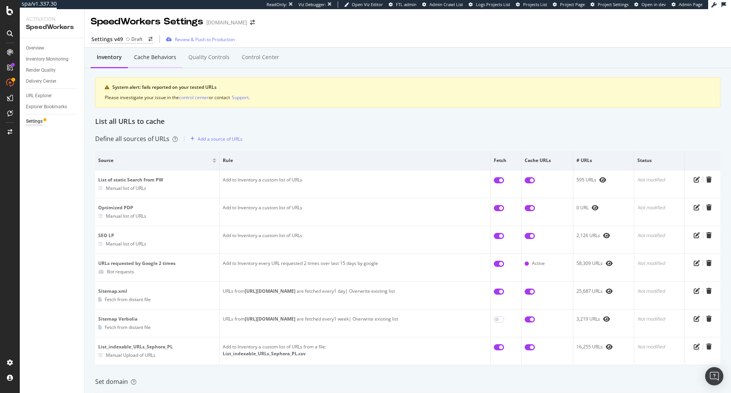
click at [134, 59] on div "Cache behaviors" at bounding box center [155, 57] width 42 height 8
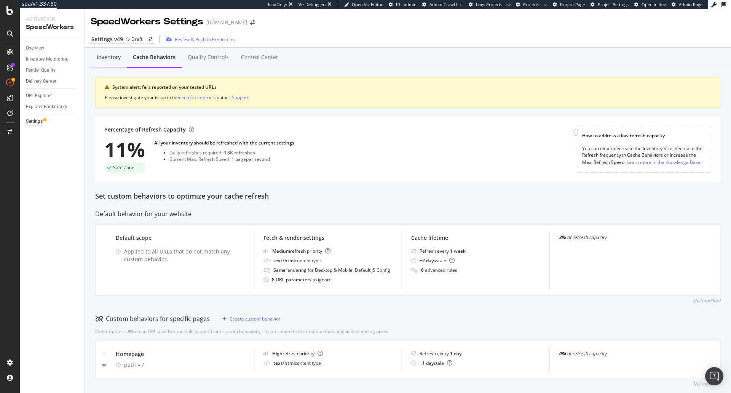
click at [119, 61] on div "Inventory" at bounding box center [109, 57] width 24 height 8
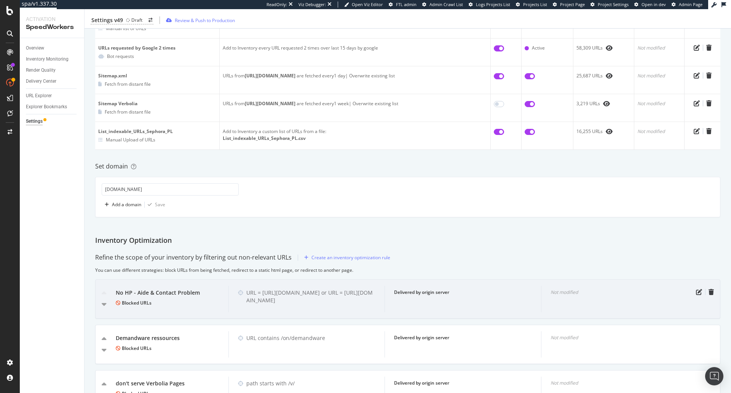
scroll to position [228, 0]
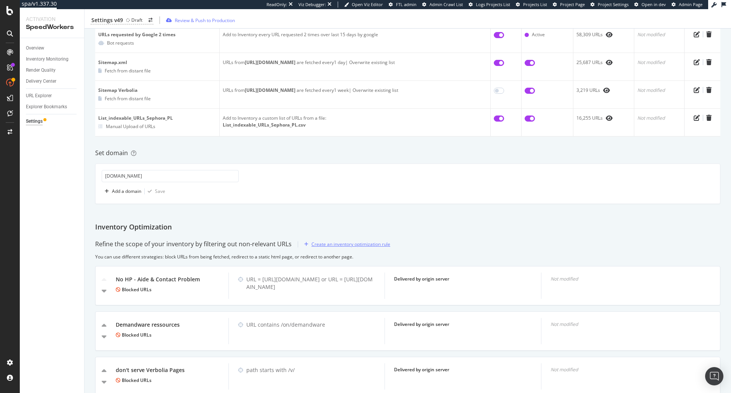
click at [325, 245] on div "Create an inventory optimization rule" at bounding box center [351, 244] width 79 height 6
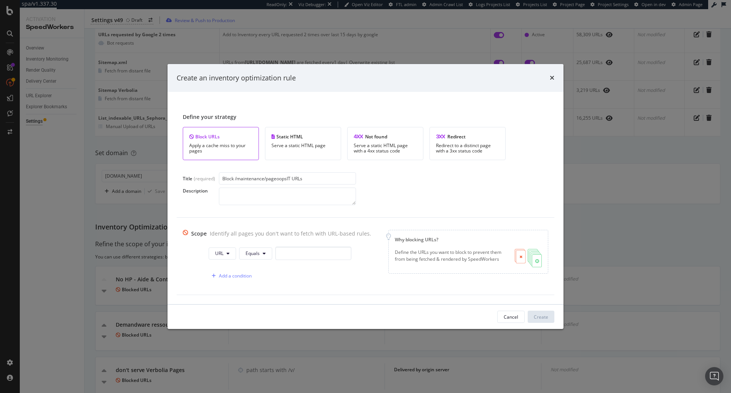
type input "Block /maintenance/pageoopsIT URLs"
click at [205, 257] on div "URL Equals Add a condition" at bounding box center [277, 264] width 189 height 36
click at [217, 257] on button "URL" at bounding box center [222, 253] width 27 height 12
click at [226, 309] on span "Path" at bounding box center [225, 310] width 27 height 7
click at [264, 254] on icon "modal" at bounding box center [265, 253] width 3 height 5
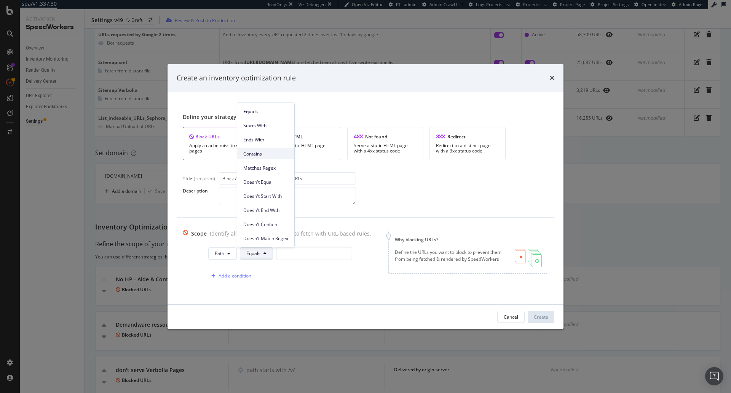
click at [277, 158] on div "Contains" at bounding box center [265, 153] width 57 height 11
click at [308, 253] on input "modal" at bounding box center [316, 252] width 76 height 13
paste input "/maintenance/pageoopsIT"
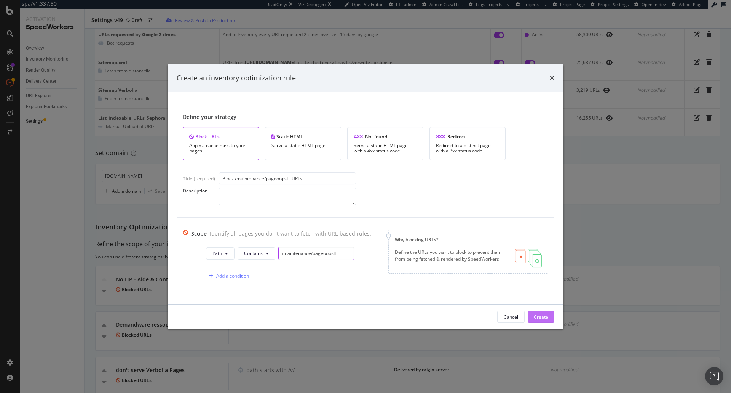
type input "/maintenance/pageoopsIT"
click at [547, 315] on div "Create" at bounding box center [541, 316] width 14 height 6
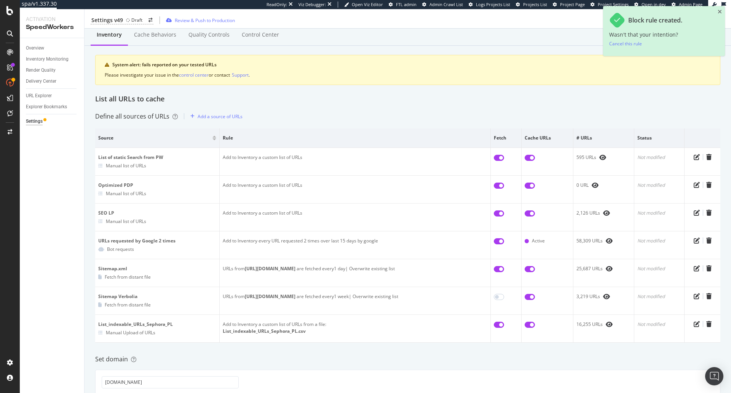
scroll to position [0, 0]
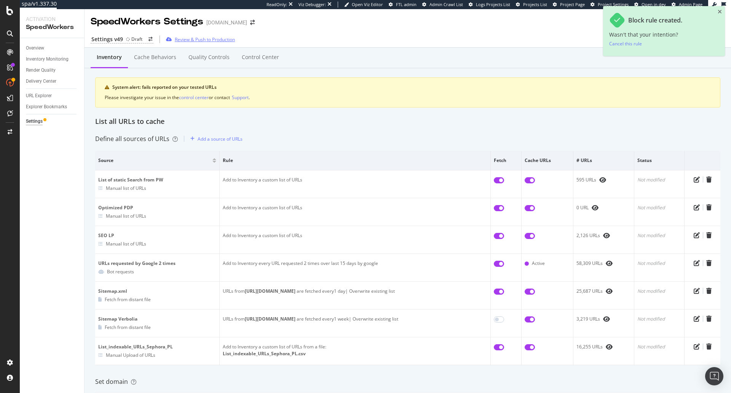
click at [216, 38] on div "Review & Push to Production" at bounding box center [205, 39] width 60 height 6
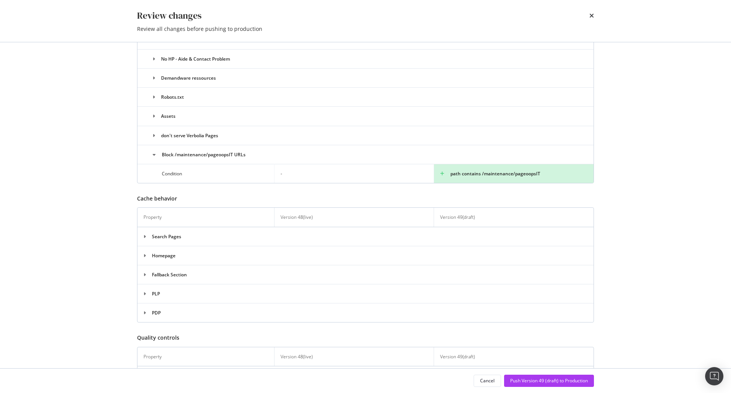
scroll to position [497, 0]
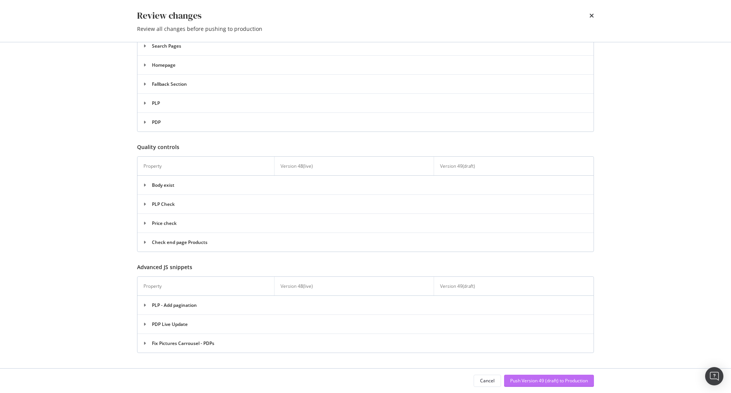
click at [542, 375] on div "Push Version 49 (draft) to Production" at bounding box center [549, 380] width 78 height 11
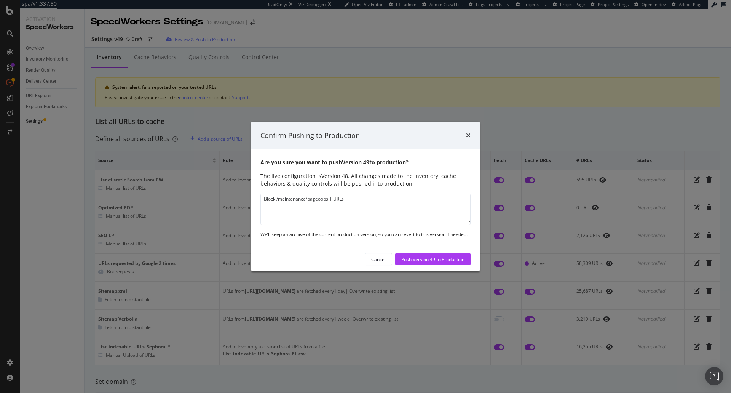
type textarea "Block /maintenance/pageoopsIT URLs"
click at [457, 266] on div "Cancel Push Version 49 to Production" at bounding box center [365, 259] width 228 height 24
click at [459, 263] on div "Push Version 49 to Production" at bounding box center [432, 258] width 63 height 11
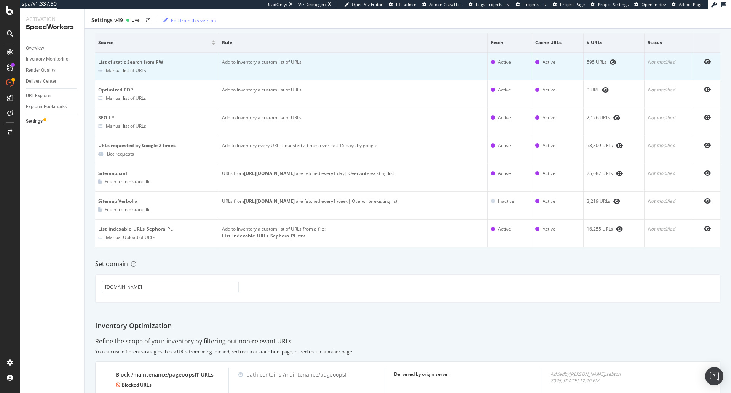
scroll to position [0, 0]
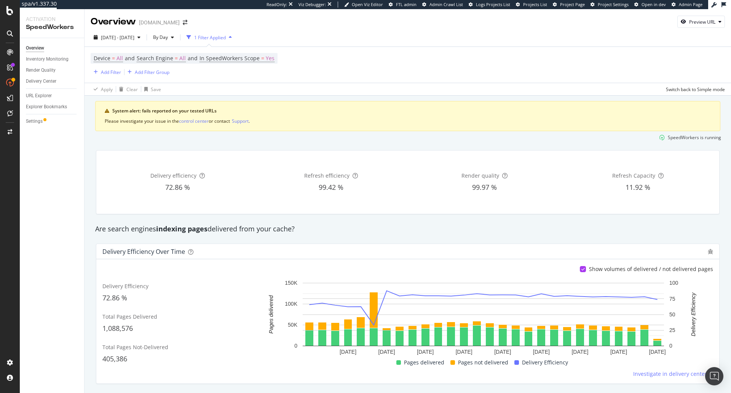
click at [31, 126] on div "Settings" at bounding box center [55, 121] width 58 height 11
click at [33, 125] on div "Settings" at bounding box center [55, 121] width 58 height 11
drag, startPoint x: 42, startPoint y: 121, endPoint x: 48, endPoint y: 120, distance: 6.9
click at [42, 121] on div "Settings" at bounding box center [34, 121] width 17 height 8
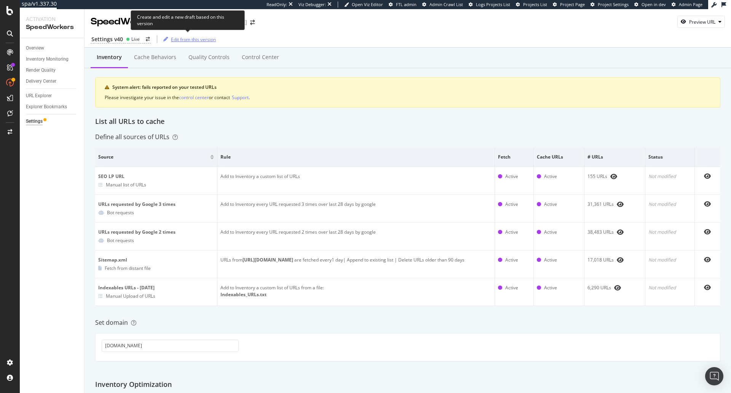
click at [216, 40] on div "Edit from this version" at bounding box center [193, 39] width 45 height 6
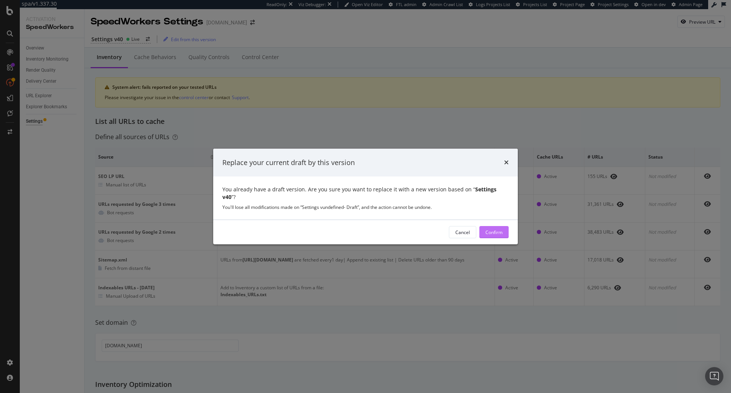
click at [501, 229] on div "Confirm" at bounding box center [494, 232] width 17 height 6
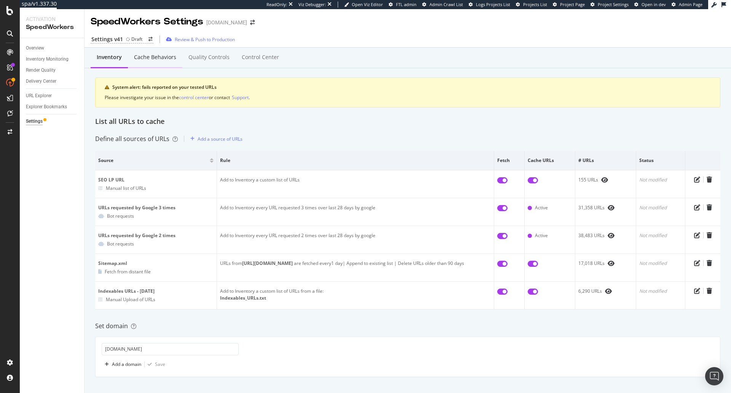
click at [167, 56] on div "Cache behaviors" at bounding box center [155, 57] width 42 height 8
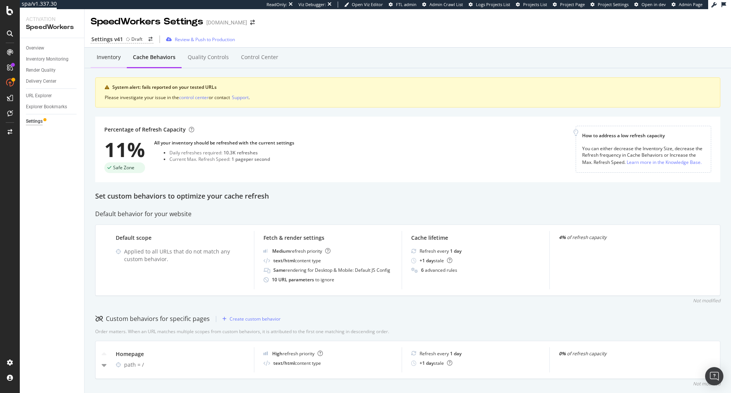
click at [124, 57] on div "Inventory" at bounding box center [109, 57] width 36 height 21
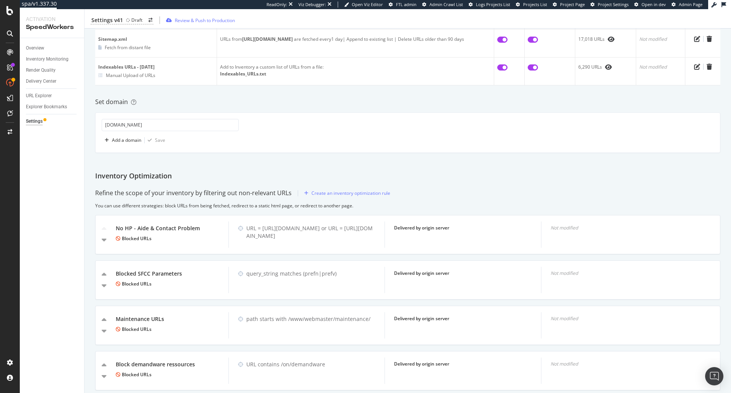
scroll to position [294, 0]
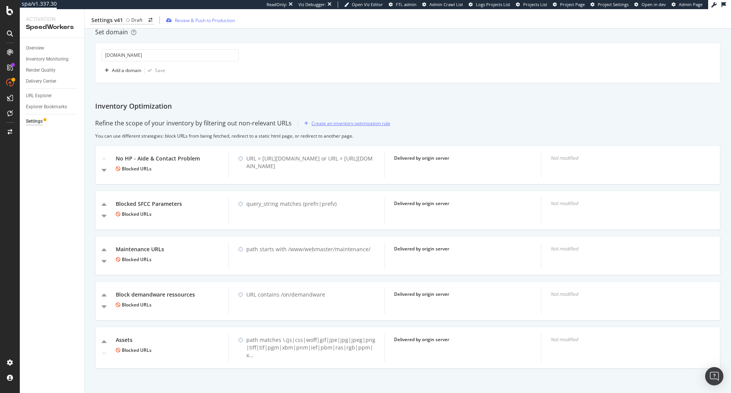
click at [353, 125] on div "Create an inventory optimization rule" at bounding box center [351, 123] width 79 height 6
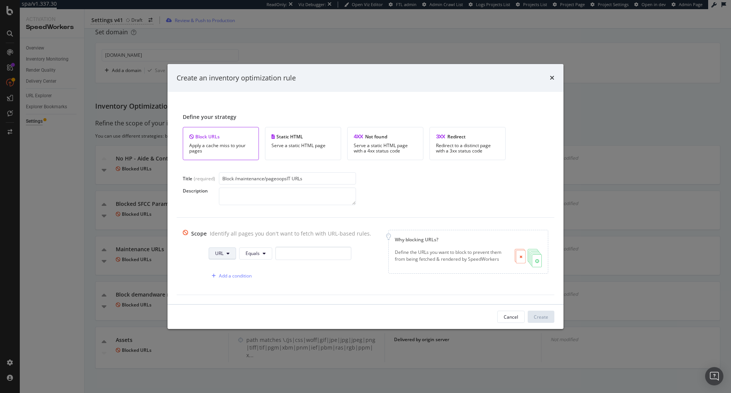
type input "Block /maintenance/pageoopsIT URLs"
click at [218, 257] on button "URL" at bounding box center [222, 253] width 27 height 12
click at [223, 307] on span "Path" at bounding box center [225, 310] width 27 height 7
click at [251, 254] on span "Equals" at bounding box center [253, 253] width 14 height 6
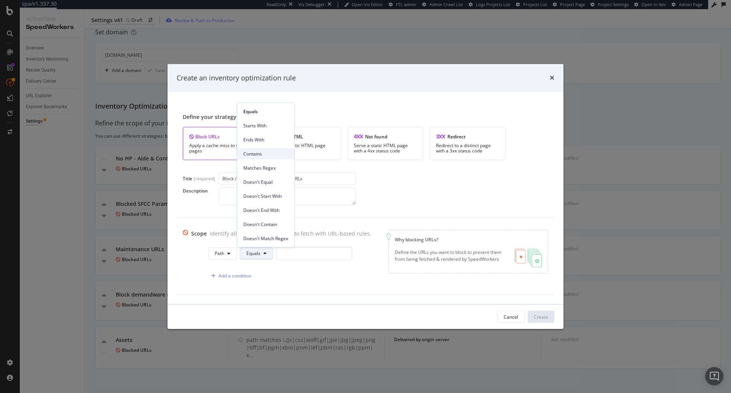
click at [270, 158] on div "Contains" at bounding box center [265, 153] width 57 height 11
click at [304, 254] on input "modal" at bounding box center [316, 252] width 76 height 13
paste input "/maintenance/pageoopsIT"
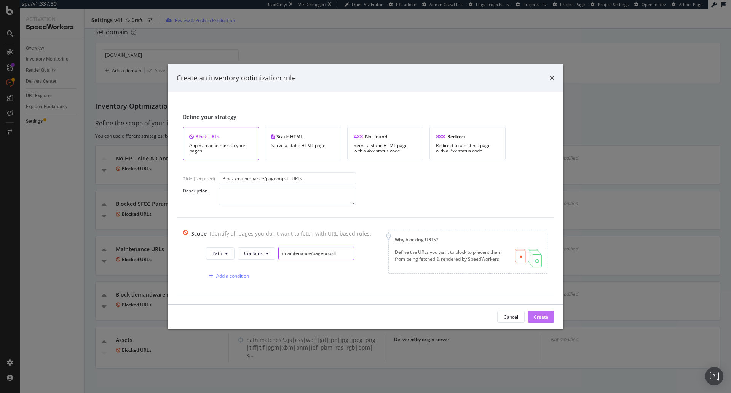
type input "/maintenance/pageoopsIT"
click at [546, 317] on div "Create" at bounding box center [541, 316] width 14 height 6
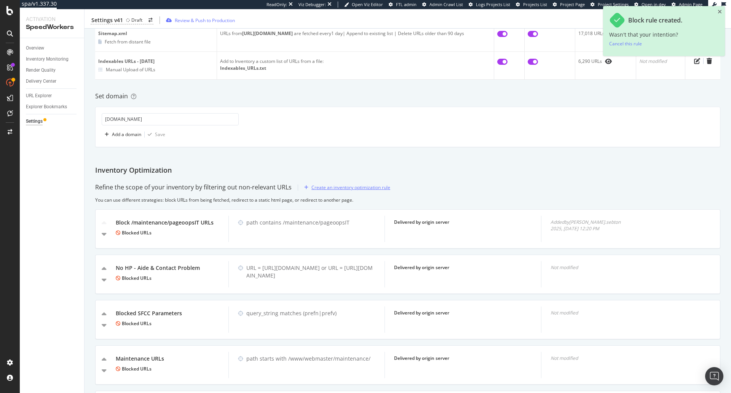
scroll to position [110, 0]
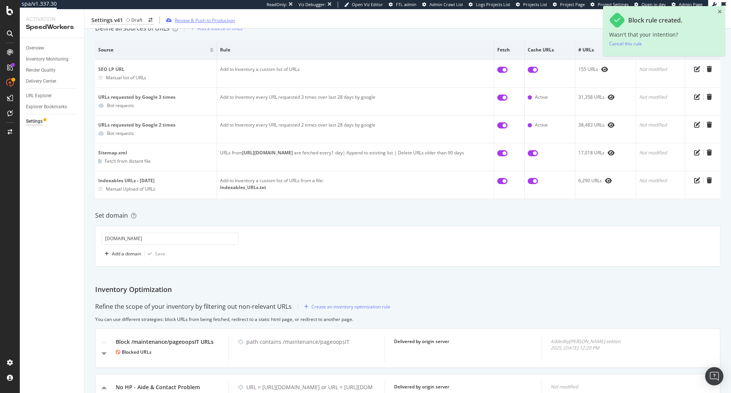
click at [206, 19] on div "Review & Push to Production" at bounding box center [205, 20] width 60 height 6
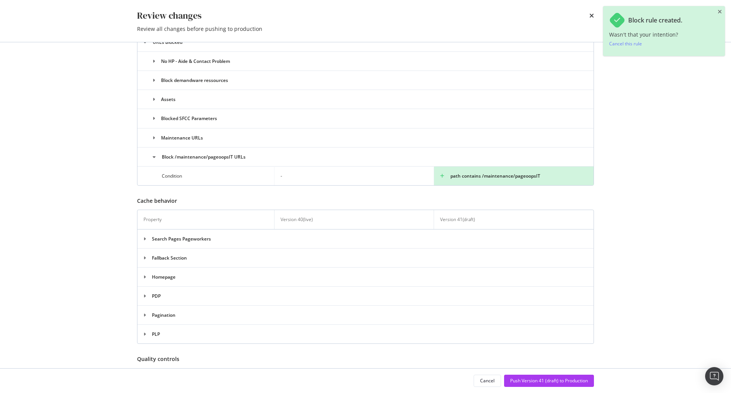
scroll to position [497, 0]
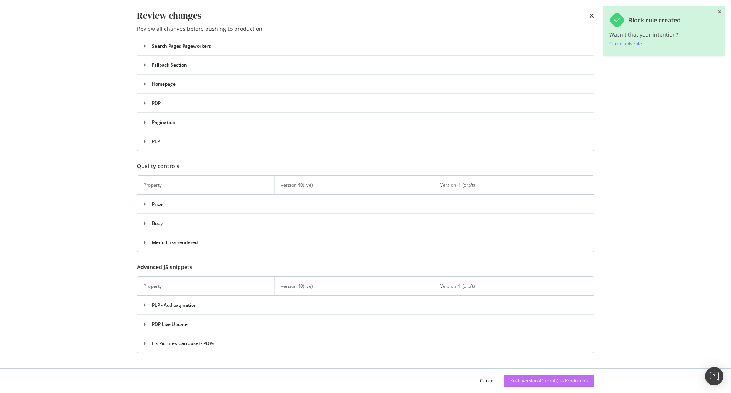
click at [550, 378] on div "Push Version 41 (draft) to Production" at bounding box center [549, 380] width 78 height 6
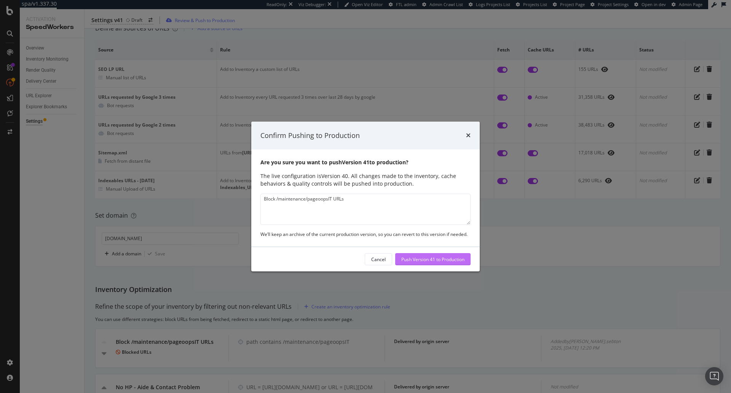
type textarea "Block /maintenance/pageoopsIT URLs"
click at [434, 259] on div "Push Version 41 to Production" at bounding box center [432, 259] width 63 height 6
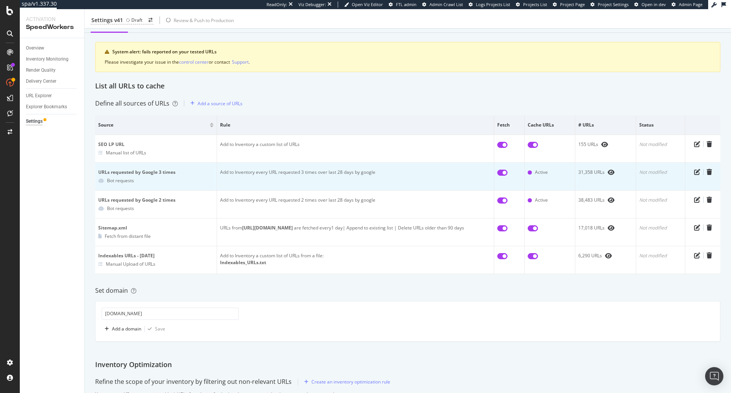
scroll to position [0, 0]
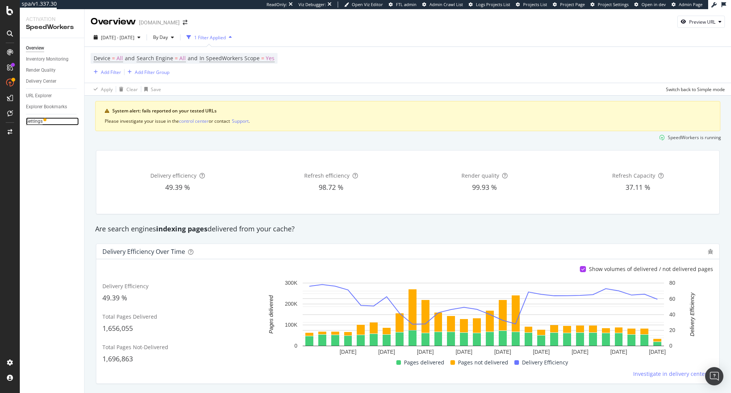
click at [40, 123] on div "Settings" at bounding box center [34, 121] width 17 height 8
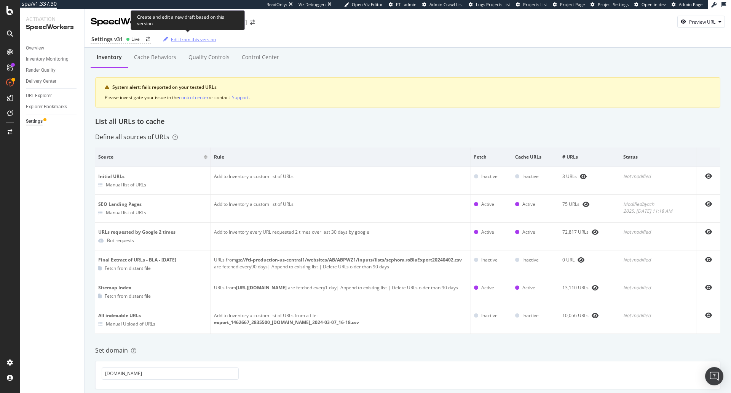
click at [175, 43] on div "Edit from this version" at bounding box center [188, 39] width 56 height 11
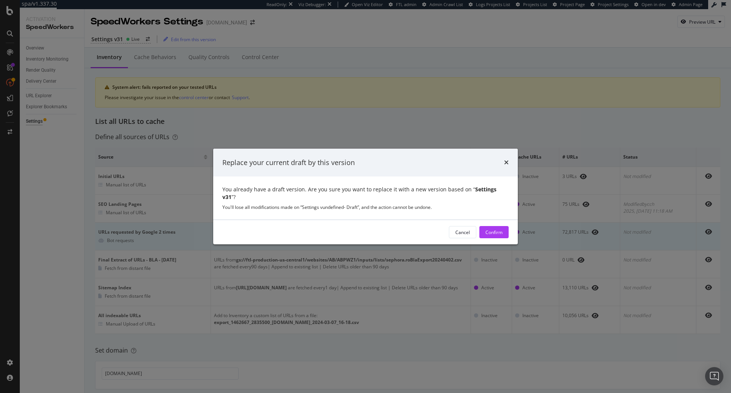
click at [495, 229] on div "Confirm" at bounding box center [494, 232] width 17 height 6
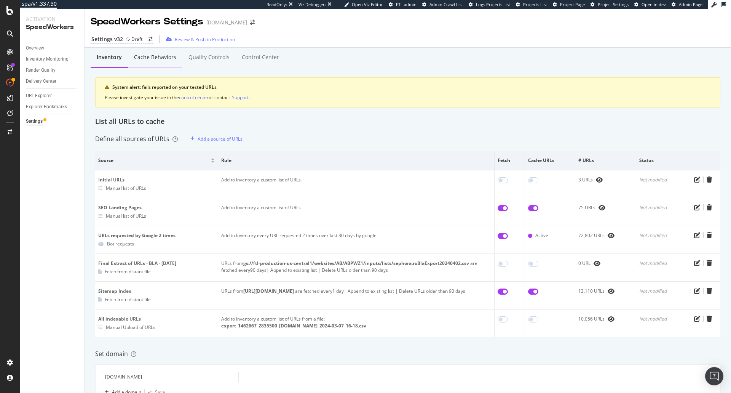
click at [151, 60] on div "Cache behaviors" at bounding box center [155, 57] width 42 height 8
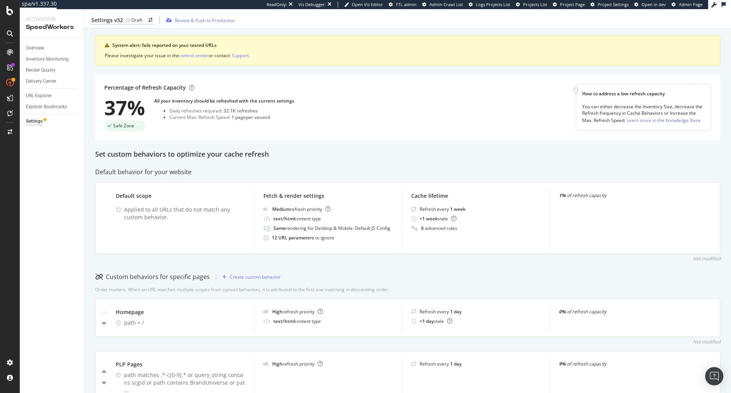
scroll to position [191, 0]
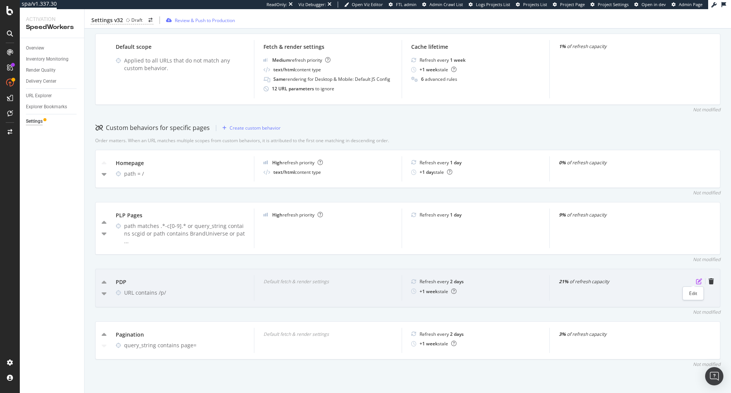
click at [696, 280] on icon "pen-to-square" at bounding box center [699, 281] width 6 height 6
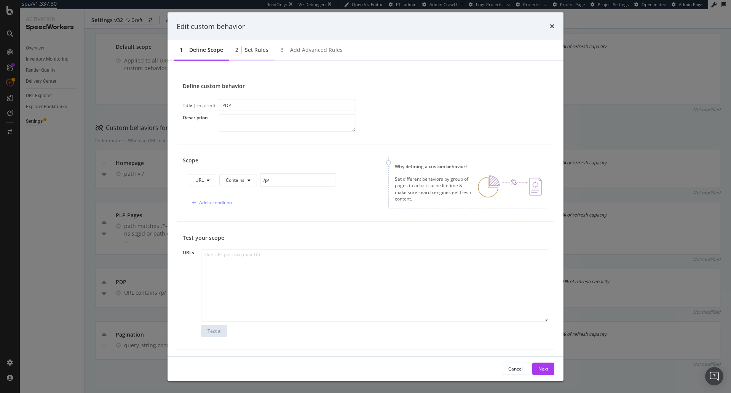
click at [267, 55] on div "2 Set rules" at bounding box center [251, 50] width 45 height 21
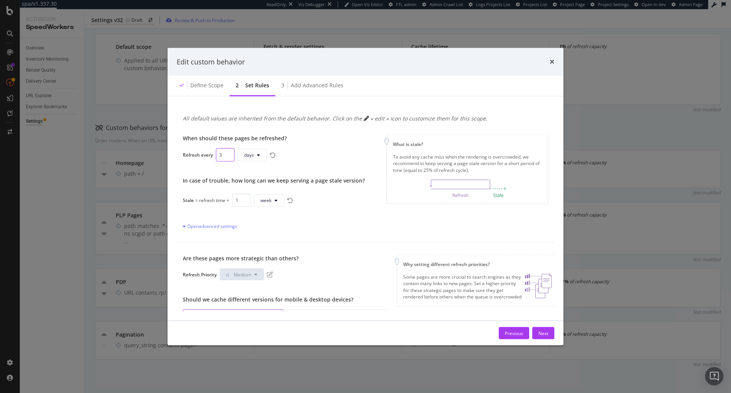
click at [228, 154] on input "3" at bounding box center [225, 154] width 19 height 13
click at [228, 161] on input "3" at bounding box center [225, 154] width 19 height 13
click at [228, 157] on input "2" at bounding box center [225, 154] width 19 height 13
type input "1"
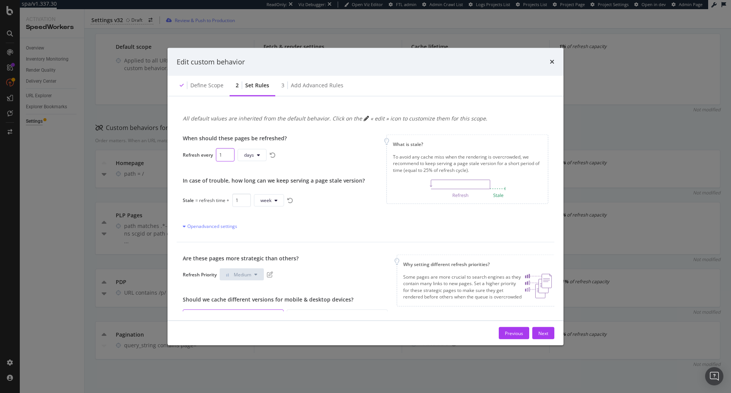
click at [228, 157] on input "1" at bounding box center [225, 154] width 19 height 13
click at [262, 155] on button "day" at bounding box center [251, 155] width 27 height 12
click at [258, 209] on span "week" at bounding box center [251, 212] width 15 height 7
click at [546, 331] on div "Next" at bounding box center [543, 332] width 10 height 6
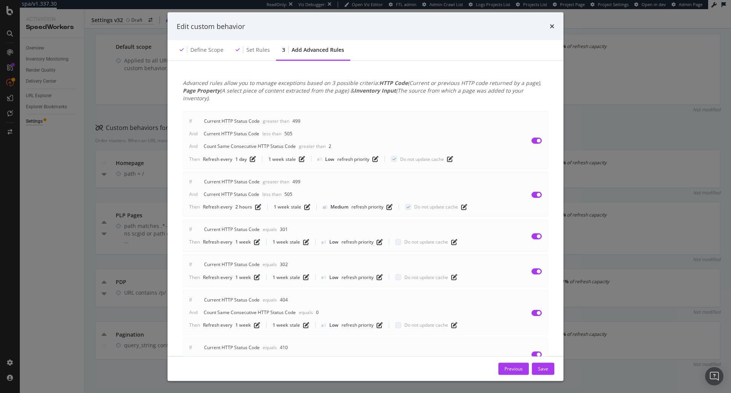
click at [547, 365] on div "Save" at bounding box center [543, 368] width 10 height 6
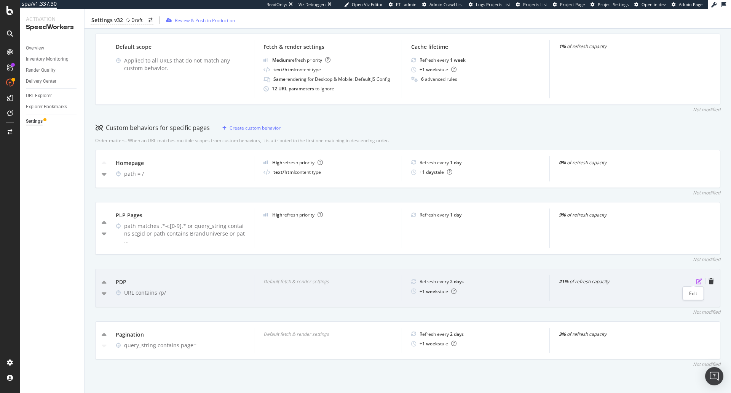
click at [696, 280] on icon "pen-to-square" at bounding box center [699, 281] width 6 height 6
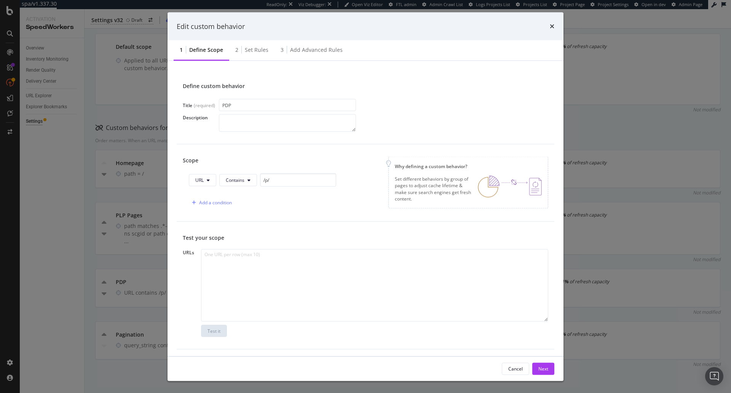
click at [246, 49] on div "Set rules" at bounding box center [257, 50] width 24 height 8
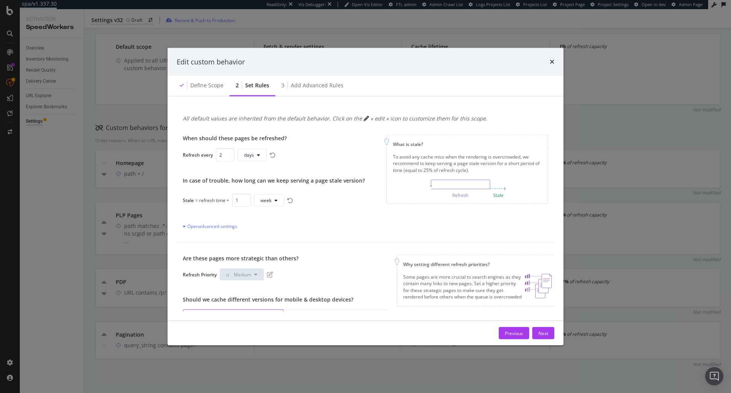
click at [323, 236] on div "When should these pages be refreshed? Refresh every 2 days In case of trouble, …" at bounding box center [366, 182] width 378 height 120
click at [226, 155] on input "3" at bounding box center [225, 154] width 19 height 13
click at [220, 154] on input "3" at bounding box center [225, 154] width 19 height 13
type input "1"
click at [254, 155] on button "day" at bounding box center [251, 155] width 27 height 12
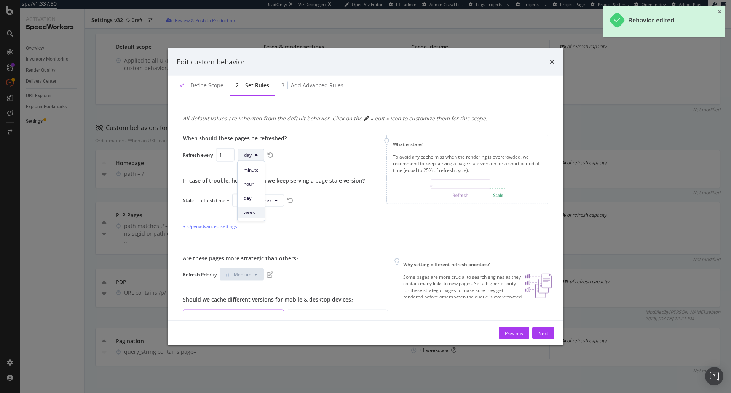
click at [247, 214] on span "week" at bounding box center [251, 212] width 15 height 7
click at [303, 157] on div "Refresh every 1 week" at bounding box center [274, 154] width 182 height 13
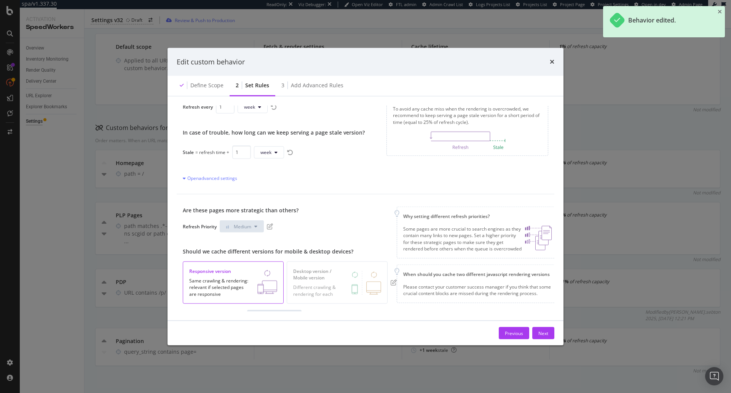
scroll to position [77, 0]
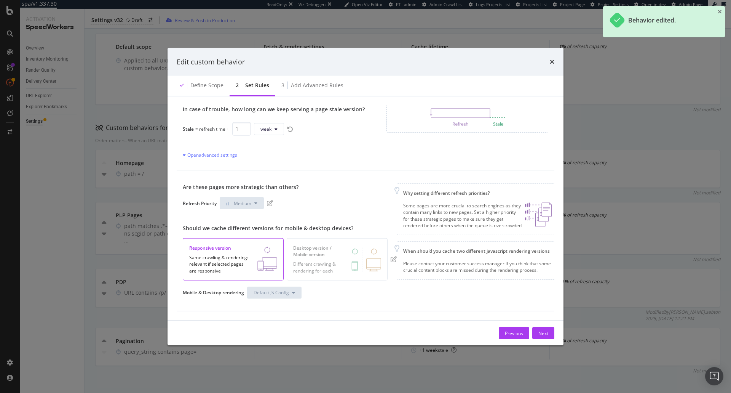
click at [554, 58] on div "times" at bounding box center [552, 62] width 5 height 10
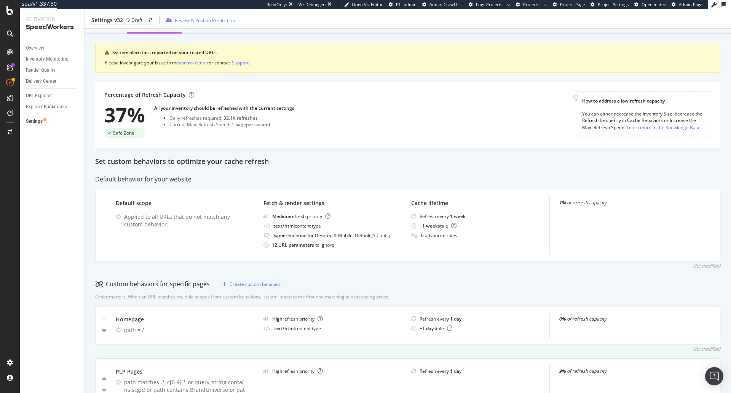
scroll to position [0, 0]
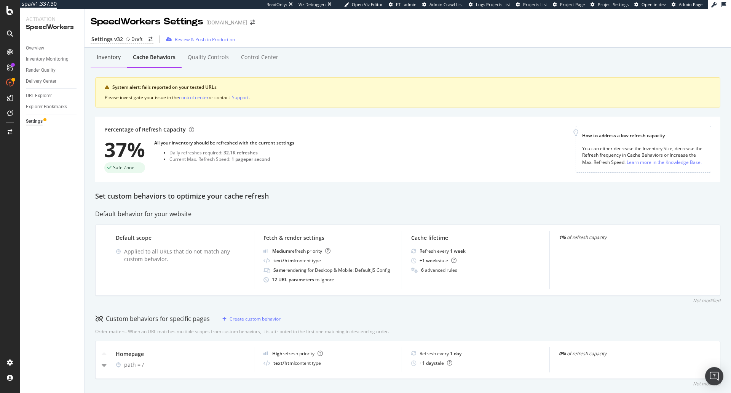
click at [115, 52] on div "Inventory" at bounding box center [109, 57] width 36 height 21
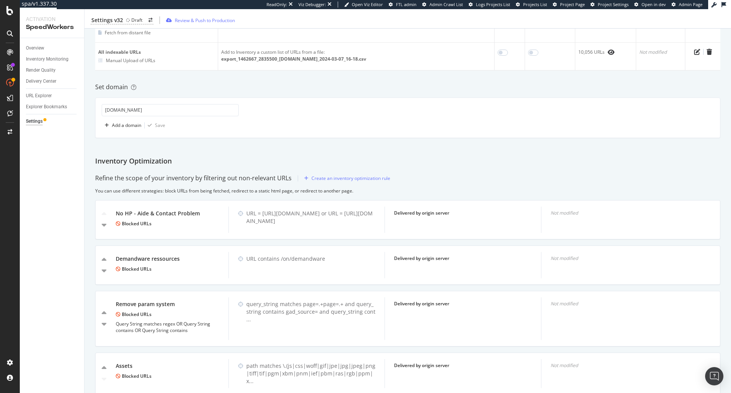
scroll to position [292, 0]
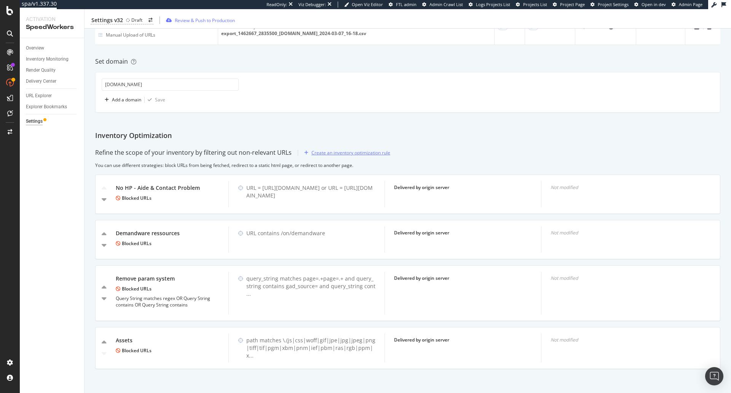
click at [329, 155] on div "Create an inventory optimization rule" at bounding box center [351, 152] width 79 height 6
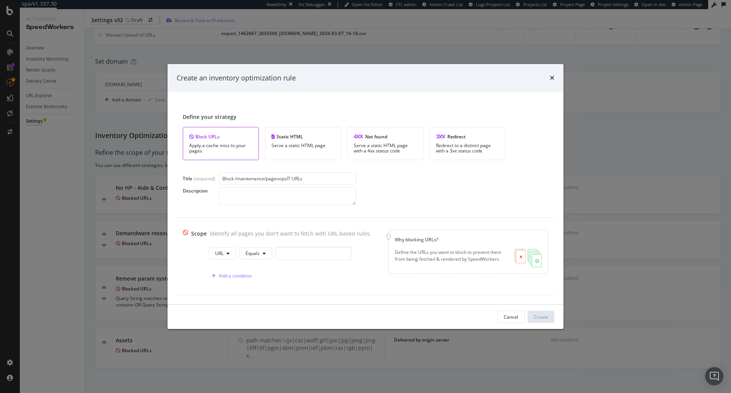
type input "Block /maintenance/pageoopsIT URLs"
click at [225, 250] on button "URL" at bounding box center [222, 253] width 27 height 12
click at [230, 296] on span "Host" at bounding box center [225, 296] width 27 height 7
click at [259, 247] on button "Equals" at bounding box center [256, 253] width 33 height 12
click at [270, 152] on span "Contains" at bounding box center [265, 153] width 45 height 7
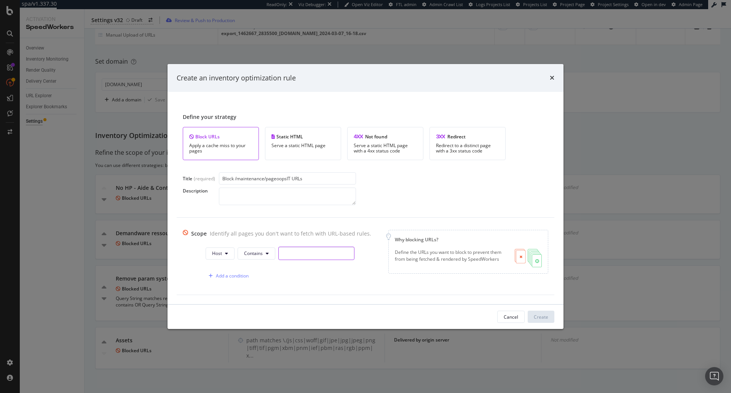
click at [300, 253] on input "modal" at bounding box center [316, 252] width 76 height 13
paste input "/maintenance/pageoopsIT"
type input "/maintenance/pageoopsIT"
click at [550, 318] on button "Create" at bounding box center [541, 316] width 27 height 12
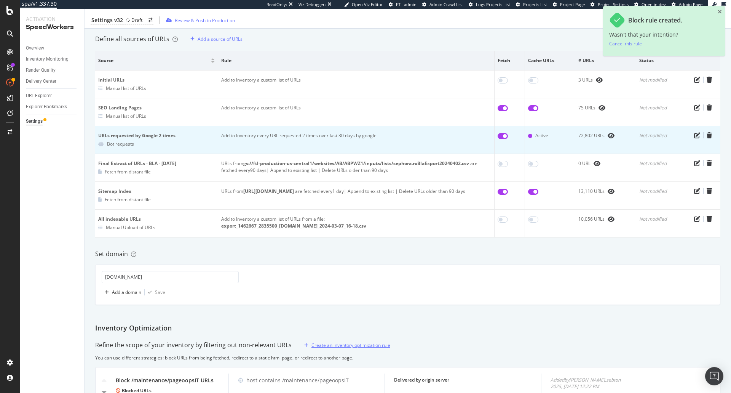
scroll to position [0, 0]
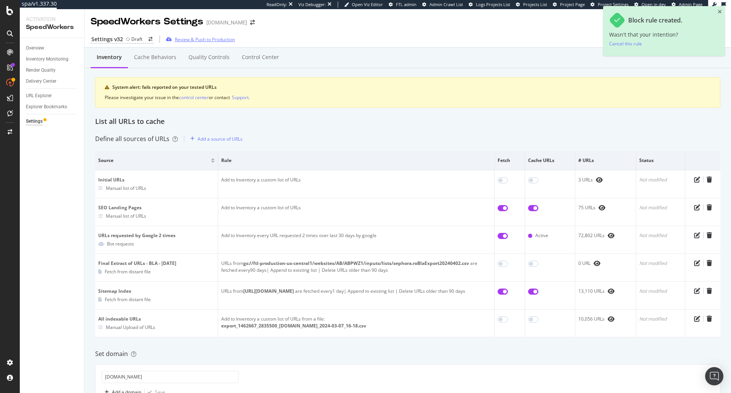
click at [221, 34] on div "Review & Push to Production" at bounding box center [199, 39] width 72 height 11
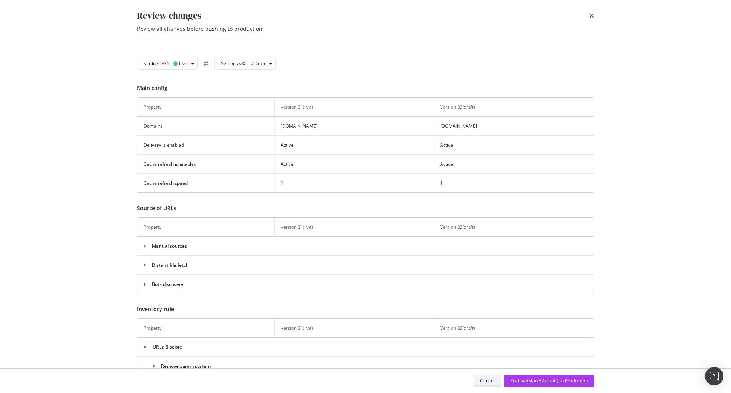
click at [483, 382] on div "Cancel" at bounding box center [487, 380] width 14 height 6
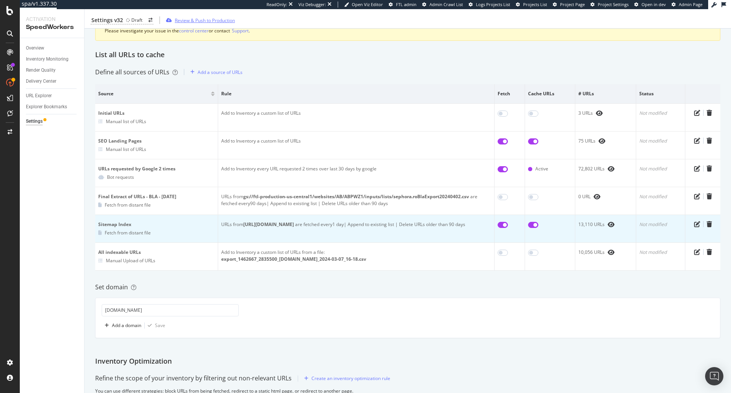
scroll to position [190, 0]
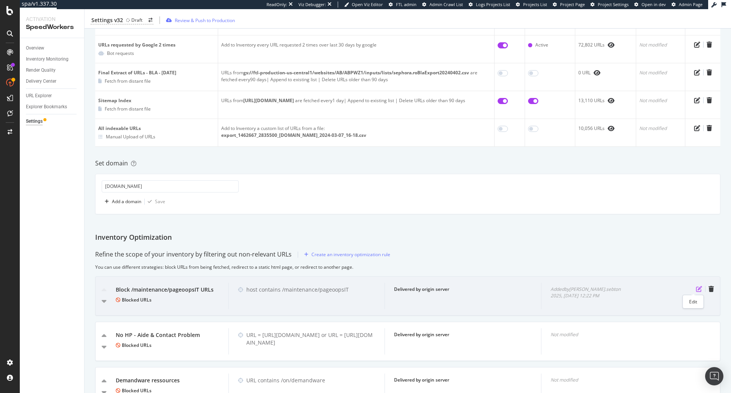
click at [696, 289] on icon "pen-to-square" at bounding box center [699, 289] width 6 height 6
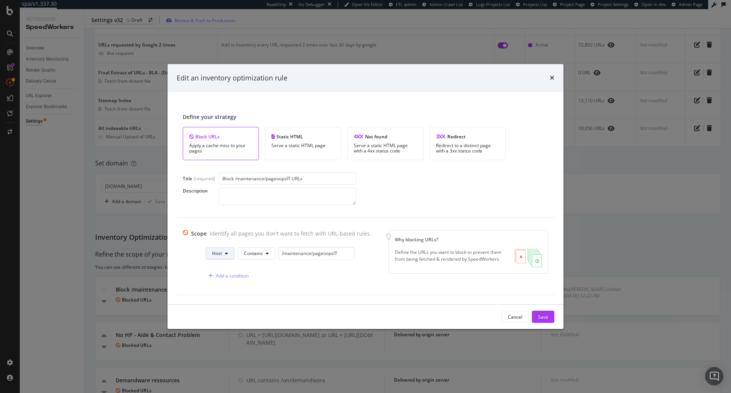
click at [224, 256] on button "Host" at bounding box center [220, 253] width 29 height 12
click at [229, 310] on span "Path" at bounding box center [222, 310] width 27 height 7
click at [314, 285] on div "Scope Identify all pages you don't want to fetch with URL-based rules. Path Con…" at bounding box center [366, 255] width 378 height 77
click at [546, 318] on div "Save" at bounding box center [543, 316] width 10 height 6
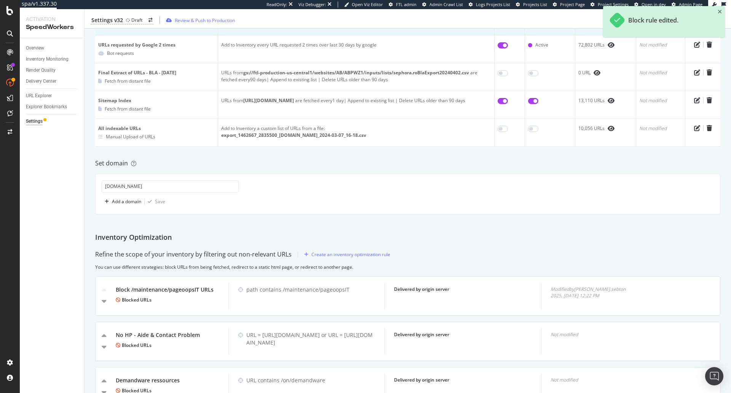
scroll to position [0, 0]
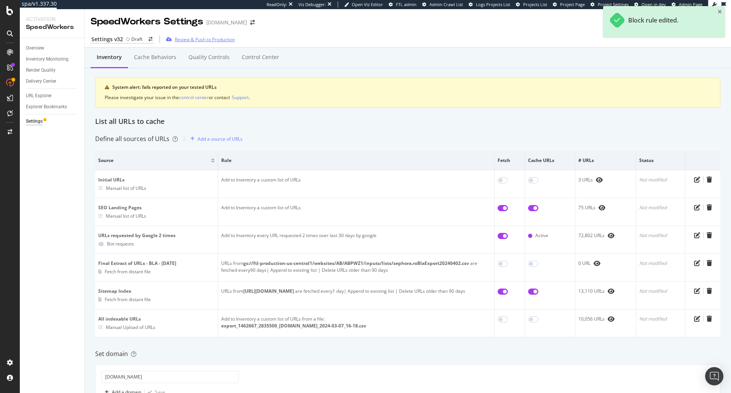
click at [213, 42] on div "Review & Push to Production" at bounding box center [205, 39] width 60 height 6
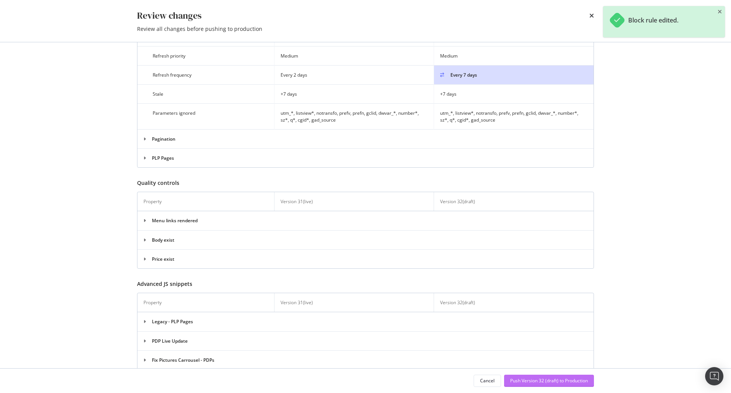
scroll to position [561, 0]
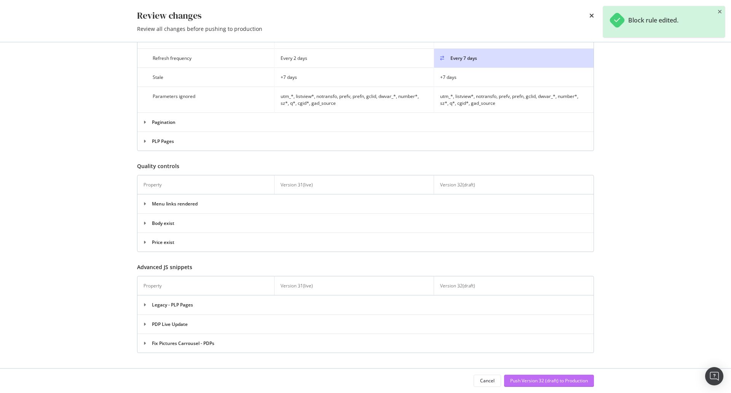
click at [556, 383] on div "Push Version 32 (draft) to Production" at bounding box center [549, 380] width 78 height 6
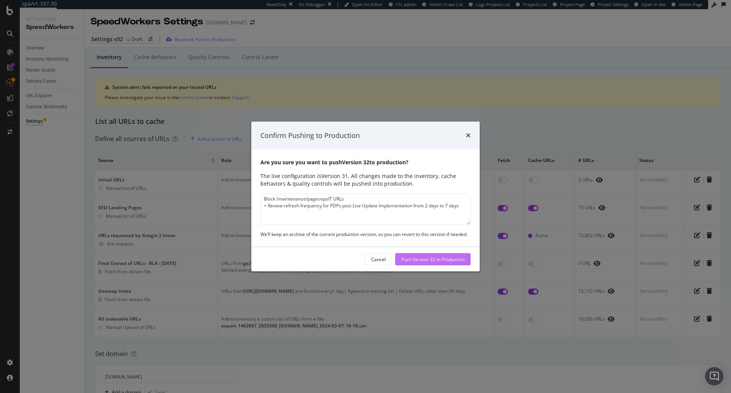
type textarea "Block /maintenance/pageoopsIT URLs + Review refresh frequency for PDPs post Liv…"
click at [417, 256] on div "Push Version 32 to Production" at bounding box center [432, 259] width 63 height 6
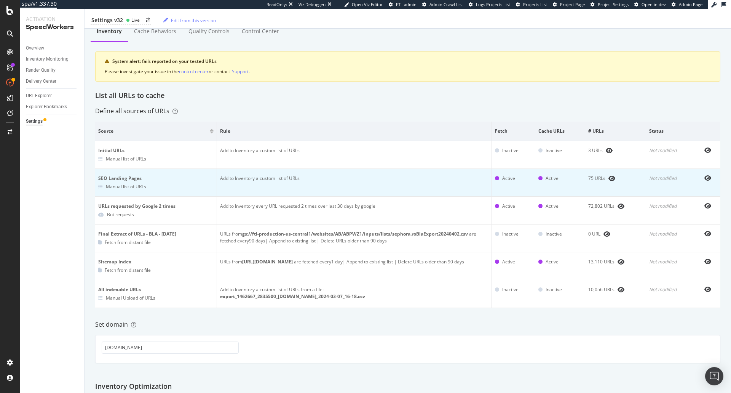
scroll to position [0, 0]
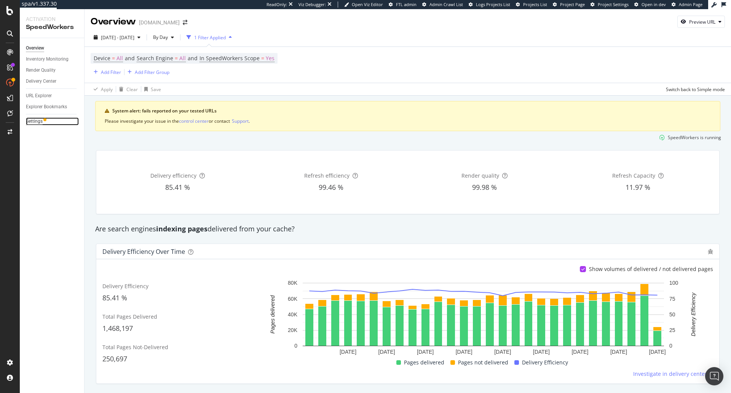
click at [34, 120] on div "Settings" at bounding box center [34, 121] width 17 height 8
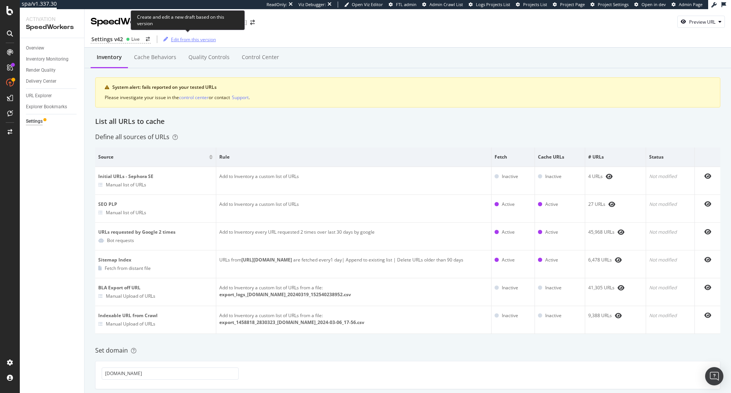
click at [203, 42] on div "Edit from this version" at bounding box center [193, 39] width 45 height 6
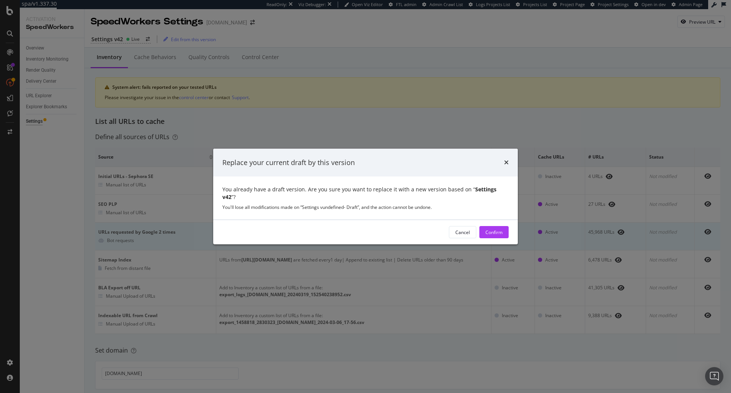
click at [495, 232] on div "Confirm" at bounding box center [494, 231] width 17 height 11
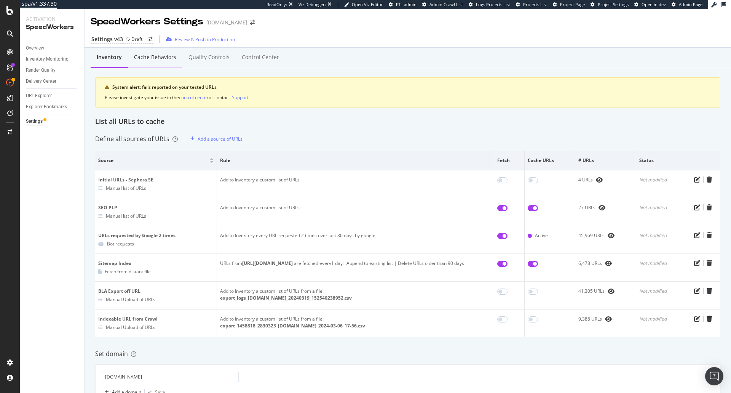
click at [156, 65] on div "Cache behaviors" at bounding box center [155, 57] width 54 height 21
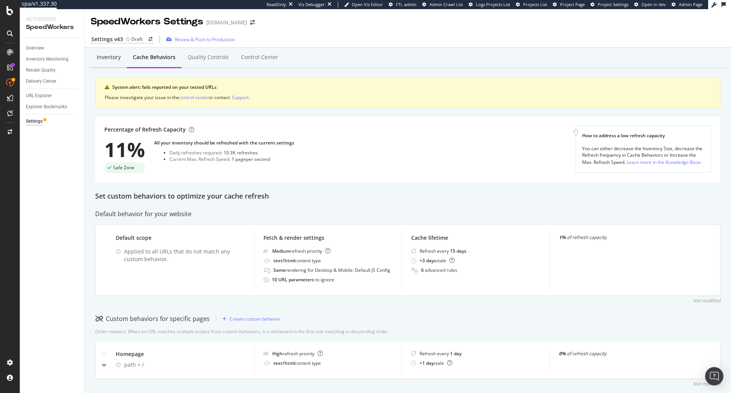
click at [117, 57] on div "Inventory" at bounding box center [109, 57] width 24 height 8
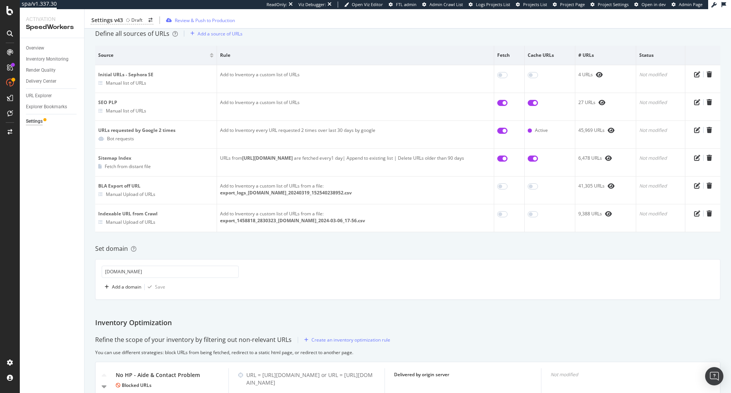
scroll to position [190, 0]
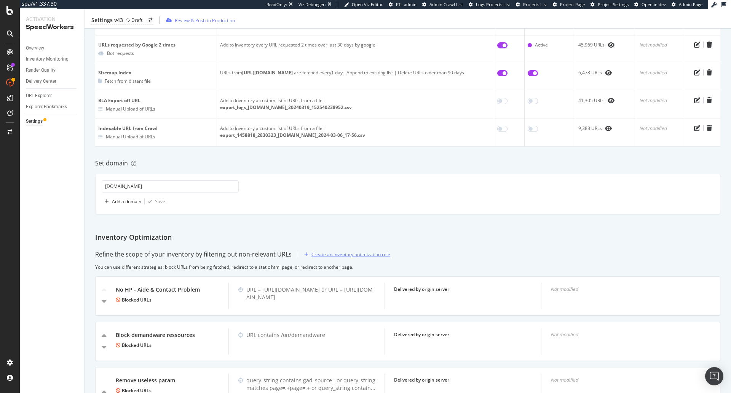
click at [347, 254] on div "Create an inventory optimization rule" at bounding box center [351, 254] width 79 height 6
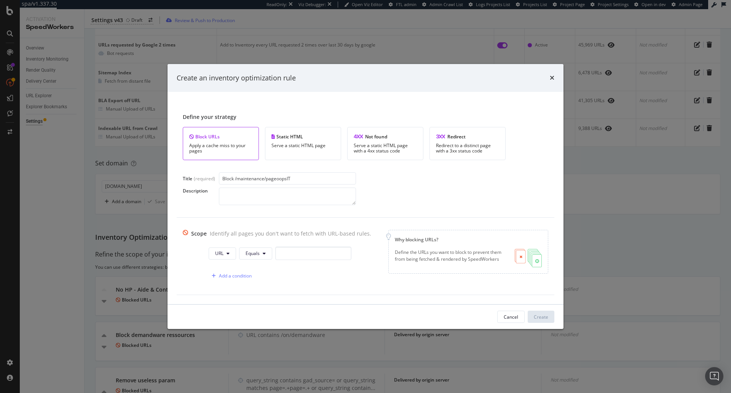
type input "Block /maintenance/pageoopsIT"
paste input "/maintenance/pageoopsIT"
type input "Block /maintenance/pageoopsIT URLs"
click at [227, 249] on button "URL" at bounding box center [222, 253] width 27 height 12
click at [233, 310] on span "Path" at bounding box center [225, 310] width 27 height 7
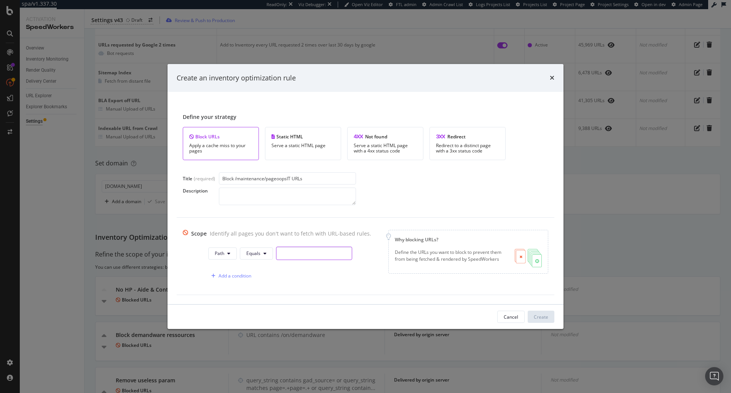
click at [301, 251] on input "modal" at bounding box center [314, 252] width 76 height 13
paste input "/maintenance/pageoopsIT"
type input "/maintenance/pageoopsIT"
click at [264, 251] on button "Equals" at bounding box center [256, 253] width 33 height 12
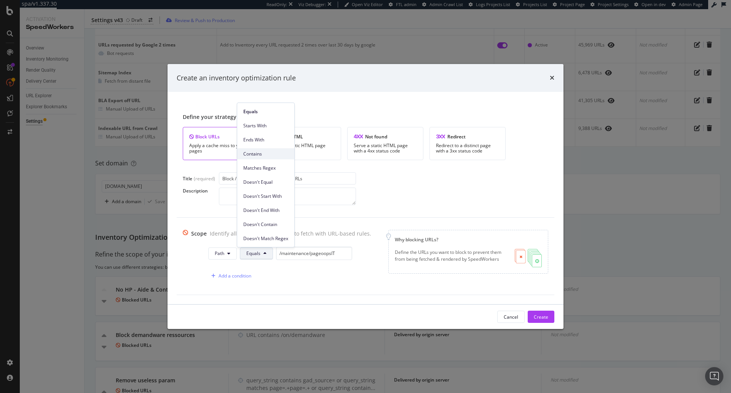
click at [259, 152] on span "Contains" at bounding box center [265, 153] width 45 height 7
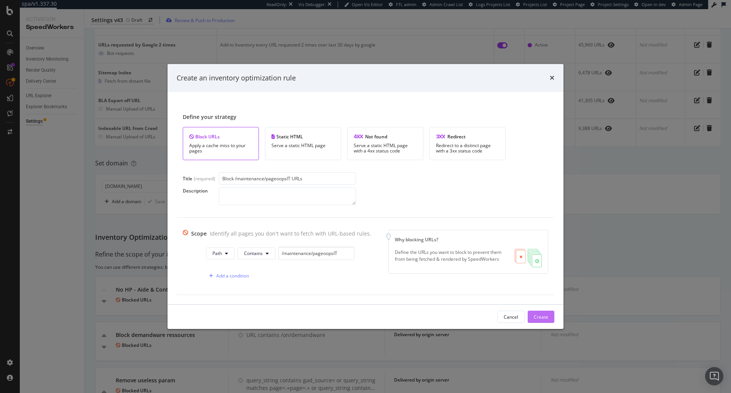
click at [542, 318] on div "Create" at bounding box center [541, 316] width 14 height 6
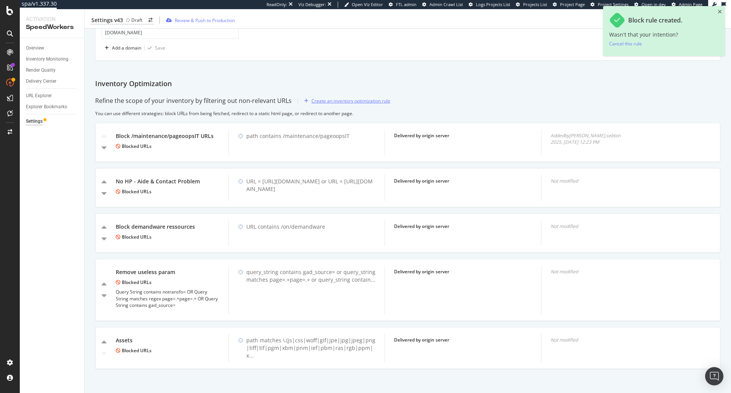
scroll to position [39, 0]
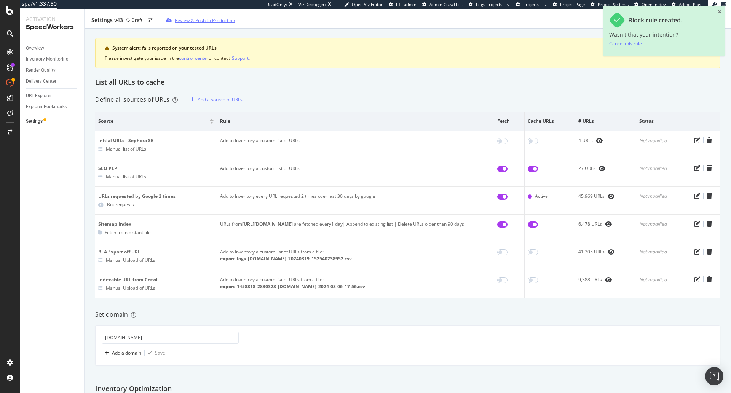
click at [186, 21] on div "Review & Push to Production" at bounding box center [205, 20] width 60 height 6
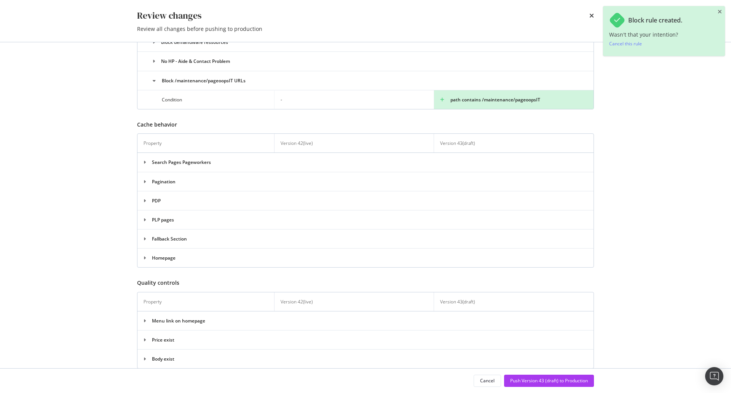
scroll to position [459, 0]
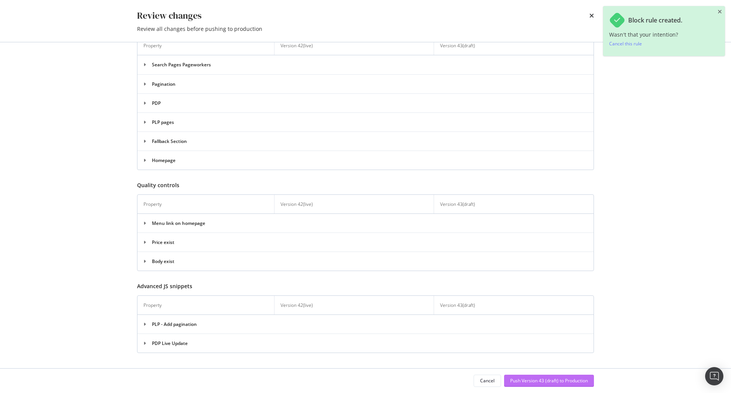
click at [545, 383] on div "Push Version 43 (draft) to Production" at bounding box center [549, 380] width 78 height 6
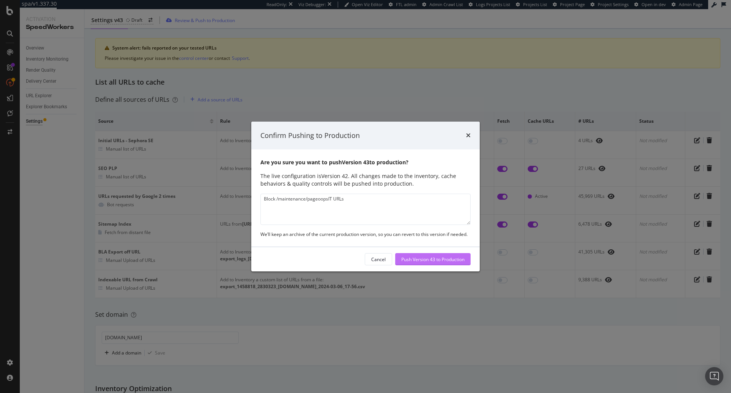
type textarea "Block /maintenance/pageoopsIT URLs"
click at [428, 265] on div "Push Version 43 to Production" at bounding box center [432, 258] width 63 height 11
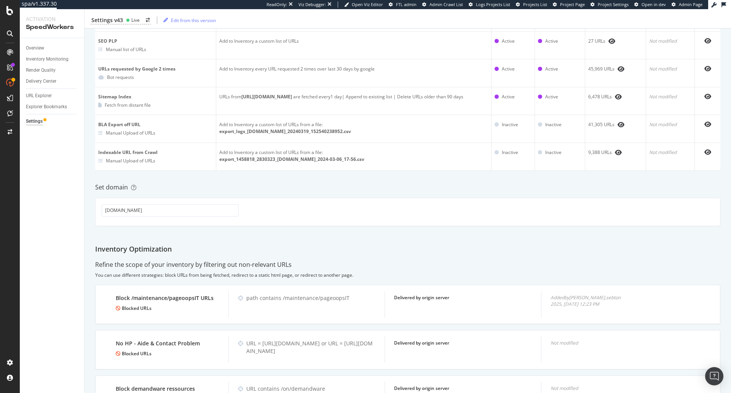
scroll to position [152, 0]
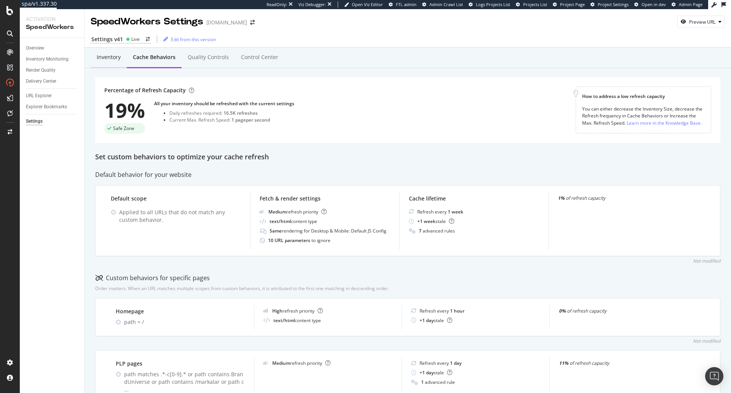
click at [114, 62] on div "Inventory" at bounding box center [109, 57] width 36 height 21
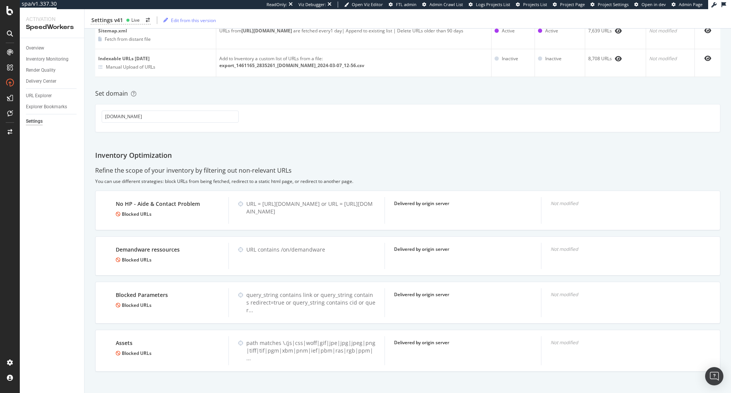
scroll to position [37, 0]
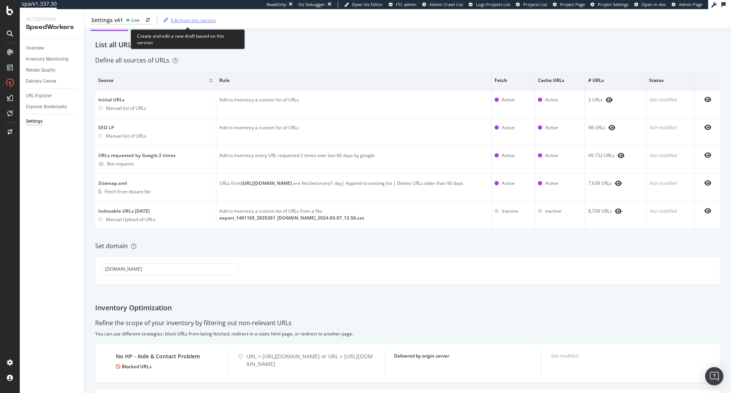
click at [196, 20] on div "Edit from this version" at bounding box center [193, 20] width 45 height 6
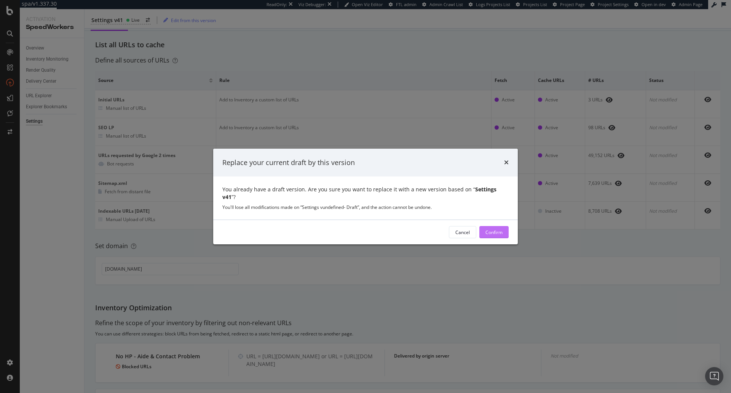
click at [491, 229] on div "Confirm" at bounding box center [494, 232] width 17 height 6
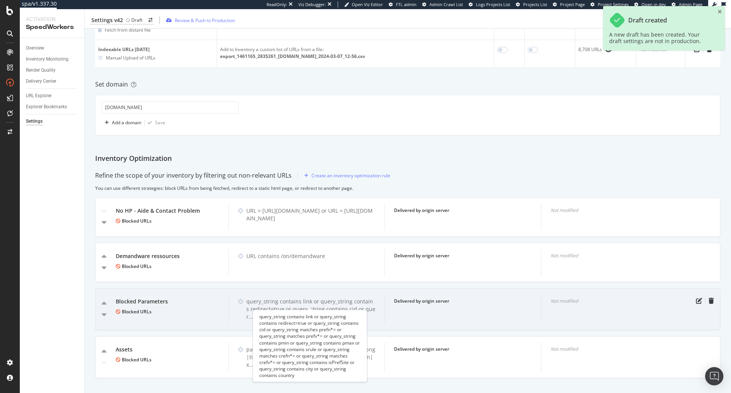
scroll to position [209, 0]
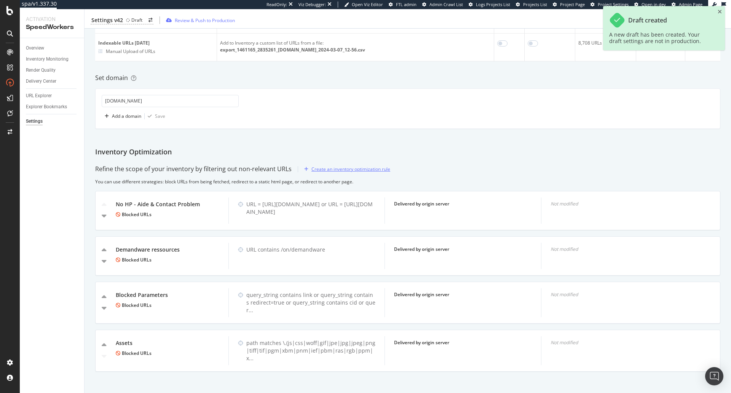
click at [338, 171] on div "Create an inventory optimization rule" at bounding box center [351, 169] width 79 height 6
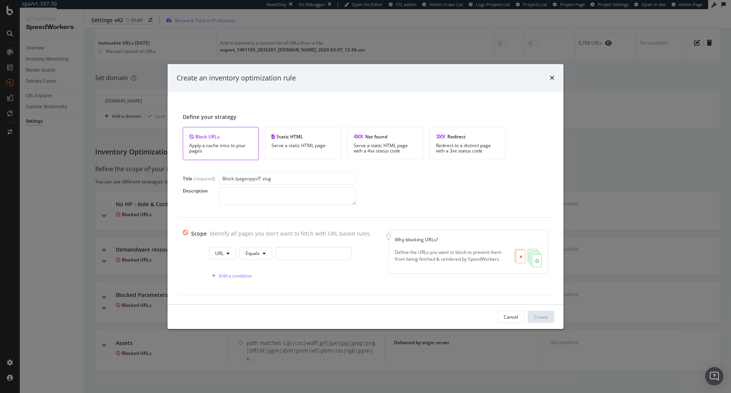
click at [253, 178] on input "Block /pageoppsIT slug" at bounding box center [287, 178] width 137 height 12
type input "Block /pageoopsIT slug"
click at [285, 192] on textarea "modal" at bounding box center [287, 196] width 137 height 18
paste textarea "/maintenance/pageoopsIT"
click at [296, 194] on textarea "/maintenance/pageoopsIT" at bounding box center [287, 196] width 137 height 18
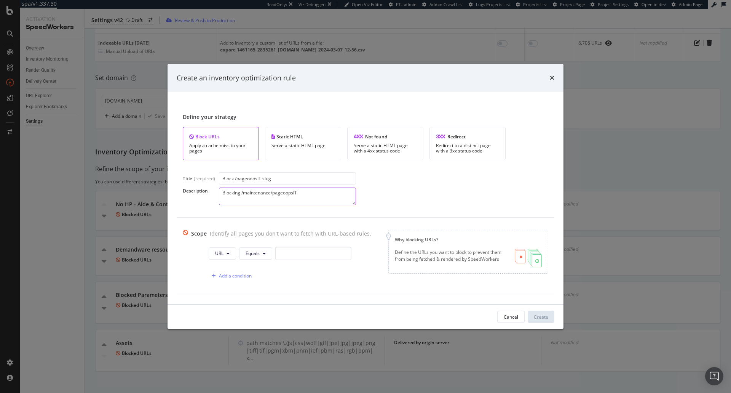
click at [322, 194] on textarea "Blocking /maintenance/pageoopsIT" at bounding box center [287, 196] width 137 height 18
type textarea "Blocking /maintenance/pageoopsIT URLs"
click at [227, 256] on button "URL" at bounding box center [222, 253] width 27 height 12
drag, startPoint x: 230, startPoint y: 310, endPoint x: 240, endPoint y: 265, distance: 45.7
click at [230, 310] on span "Path" at bounding box center [225, 310] width 27 height 7
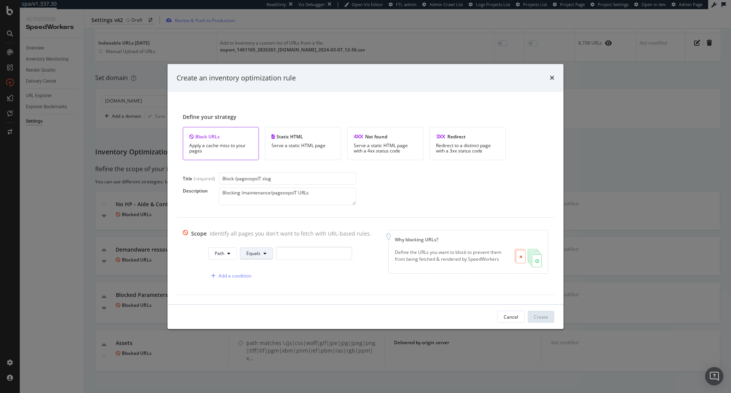
click at [245, 249] on button "Equals" at bounding box center [256, 253] width 33 height 12
click at [267, 153] on span "Contains" at bounding box center [265, 153] width 45 height 7
click at [301, 246] on input "modal" at bounding box center [316, 252] width 76 height 13
paste input "/maintenance/pageoopsIT"
drag, startPoint x: 344, startPoint y: 255, endPoint x: 227, endPoint y: 251, distance: 117.0
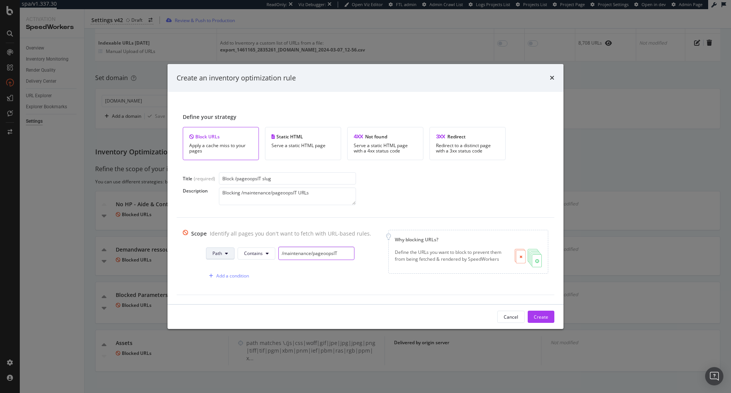
click at [227, 251] on div "Path Contains /maintenance/pageoopsIT" at bounding box center [280, 252] width 149 height 13
type input "/maintenance/pageoopsIT"
click at [546, 318] on div "Create" at bounding box center [541, 316] width 14 height 6
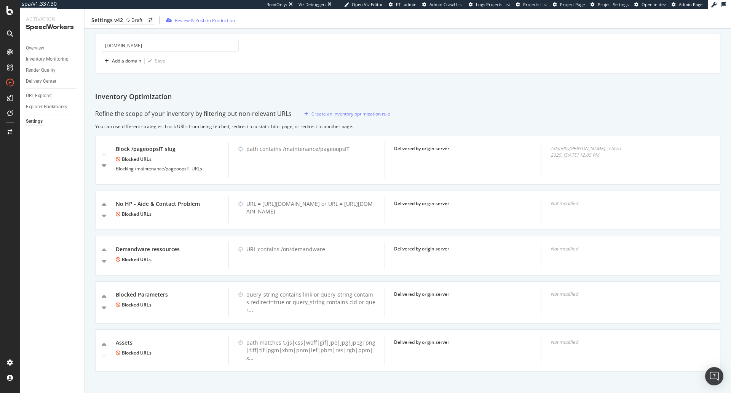
scroll to position [0, 0]
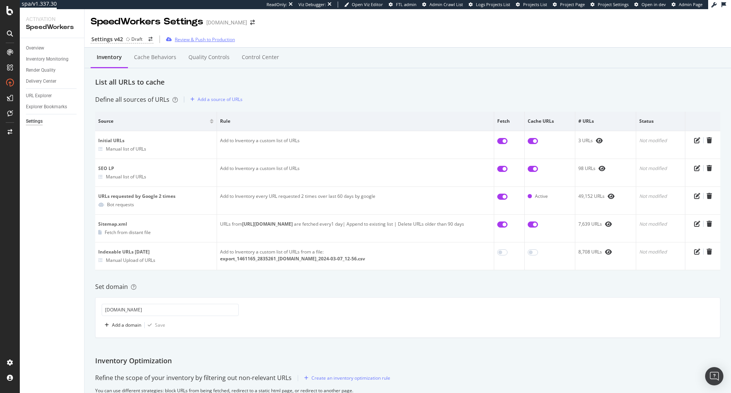
click at [220, 40] on div "Review & Push to Production" at bounding box center [205, 39] width 60 height 6
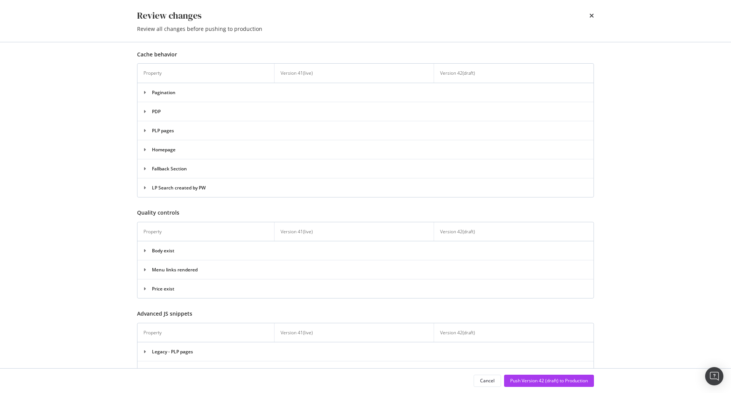
scroll to position [478, 0]
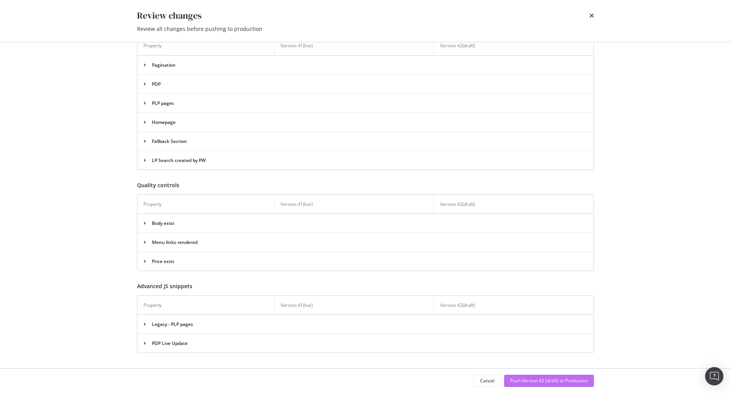
click at [552, 375] on div "Push Version 42 (draft) to Production" at bounding box center [549, 380] width 78 height 11
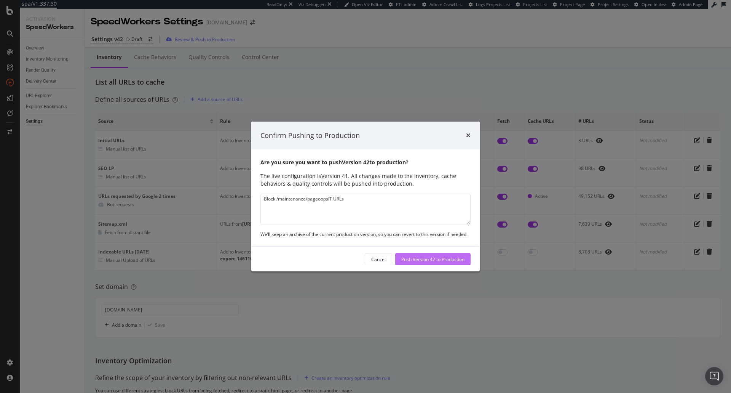
type textarea "Block /maintenance/pageoopsIT URLs"
click at [437, 260] on div "Push Version 42 to Production" at bounding box center [432, 259] width 63 height 6
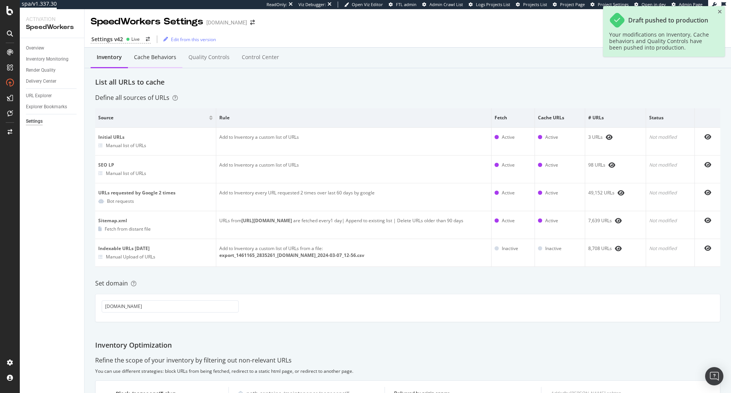
click at [159, 56] on div "Cache behaviors" at bounding box center [155, 57] width 42 height 8
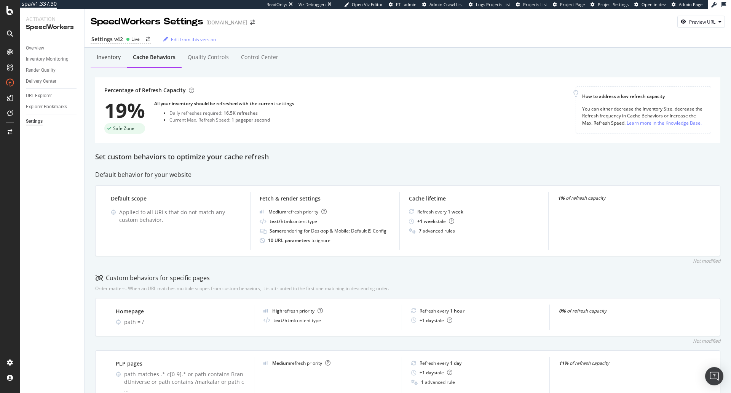
click at [112, 63] on div "Inventory" at bounding box center [109, 57] width 36 height 21
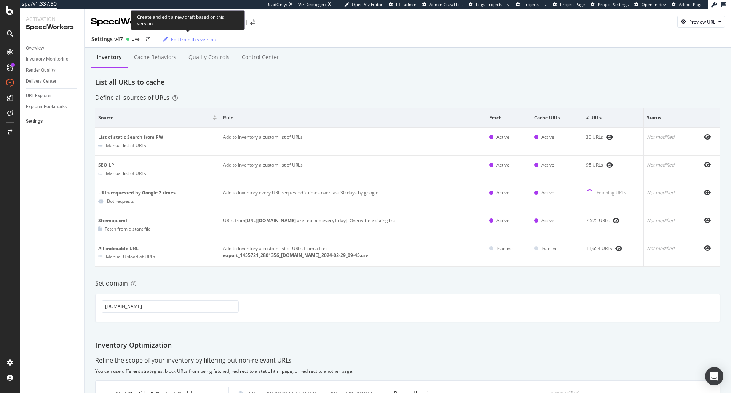
click at [195, 38] on div "Edit from this version" at bounding box center [193, 39] width 45 height 6
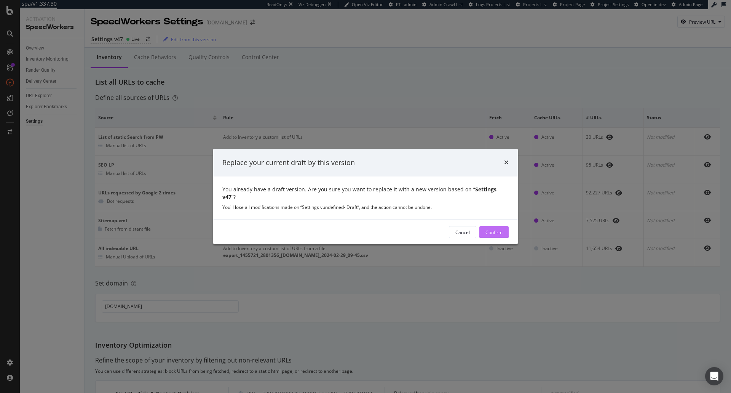
click at [505, 231] on button "Confirm" at bounding box center [493, 232] width 29 height 12
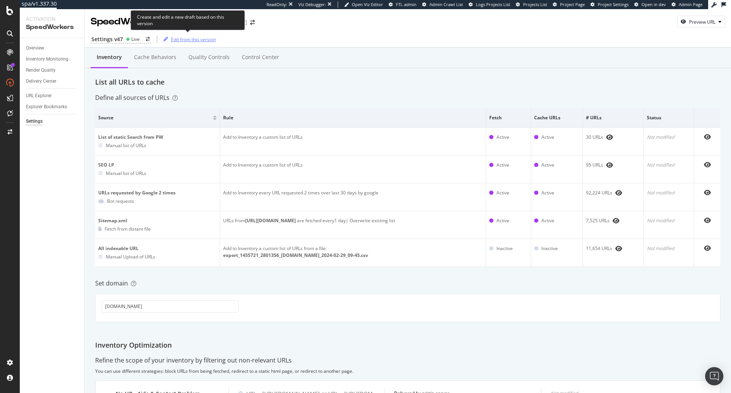
click at [201, 35] on div "Edit from this version" at bounding box center [188, 39] width 56 height 11
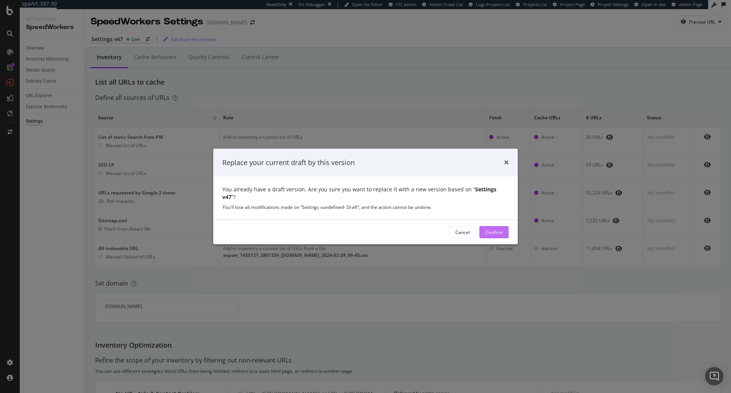
click at [502, 232] on div "Confirm" at bounding box center [494, 231] width 17 height 11
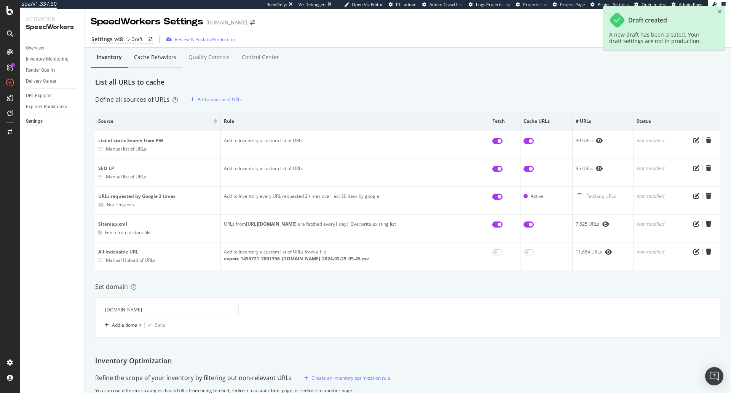
click at [166, 59] on div "Cache behaviors" at bounding box center [155, 57] width 42 height 8
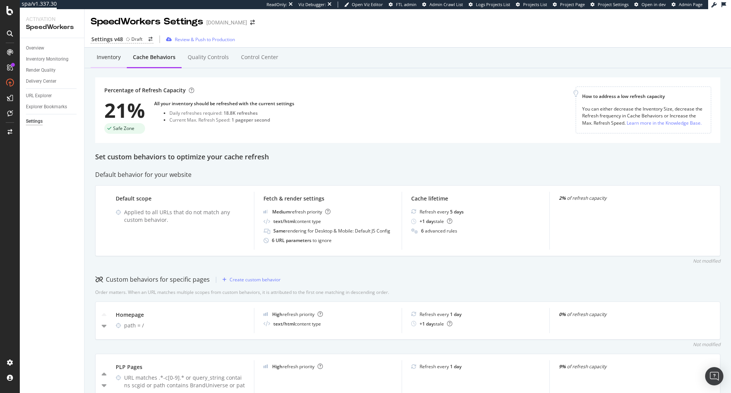
click at [110, 59] on div "Inventory" at bounding box center [109, 57] width 24 height 8
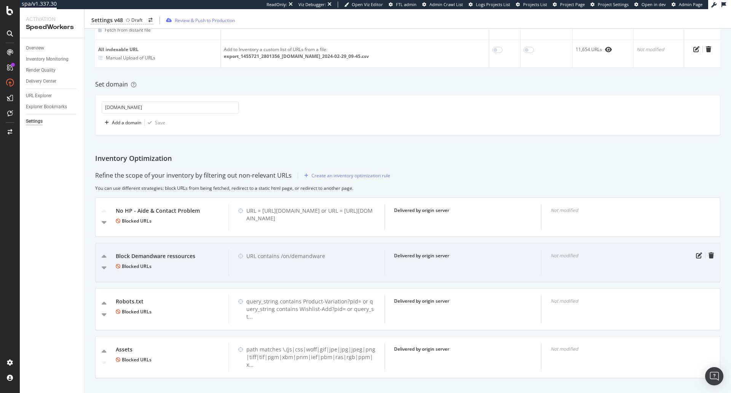
scroll to position [209, 0]
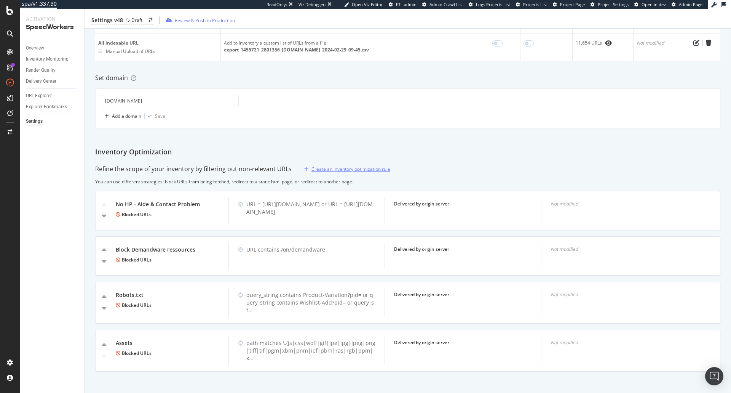
click at [364, 173] on div "Create an inventory optimization rule" at bounding box center [345, 168] width 89 height 11
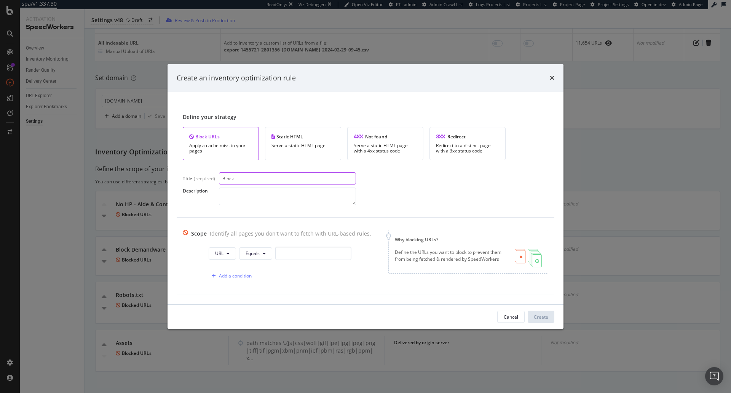
paste input "/maintenance/pageoopsIT"
type input "Block /maintenance/pageoopsIT URLs"
click at [225, 247] on button "URL" at bounding box center [222, 253] width 27 height 12
click at [221, 306] on div "Path" at bounding box center [225, 310] width 39 height 11
click at [258, 255] on button "Equals" at bounding box center [256, 253] width 33 height 12
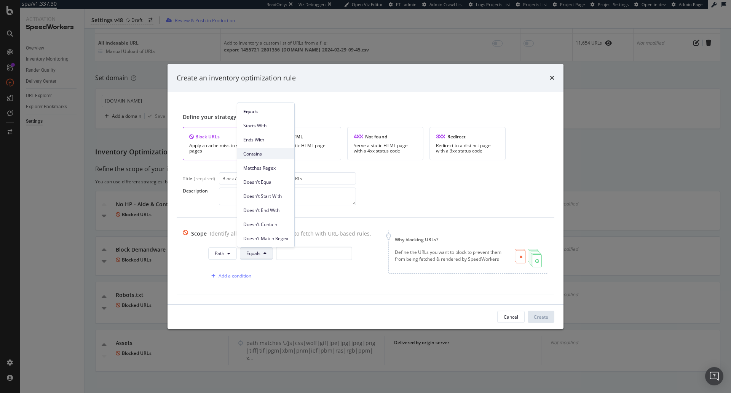
click at [276, 153] on span "Contains" at bounding box center [265, 153] width 45 height 7
click at [304, 256] on input "modal" at bounding box center [316, 252] width 76 height 13
paste input "/maintenance/pageoopsIT"
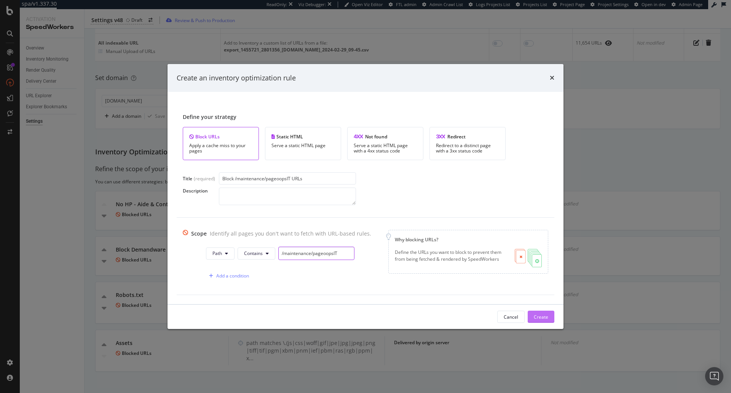
type input "/maintenance/pageoopsIT"
click at [550, 317] on button "Create" at bounding box center [541, 316] width 27 height 12
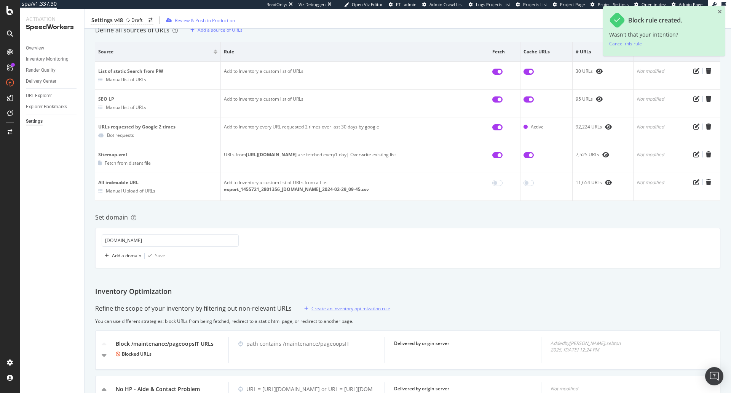
scroll to position [0, 0]
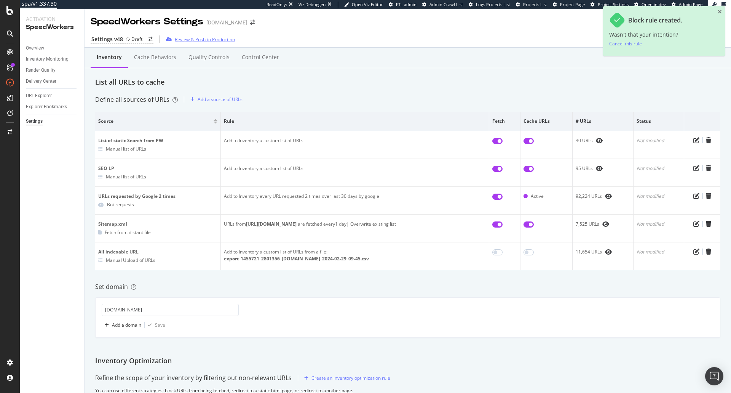
click at [225, 41] on div "Review & Push to Production" at bounding box center [205, 39] width 60 height 6
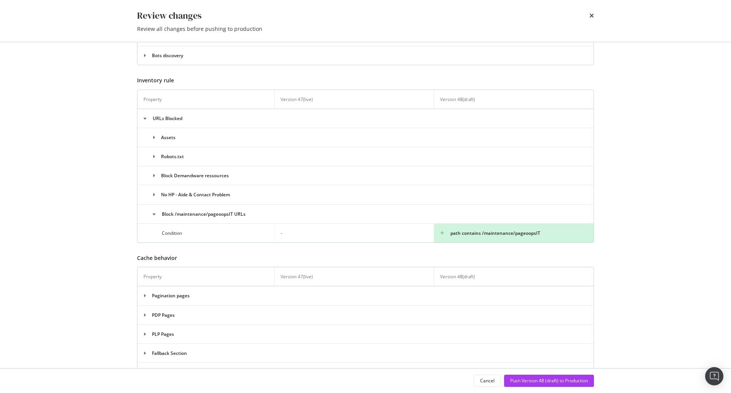
scroll to position [440, 0]
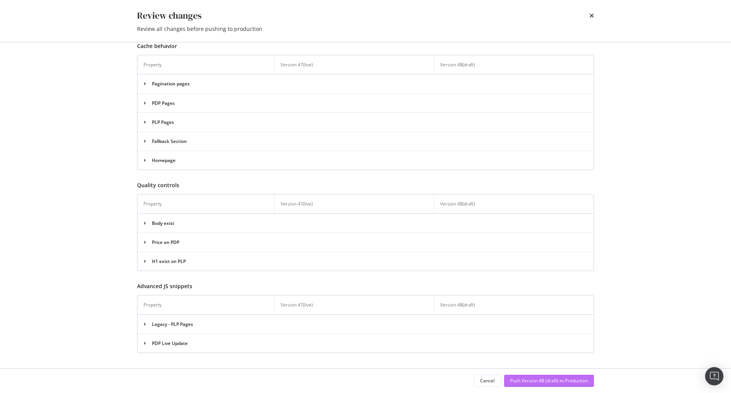
click at [553, 379] on div "Push Version 48 (draft) to Production" at bounding box center [549, 380] width 78 height 6
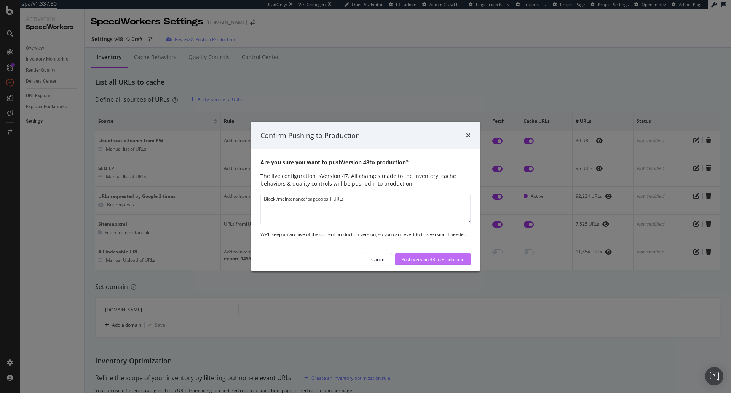
type textarea "Block /maintenance/pageoopsIT URLs"
click at [438, 265] on button "Push Version 48 to Production" at bounding box center [432, 259] width 75 height 12
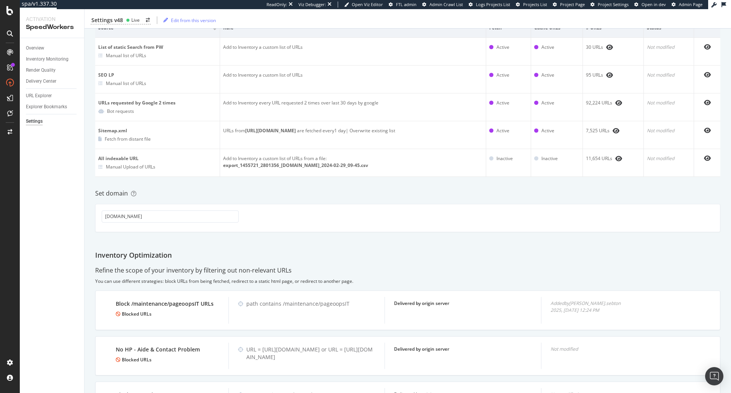
scroll to position [0, 0]
